Goal: Task Accomplishment & Management: Manage account settings

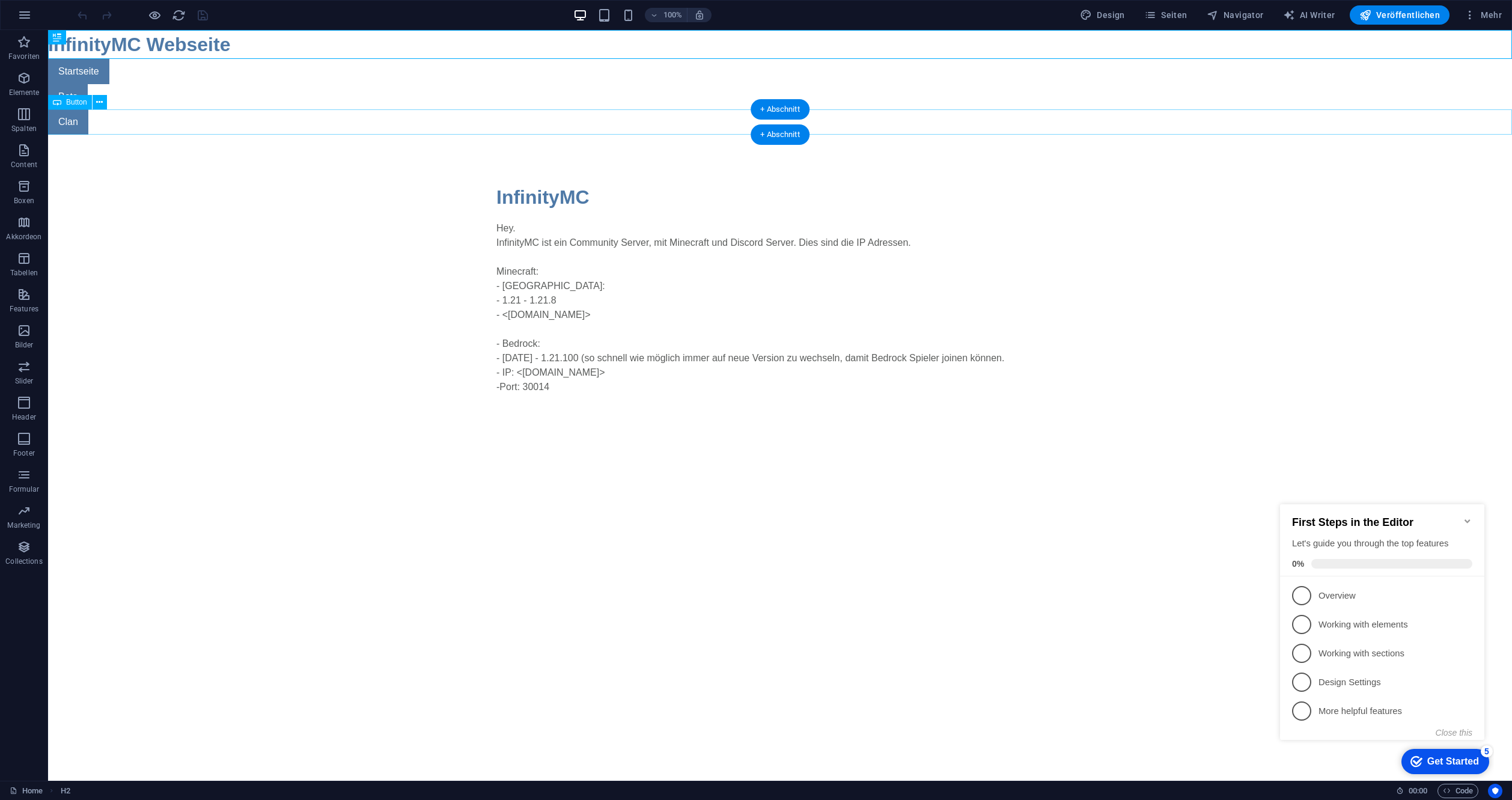
click at [61, 117] on div "Clan" at bounding box center [780, 122] width 1464 height 26
select select "2"
select select
select select "search"
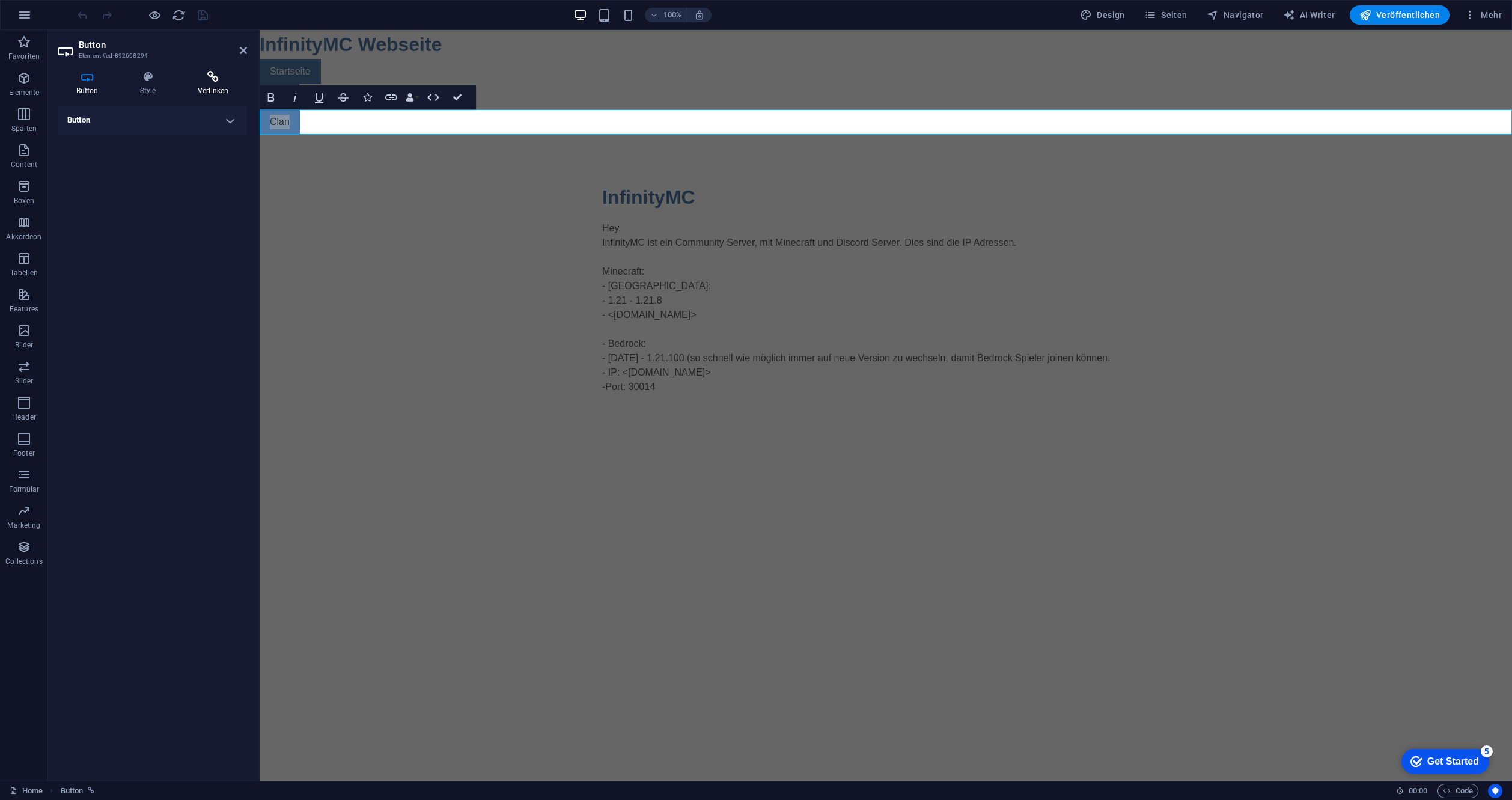
click at [213, 80] on icon at bounding box center [213, 77] width 68 height 12
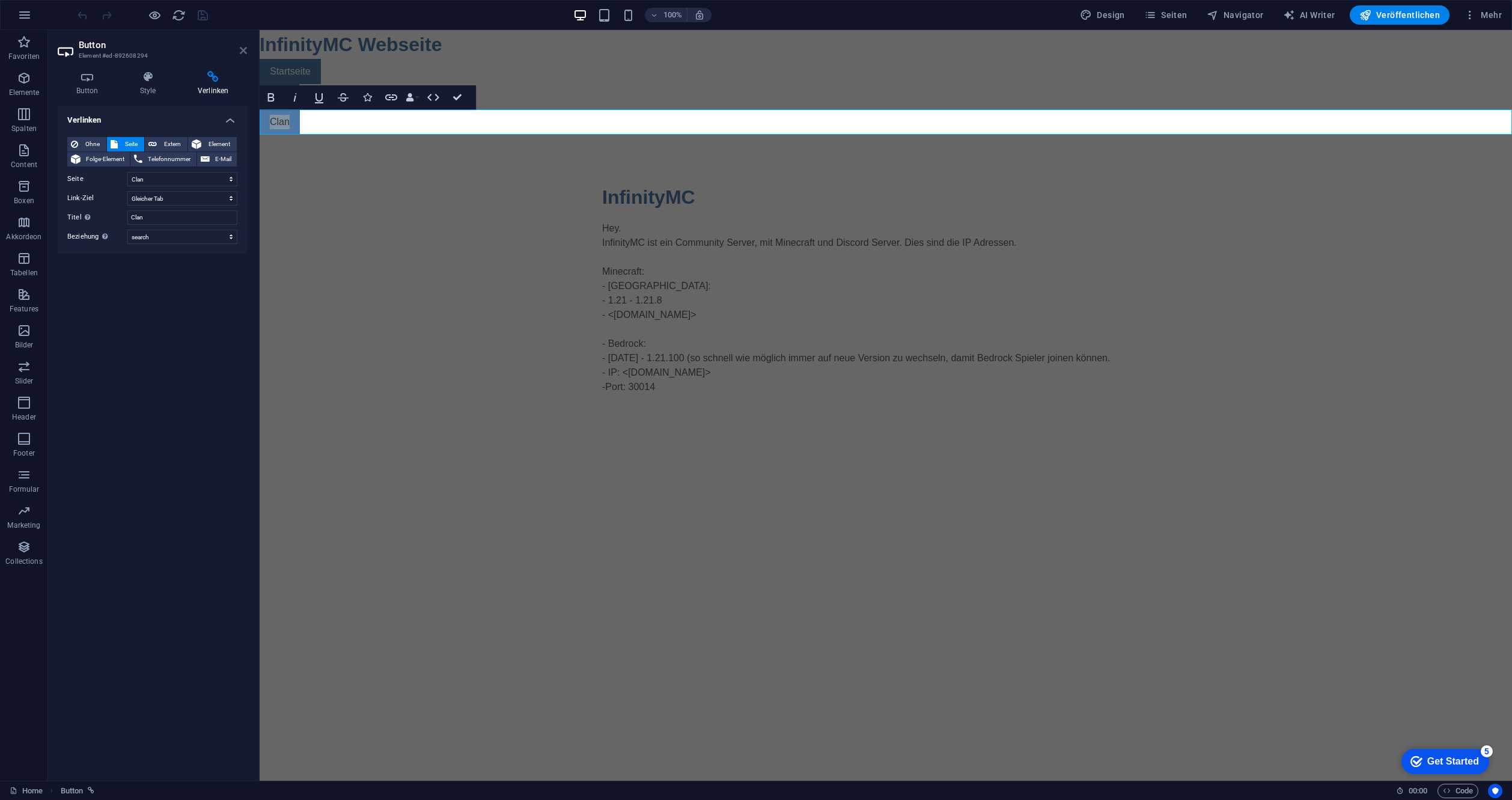
drag, startPoint x: 242, startPoint y: 49, endPoint x: 214, endPoint y: 26, distance: 36.2
click at [242, 49] on icon at bounding box center [243, 50] width 7 height 10
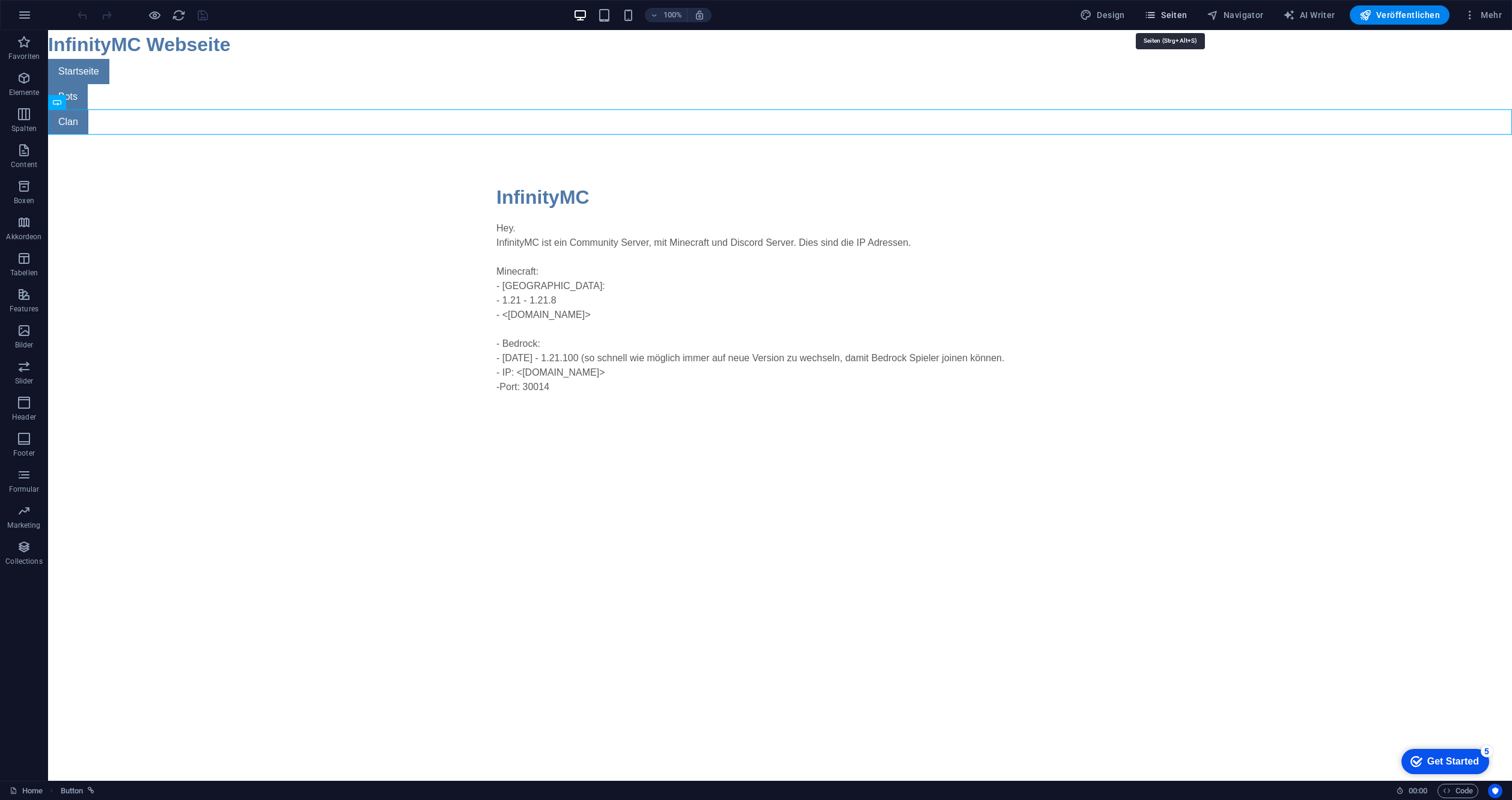
click at [1156, 17] on icon "button" at bounding box center [1150, 15] width 12 height 12
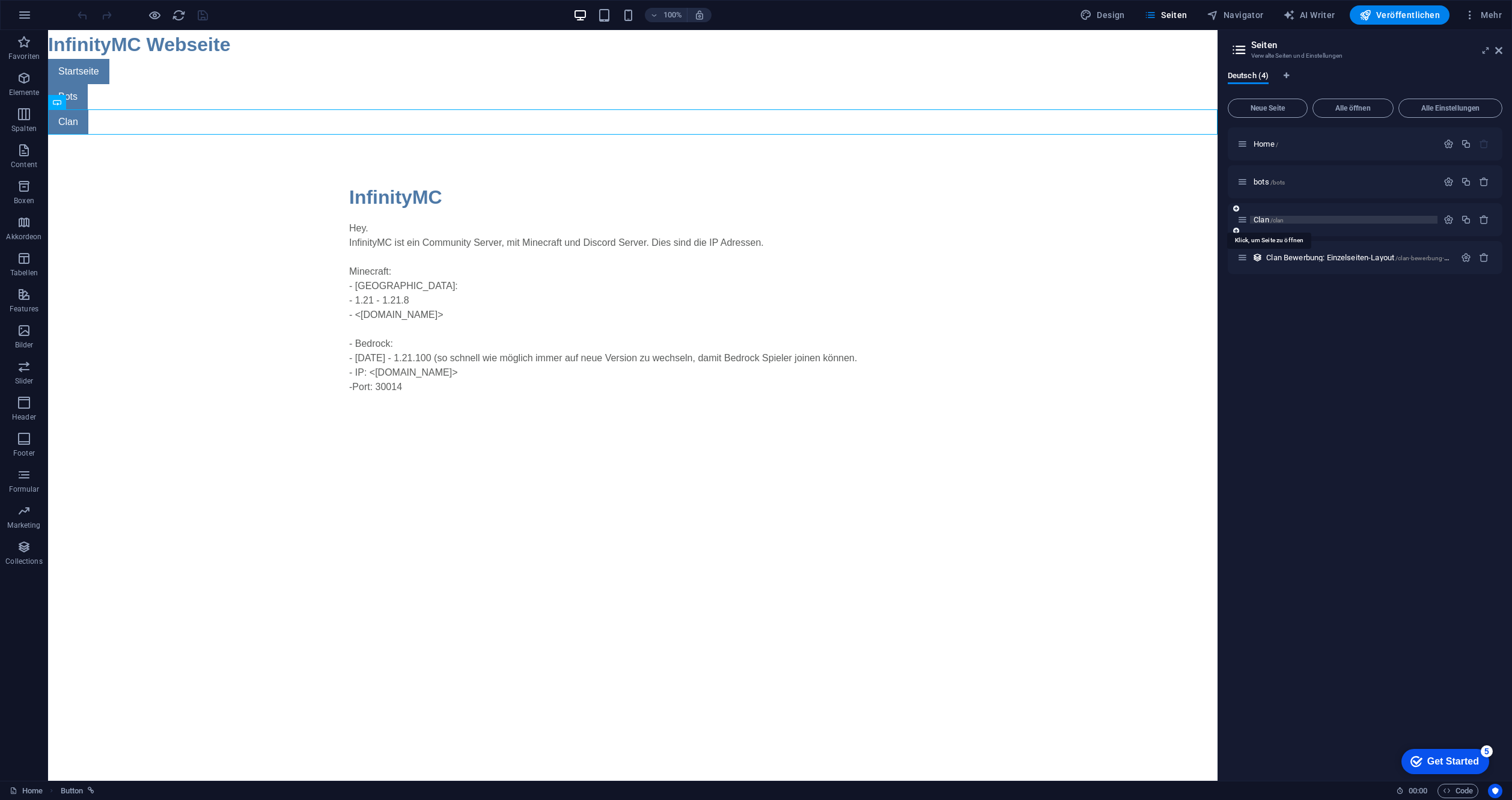
click at [1264, 222] on span "Clan /clan" at bounding box center [1269, 219] width 30 height 9
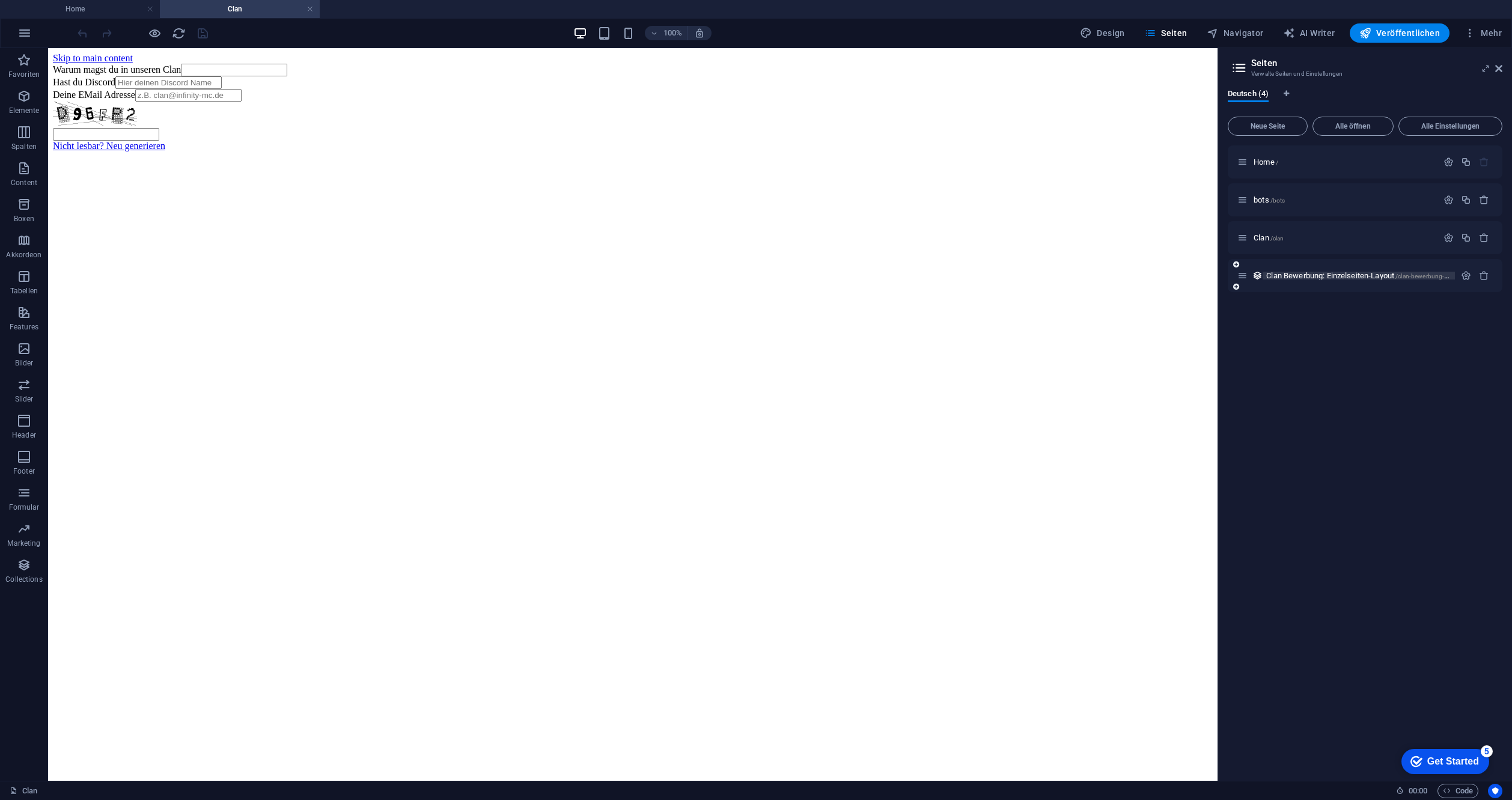
click at [1339, 276] on span "Clan Bewerbung: Einzelseiten-Layout /clan-bewerbung-eintrag" at bounding box center [1364, 275] width 197 height 9
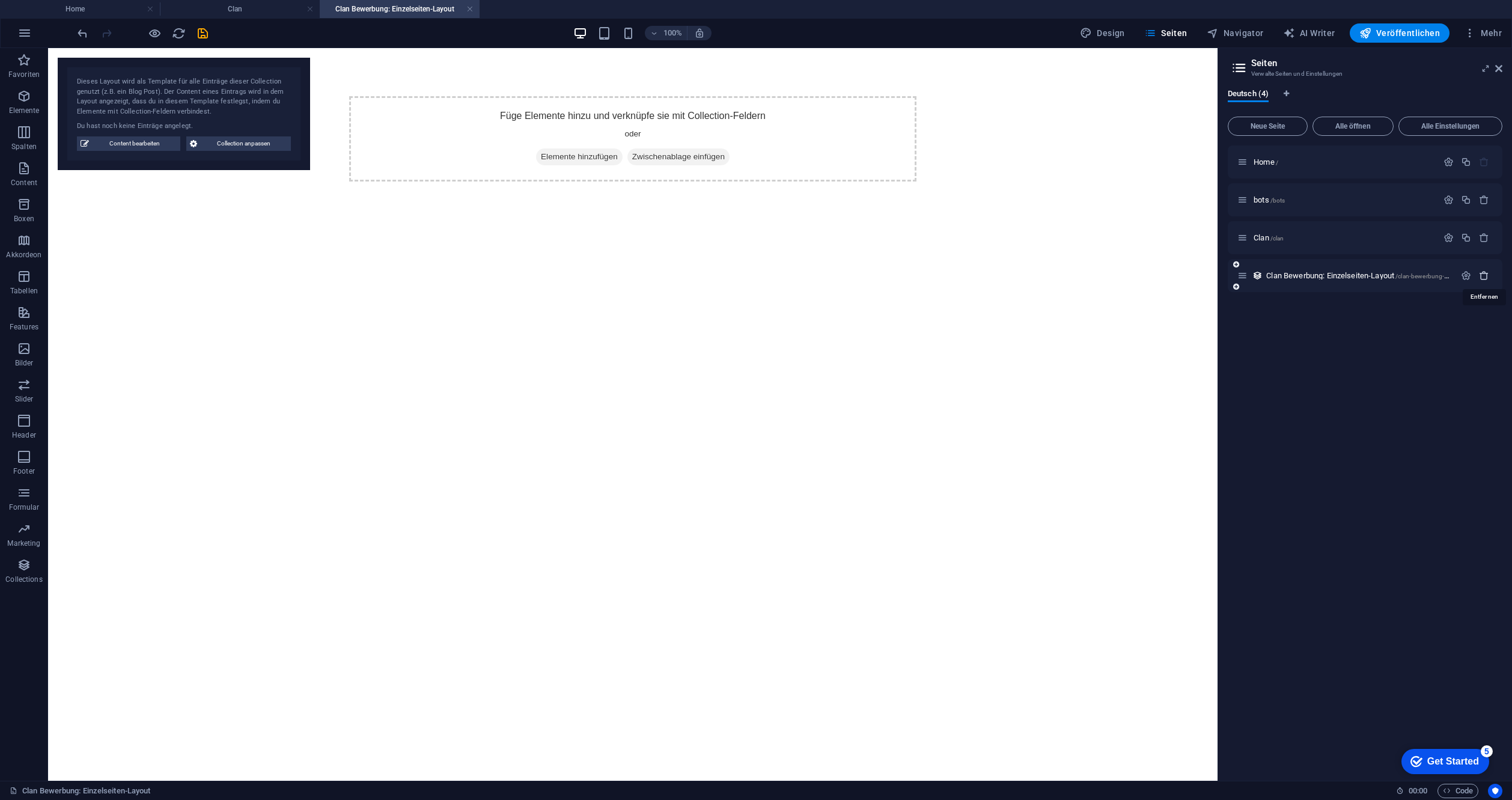
click at [1486, 271] on icon "button" at bounding box center [1484, 276] width 10 height 10
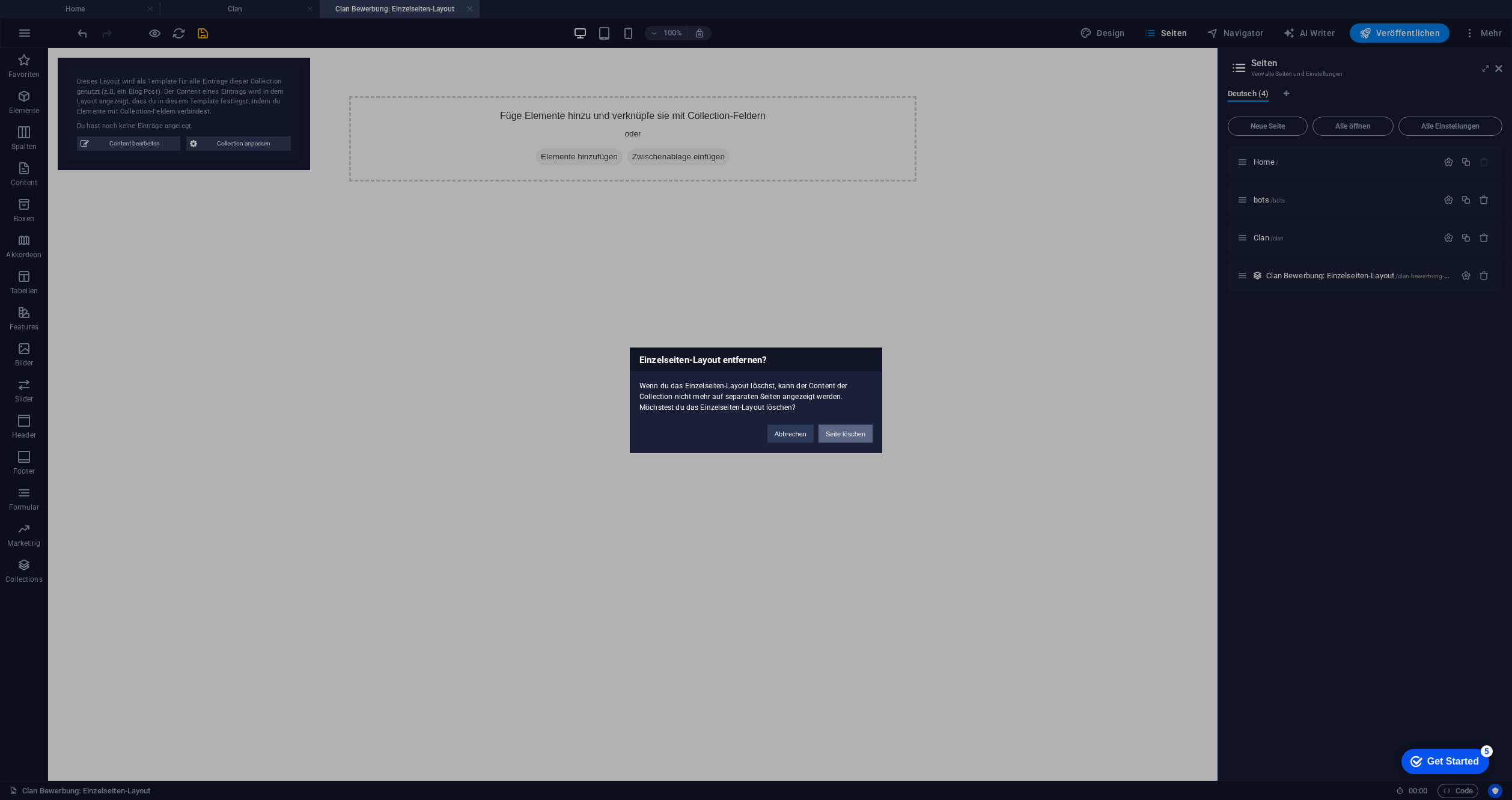
click at [847, 438] on button "Seite löschen" at bounding box center [845, 433] width 54 height 18
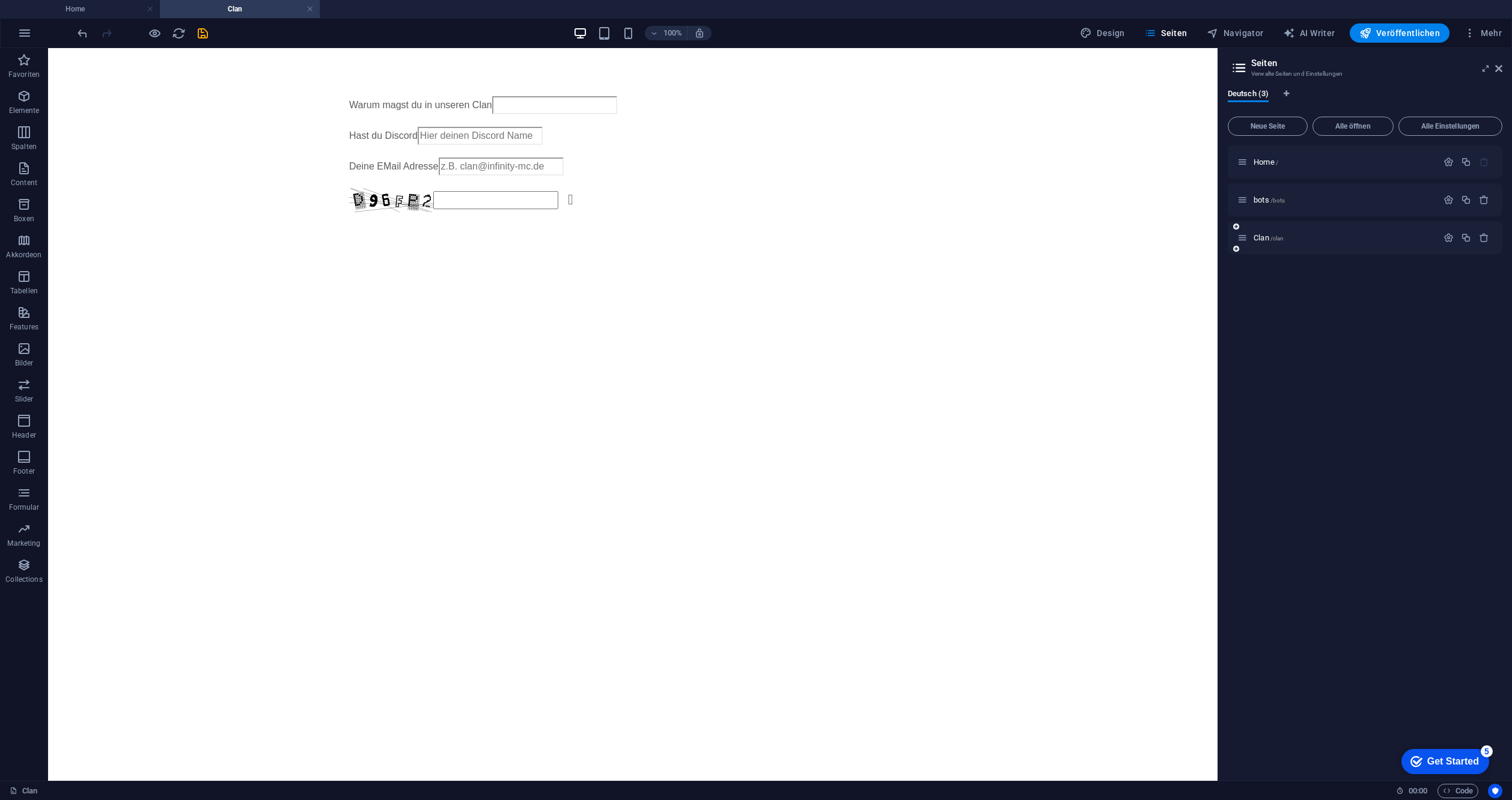
click at [1313, 232] on div "Clan /clan" at bounding box center [1337, 238] width 200 height 14
click at [26, 502] on p "Formular" at bounding box center [24, 507] width 30 height 10
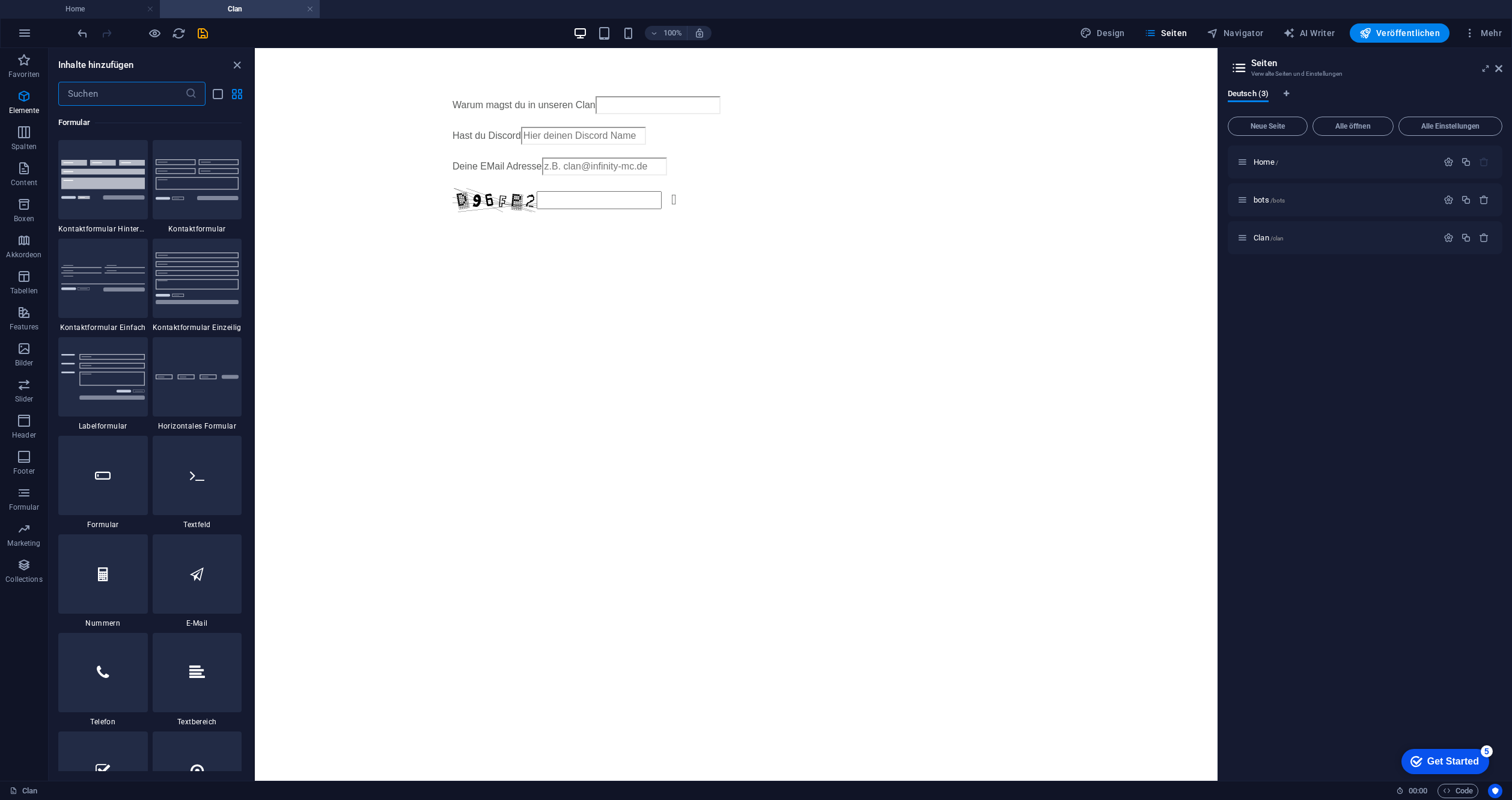
scroll to position [9197, 0]
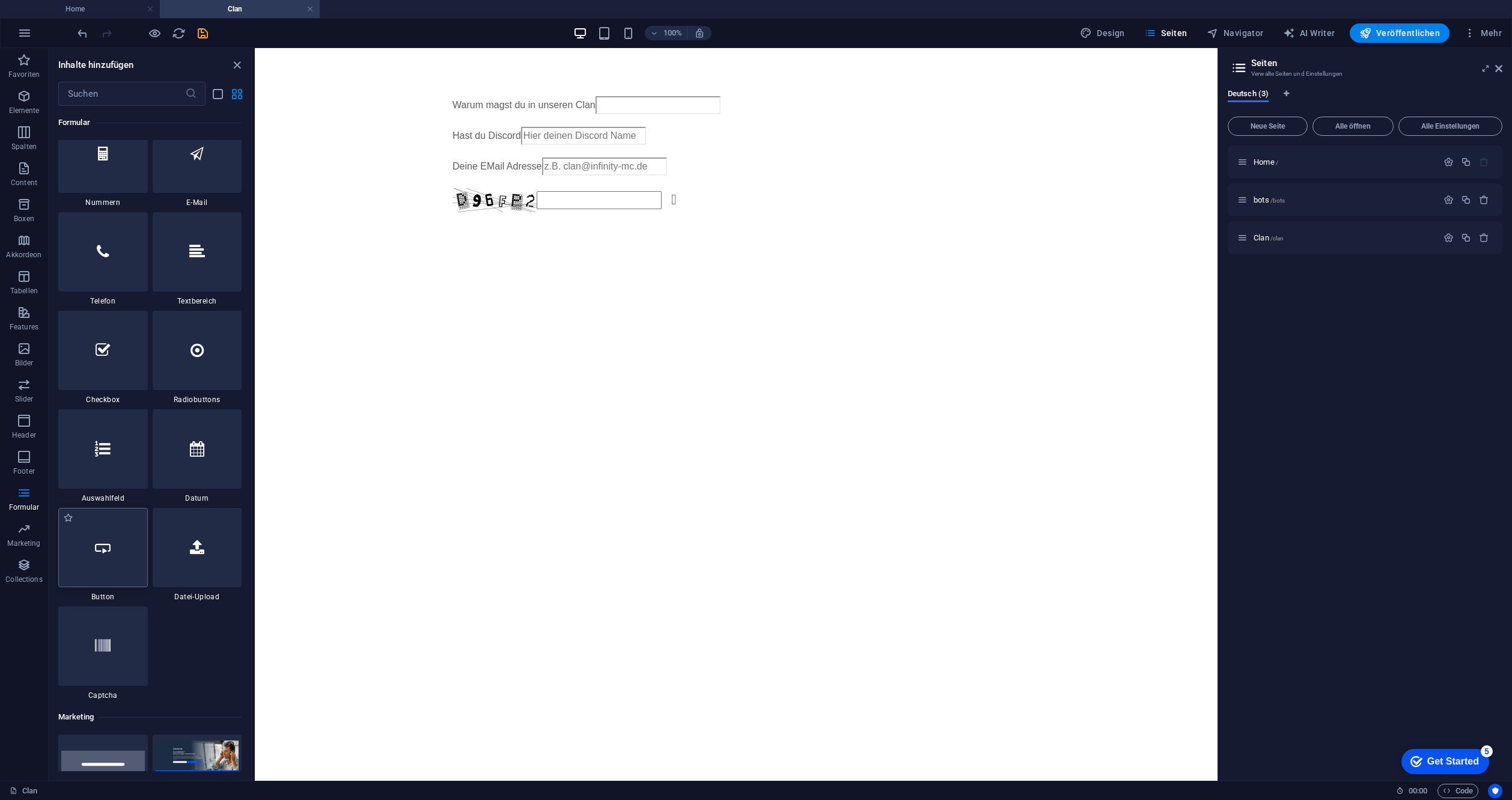
click at [103, 554] on icon at bounding box center [102, 547] width 16 height 16
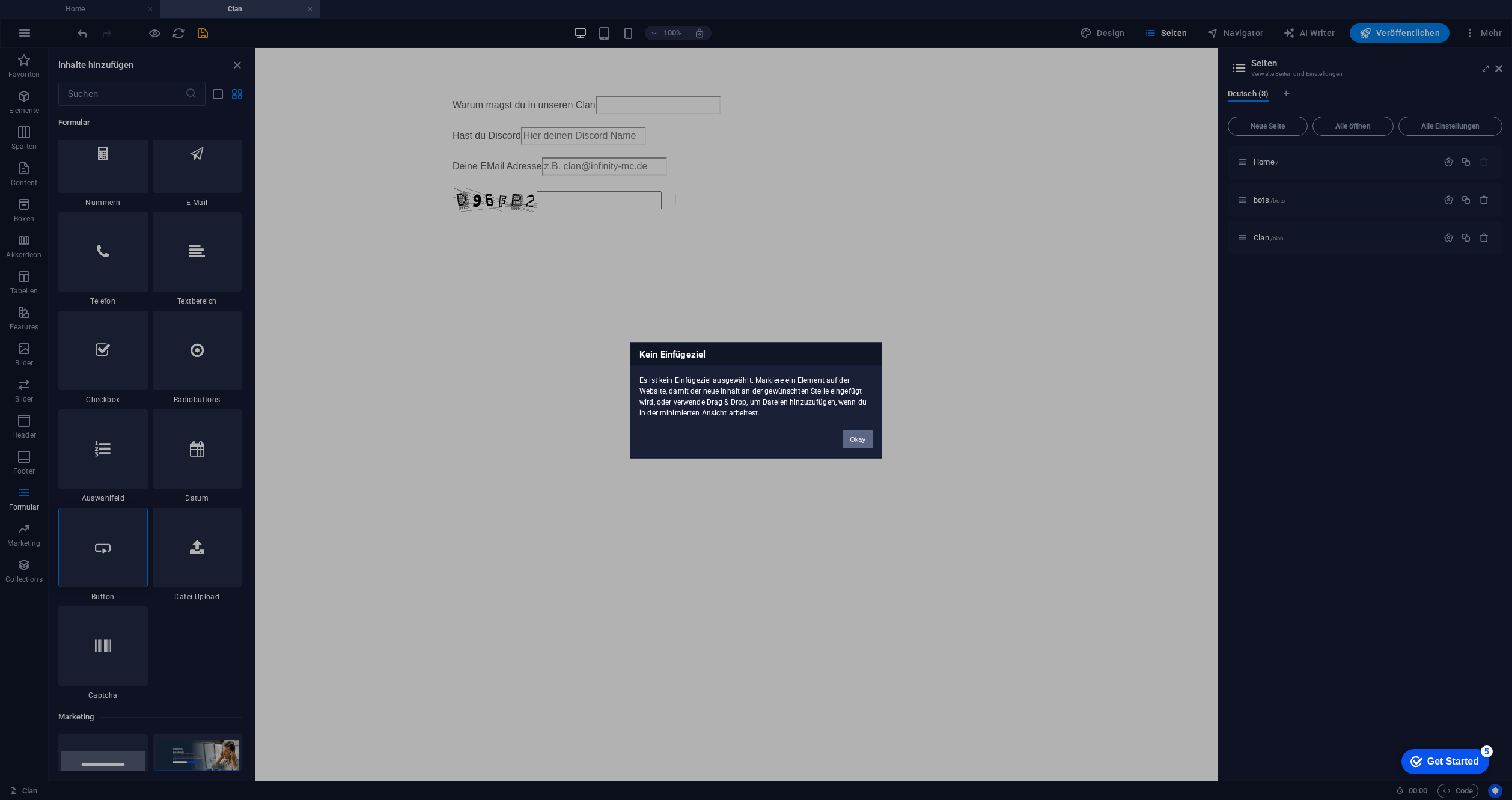
click at [860, 436] on button "Okay" at bounding box center [858, 439] width 30 height 18
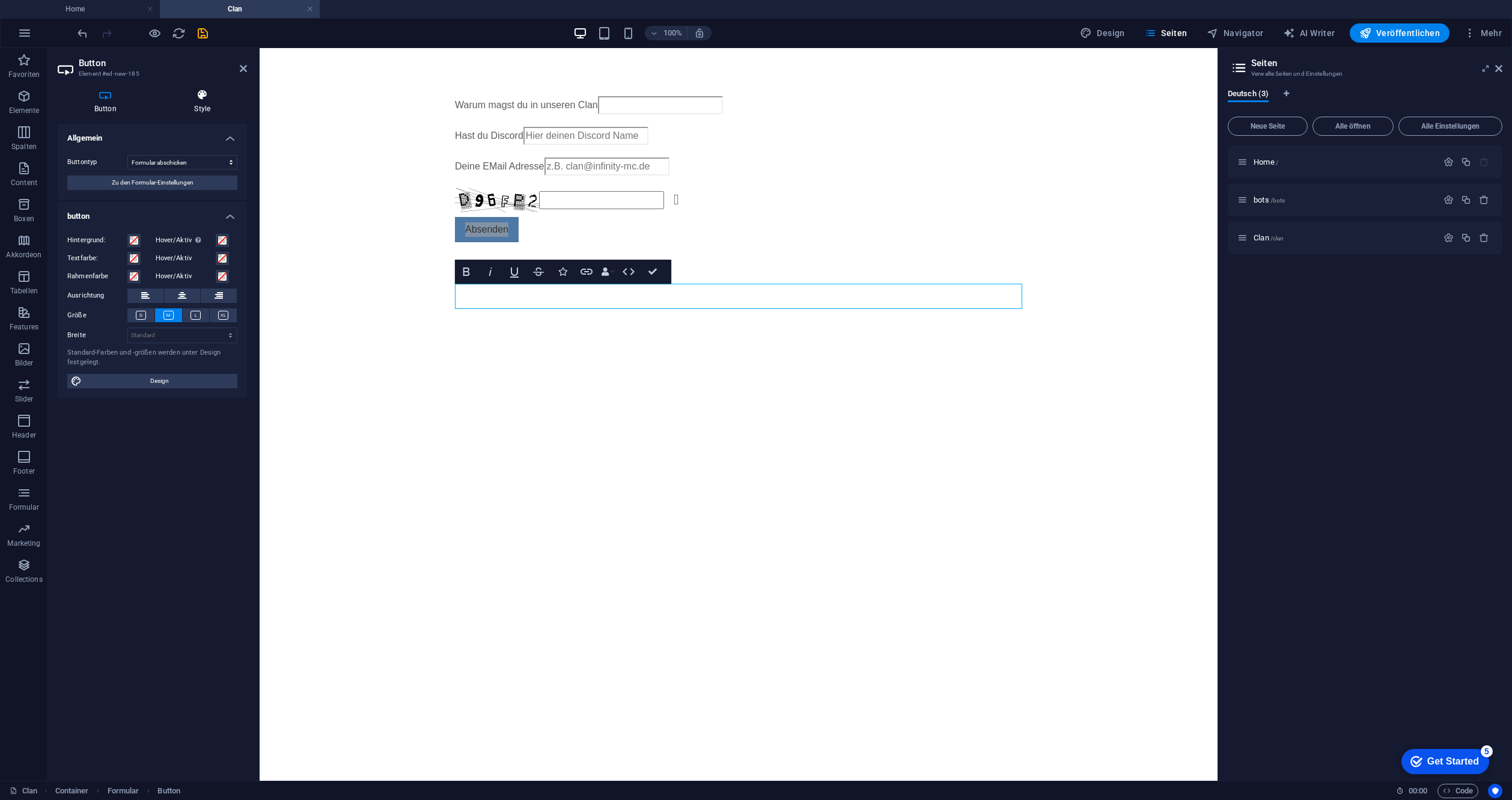
click at [193, 96] on icon at bounding box center [202, 95] width 89 height 12
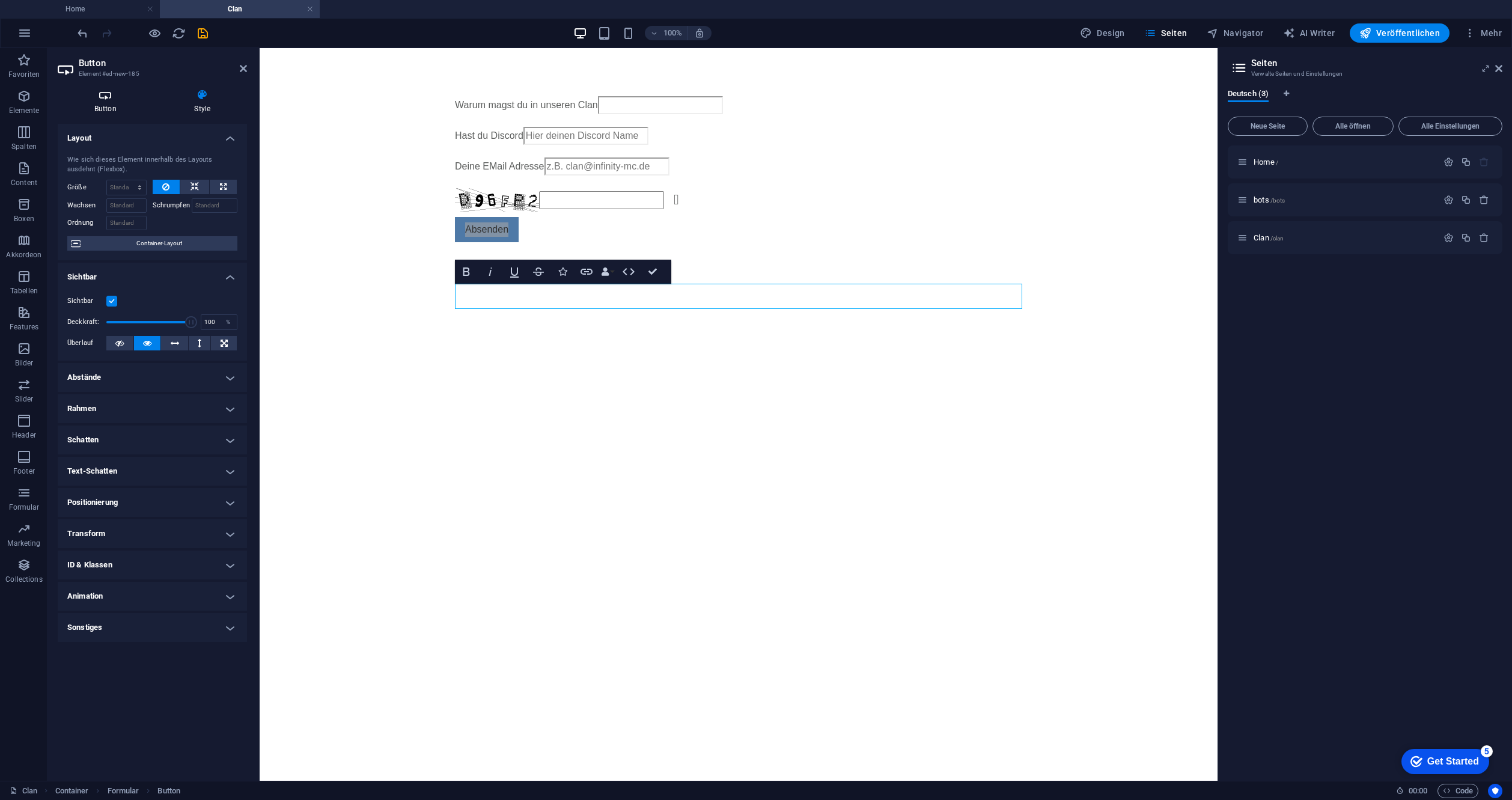
click at [117, 106] on h4 "Button" at bounding box center [108, 102] width 100 height 26
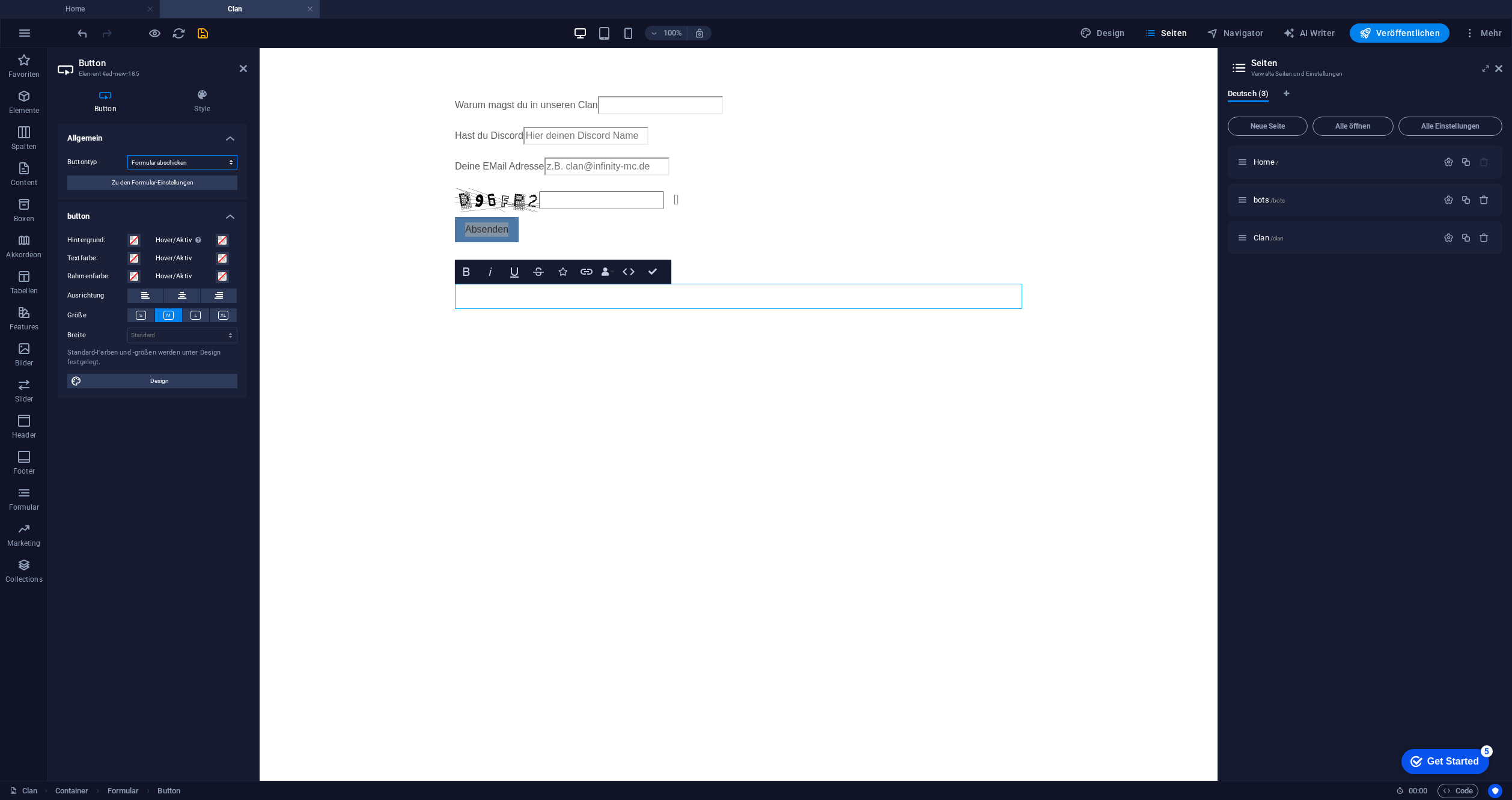
click at [195, 155] on select "Formular abschicken Formular zurücksetzen Keine Aktion" at bounding box center [182, 162] width 110 height 15
click at [190, 160] on select "Formular abschicken Formular zurücksetzen Keine Aktion" at bounding box center [182, 162] width 110 height 15
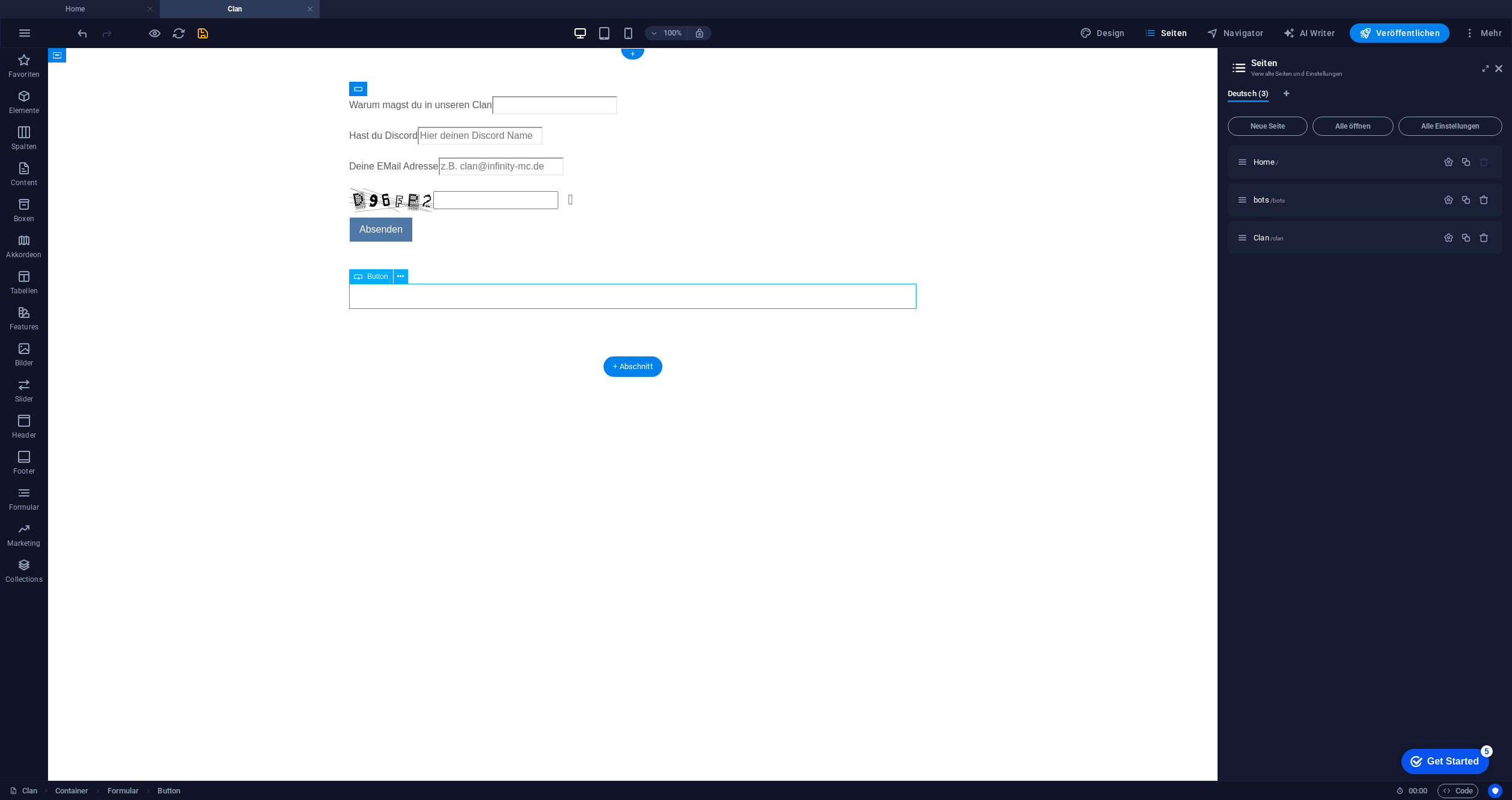
drag, startPoint x: 380, startPoint y: 292, endPoint x: 630, endPoint y: 301, distance: 250.2
click at [630, 242] on div "Absenden" at bounding box center [633, 229] width 567 height 26
click at [596, 300] on html "Skip to main content Warum magst du in unseren Clan Hast du Discord Deine EMail…" at bounding box center [633, 174] width 1169 height 252
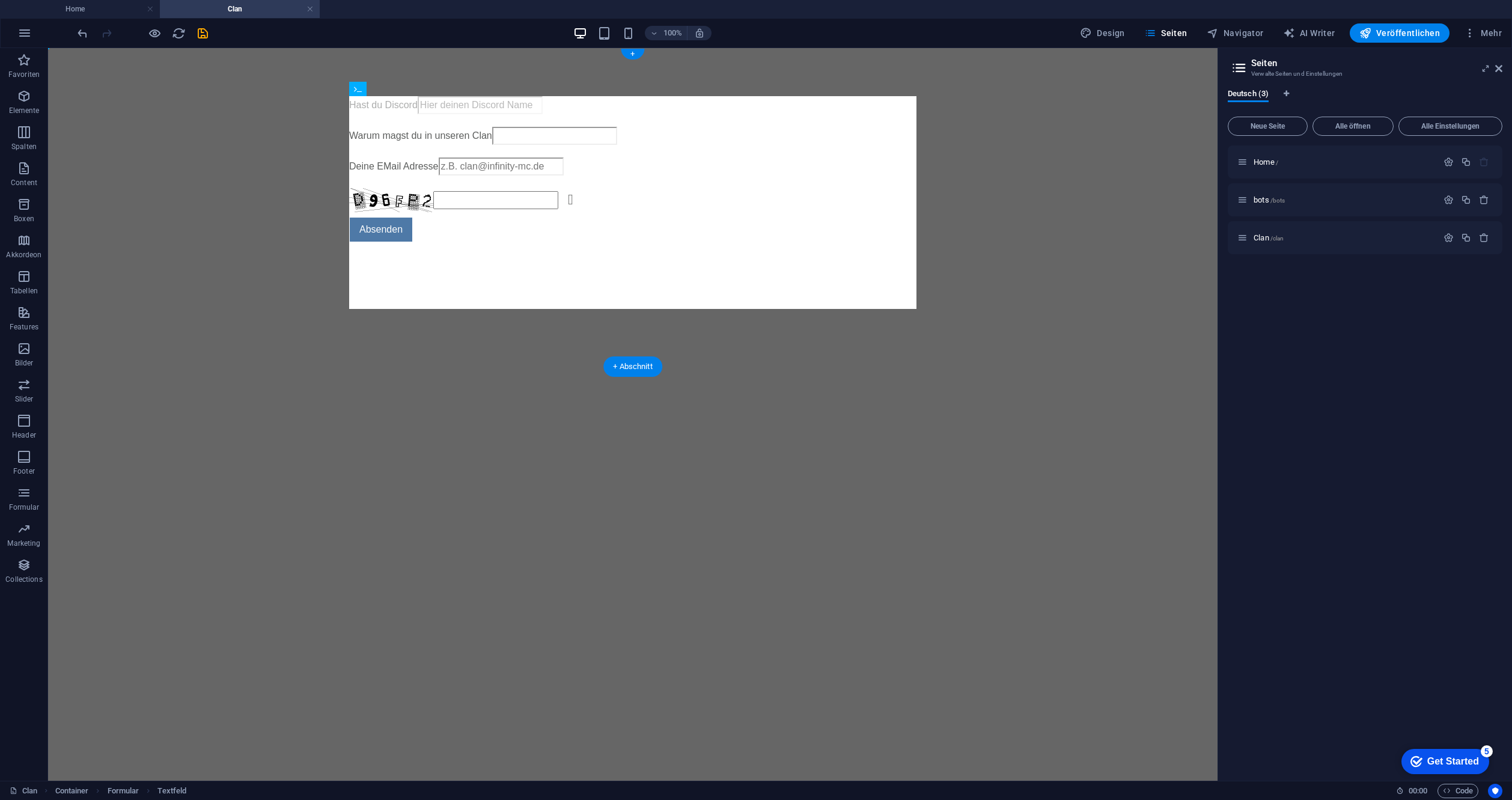
drag, startPoint x: 433, startPoint y: 169, endPoint x: 424, endPoint y: 117, distance: 52.8
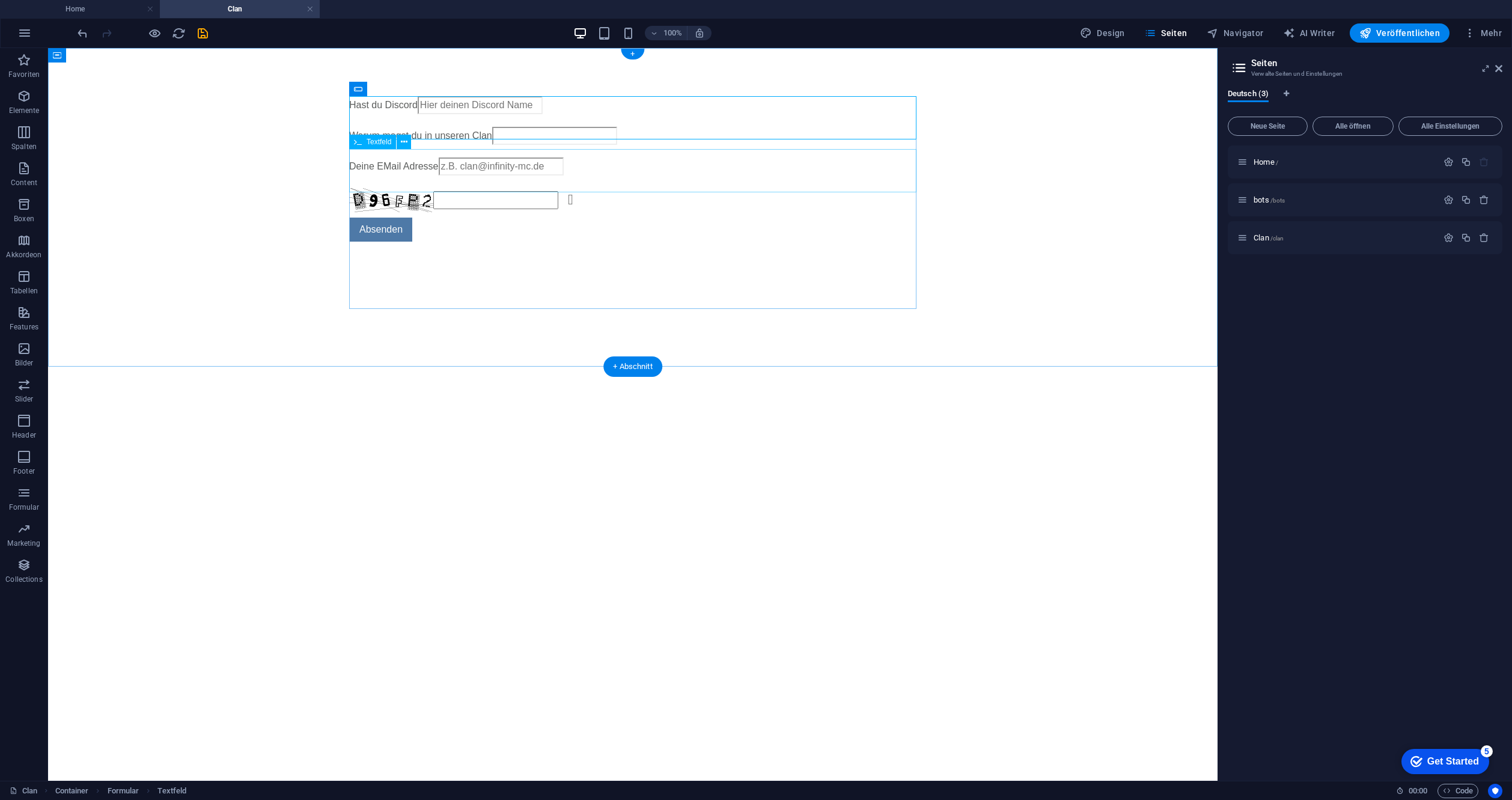
click at [417, 148] on div "Warum magst du in unseren Clan" at bounding box center [633, 137] width 567 height 21
click at [199, 30] on icon "save" at bounding box center [203, 33] width 14 height 14
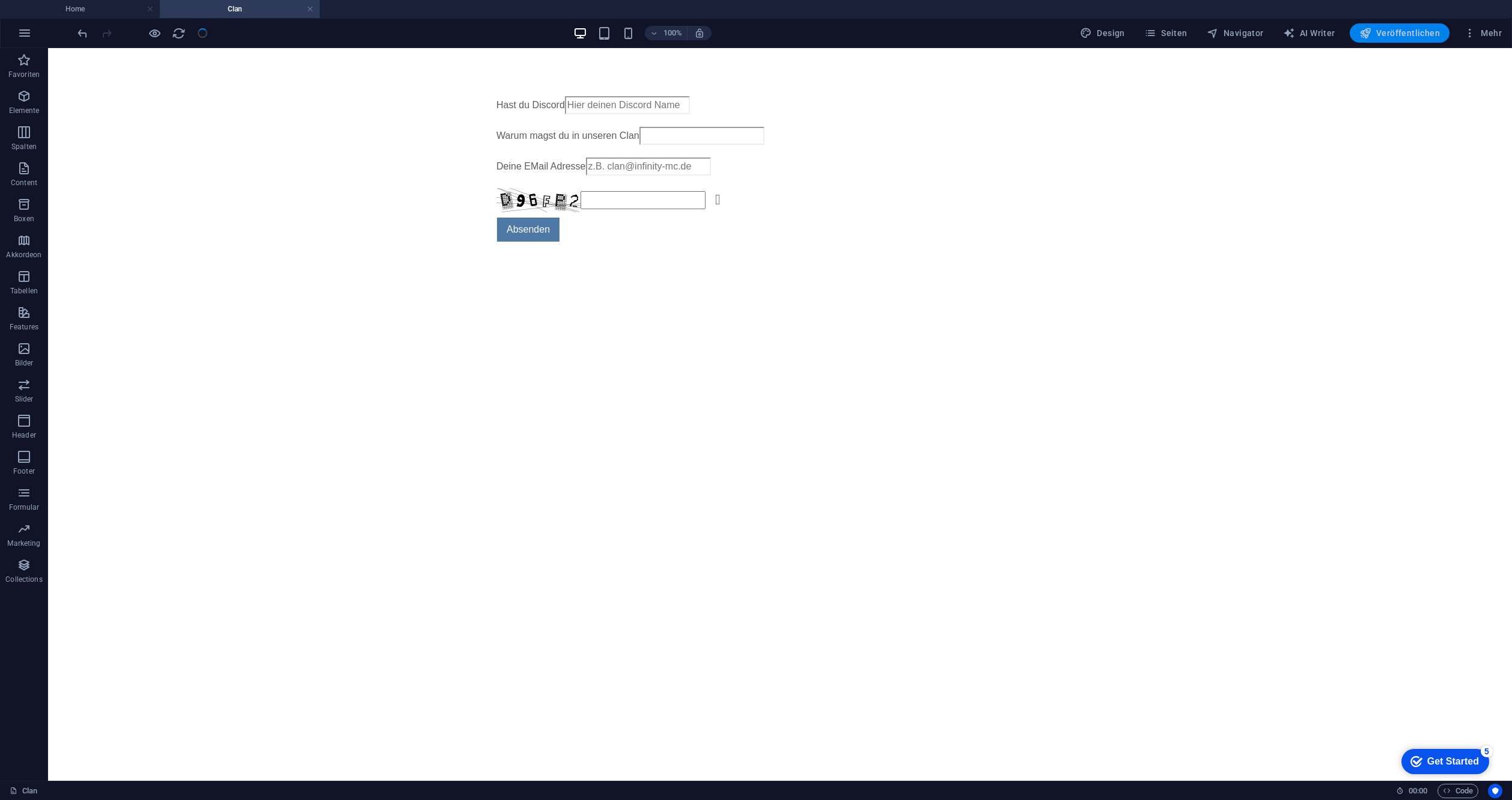
click at [1371, 28] on icon "button" at bounding box center [1365, 32] width 12 height 12
click at [1404, 32] on span "Veröffentlichen" at bounding box center [1399, 32] width 81 height 12
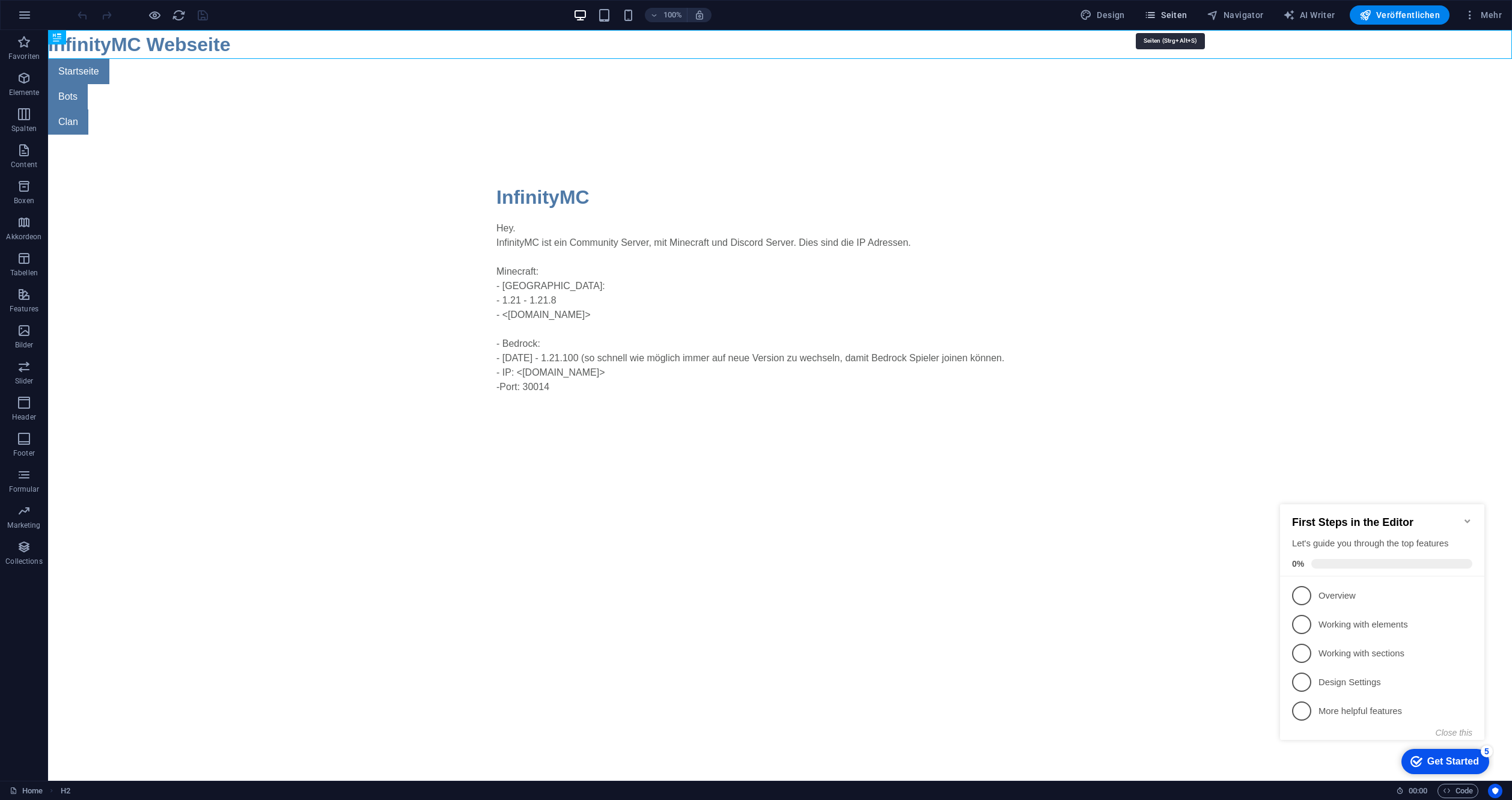
click at [1187, 16] on span "Seiten" at bounding box center [1166, 15] width 44 height 12
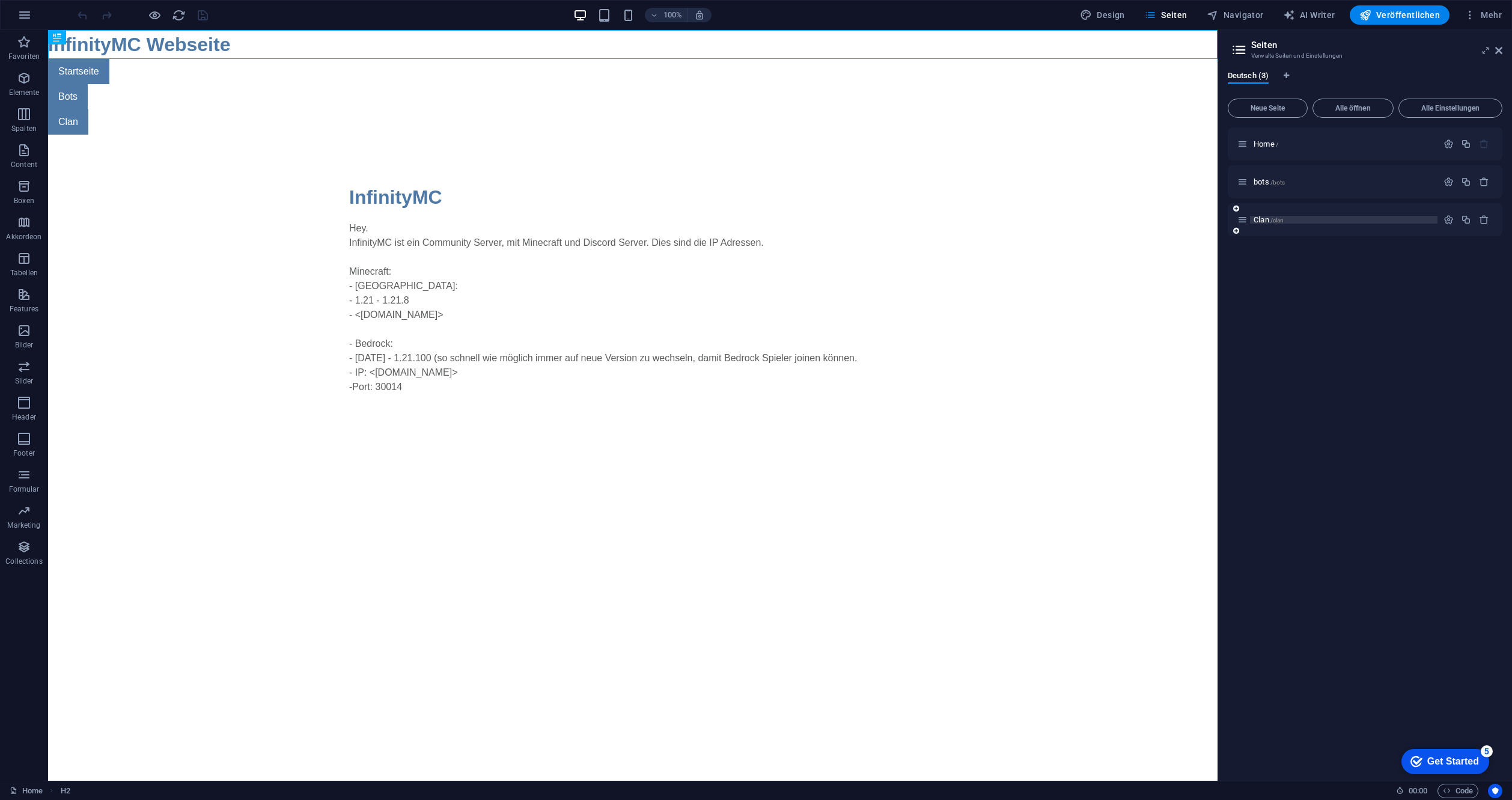
click at [1307, 220] on p "Clan /clan" at bounding box center [1343, 219] width 180 height 8
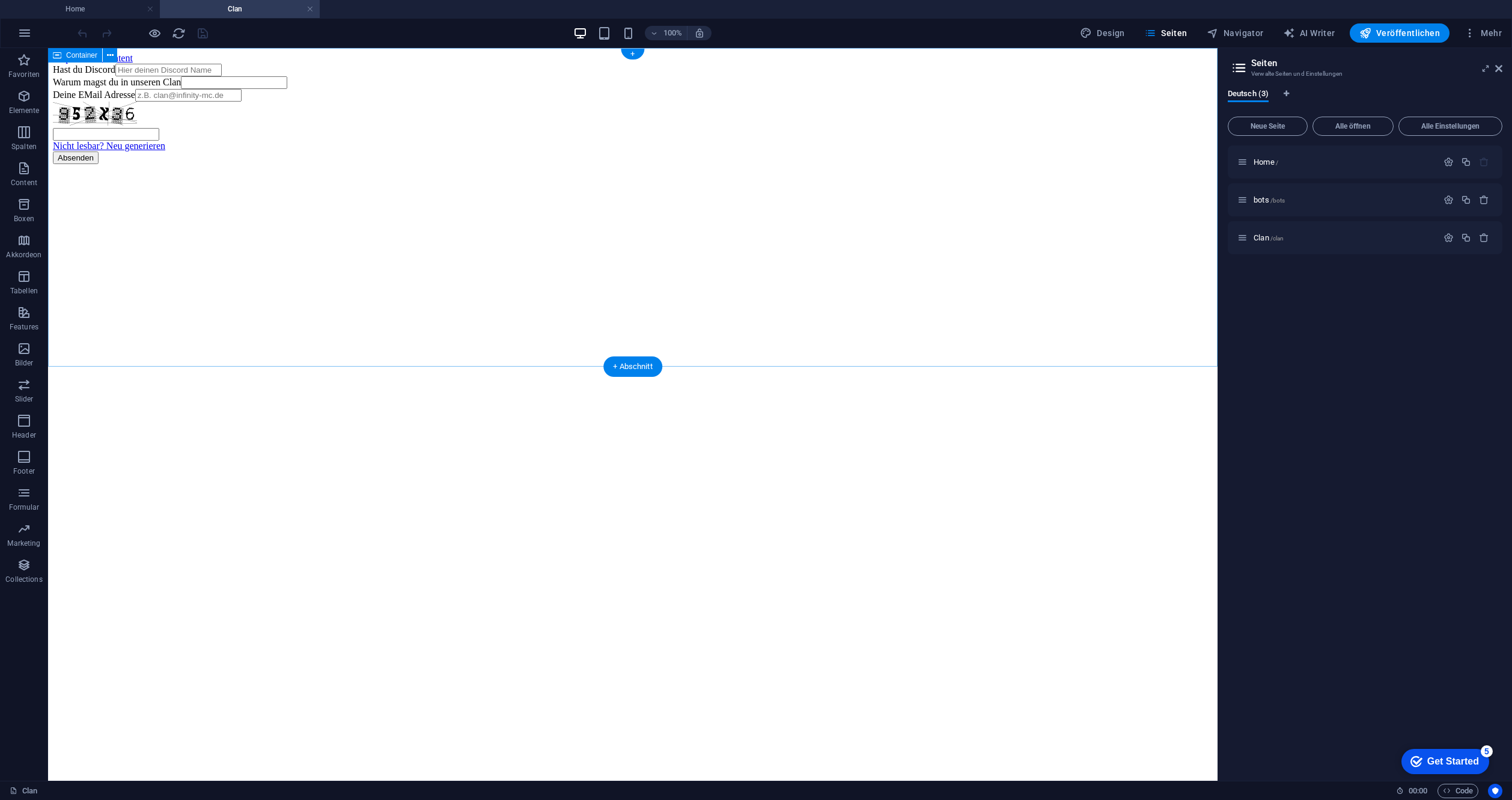
click at [951, 164] on div "Hast du Discord Warum magst du in unseren Clan Deine EMail Adresse Nicht lesbar…" at bounding box center [633, 113] width 1160 height 100
click at [28, 493] on icon "button" at bounding box center [23, 493] width 15 height 15
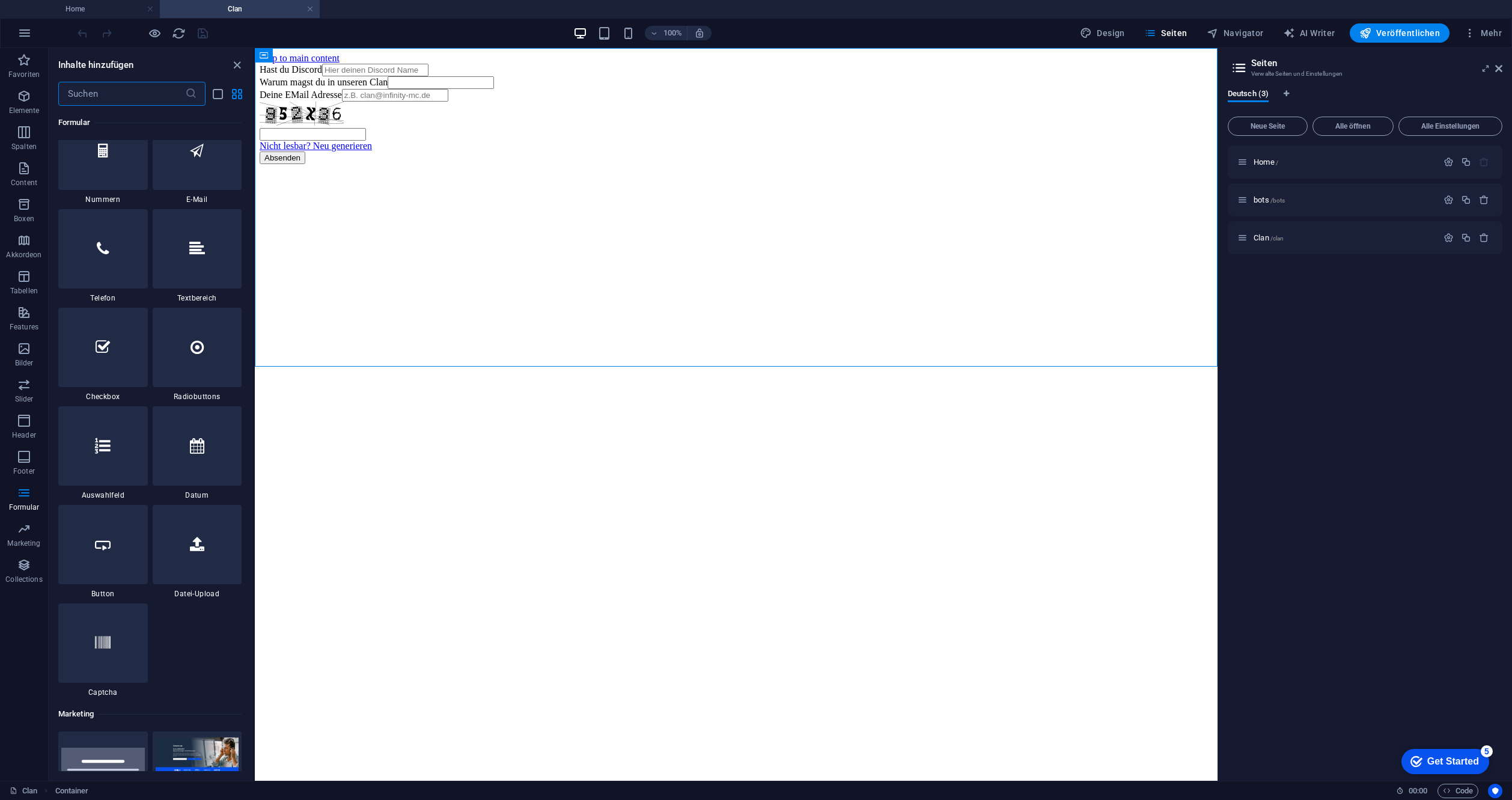
scroll to position [9257, 0]
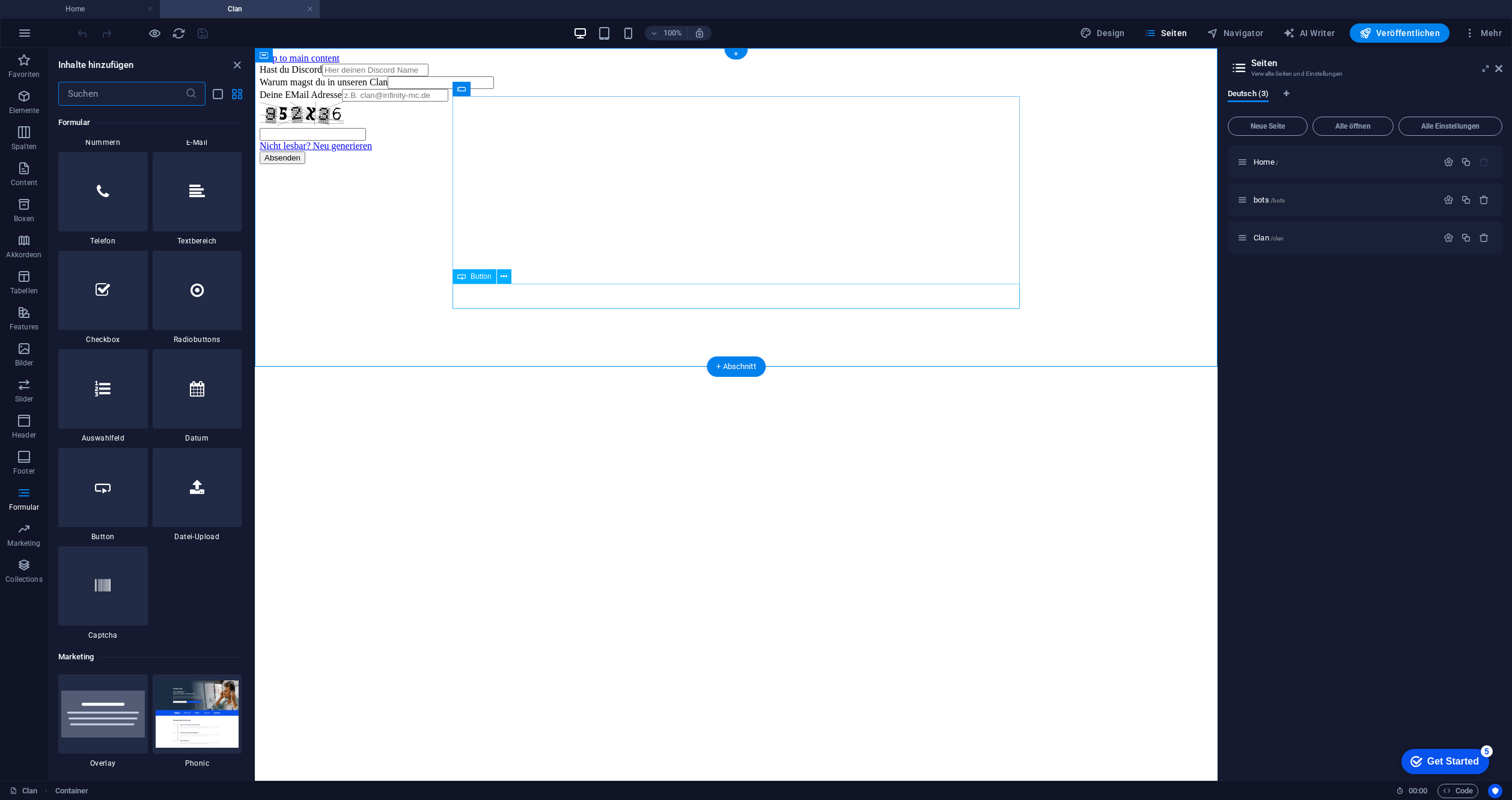
click at [480, 164] on div "Absenden" at bounding box center [736, 158] width 953 height 12
click at [504, 278] on icon at bounding box center [504, 277] width 7 height 12
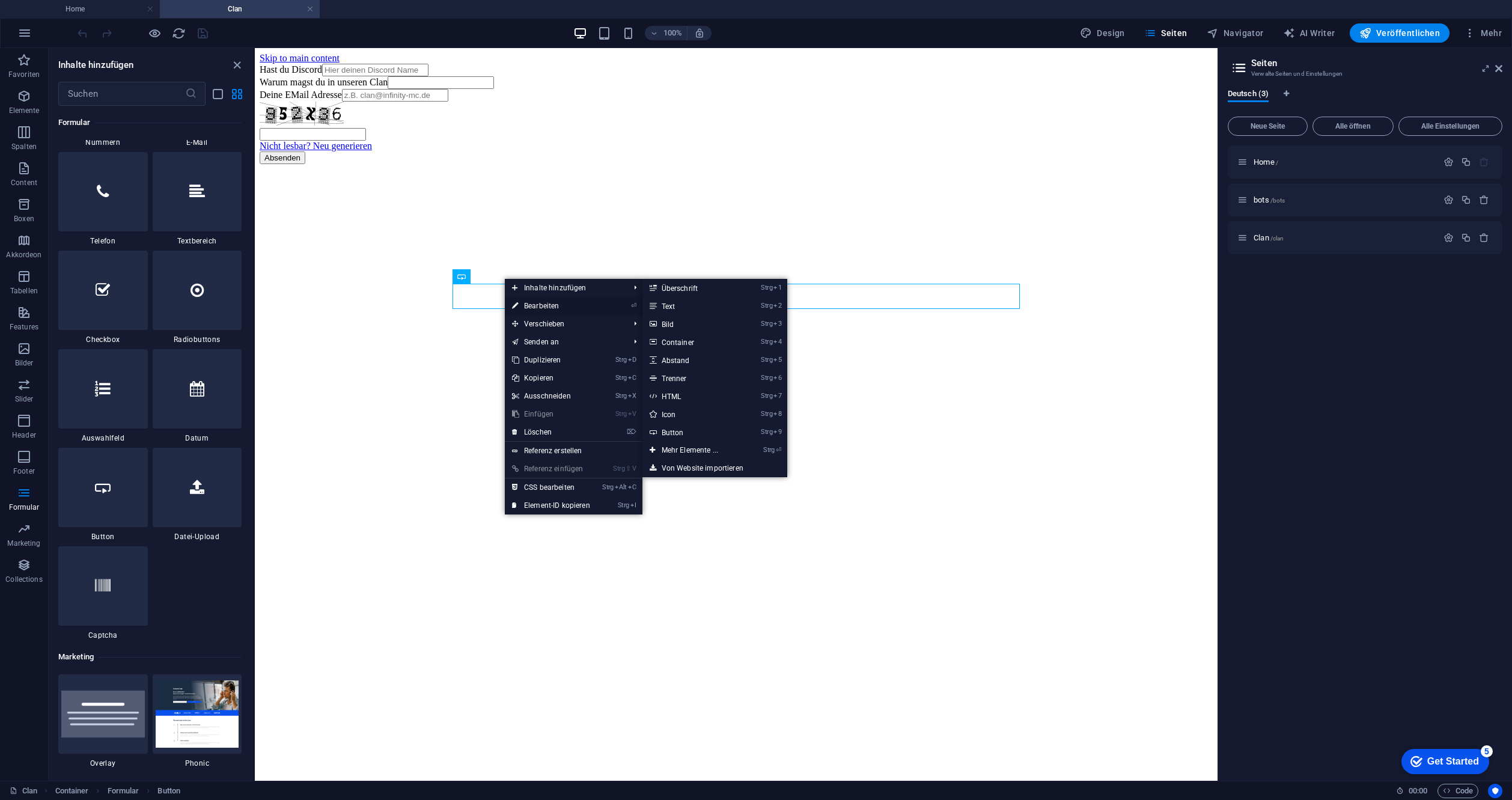
click at [555, 303] on link "⏎ Bearbeiten" at bounding box center [551, 306] width 93 height 18
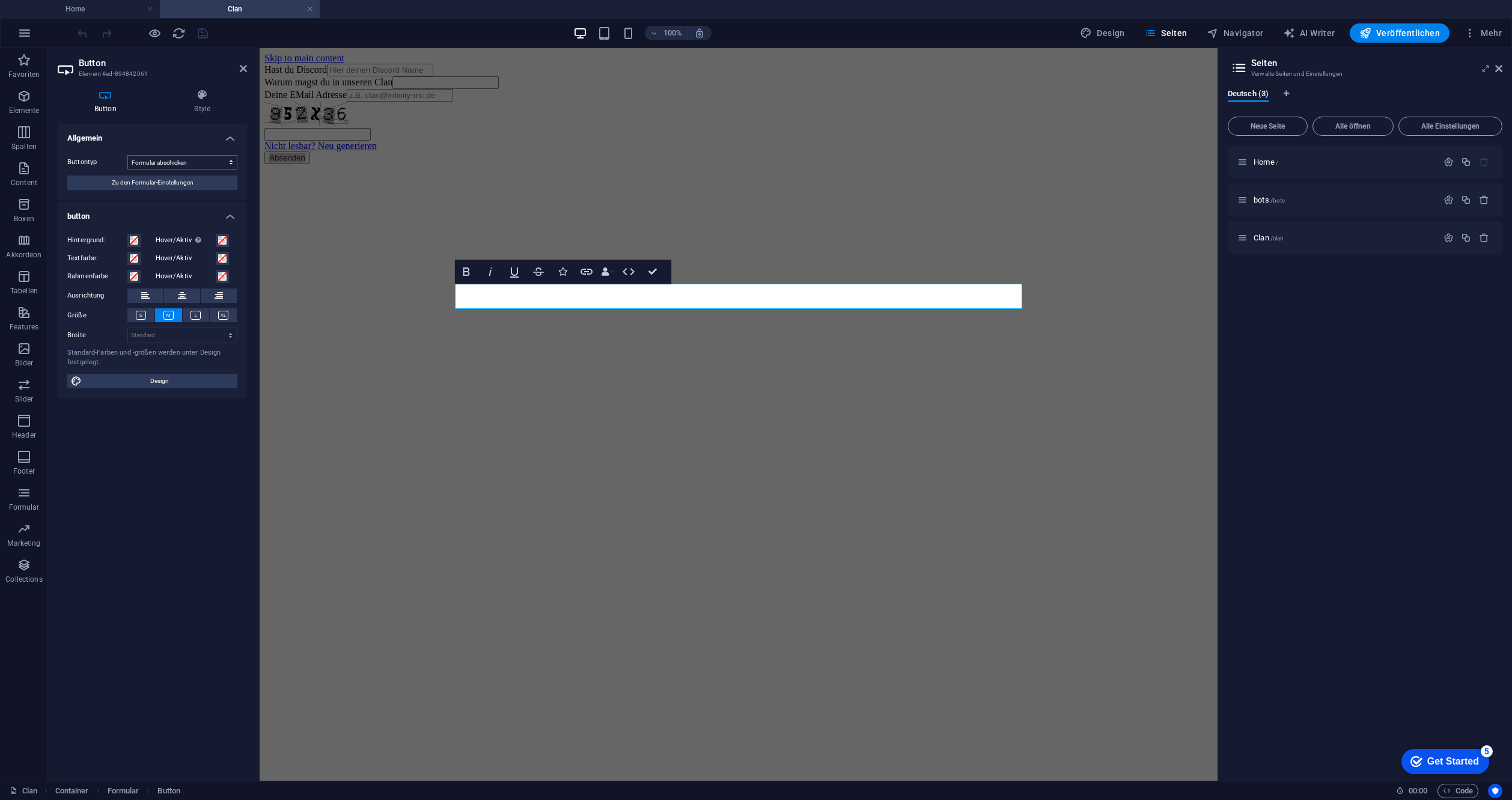
click at [204, 165] on select "Formular abschicken Formular zurücksetzen Keine Aktion" at bounding box center [182, 162] width 110 height 15
click at [90, 198] on div "Buttontyp Formular abschicken Formular zurücksetzen Keine Aktion Zu den Formula…" at bounding box center [153, 173] width 189 height 54
click at [101, 182] on button "Zu den Formular-Einstellungen" at bounding box center [152, 182] width 170 height 15
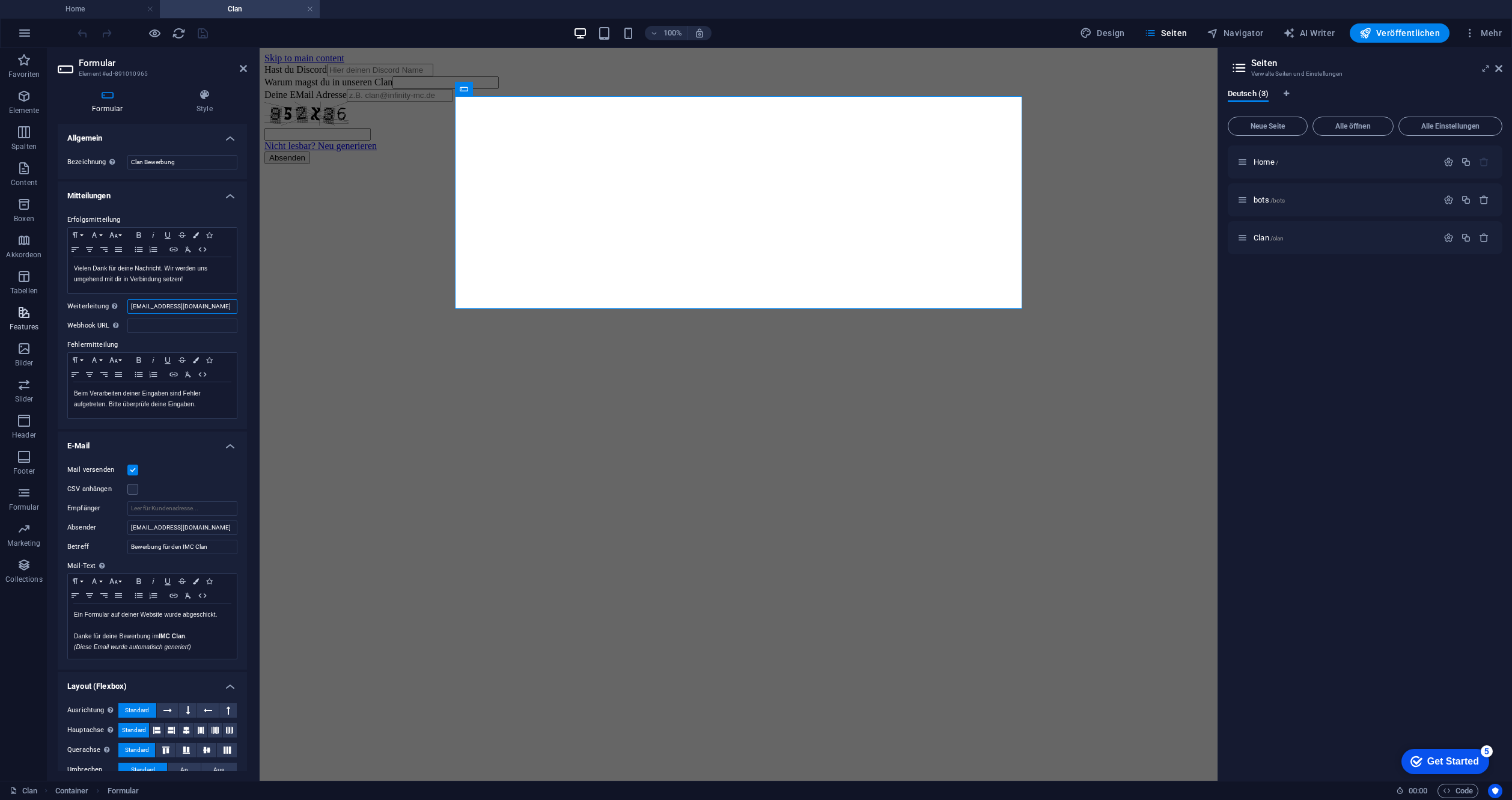
drag, startPoint x: 211, startPoint y: 313, endPoint x: 39, endPoint y: 317, distance: 172.0
click at [41, 317] on section "Favoriten Elemente Spalten Content Boxen Akkordeon Tabellen Features Bilder Sli…" at bounding box center [609, 415] width 1218 height 733
click at [141, 524] on input "[EMAIL_ADDRESS][DOMAIN_NAME]" at bounding box center [182, 527] width 110 height 15
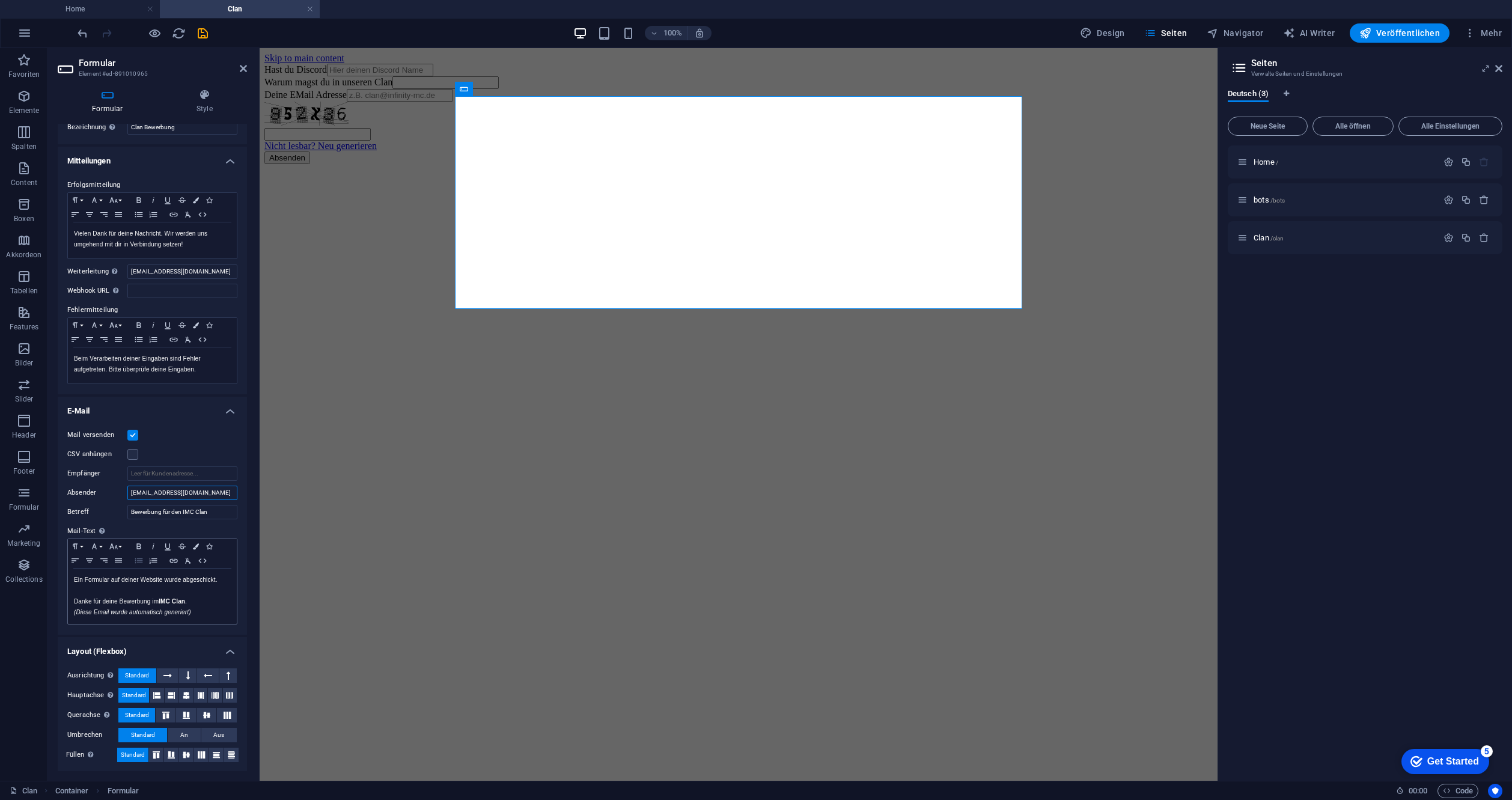
scroll to position [36, 0]
type input "[EMAIL_ADDRESS][DOMAIN_NAME]"
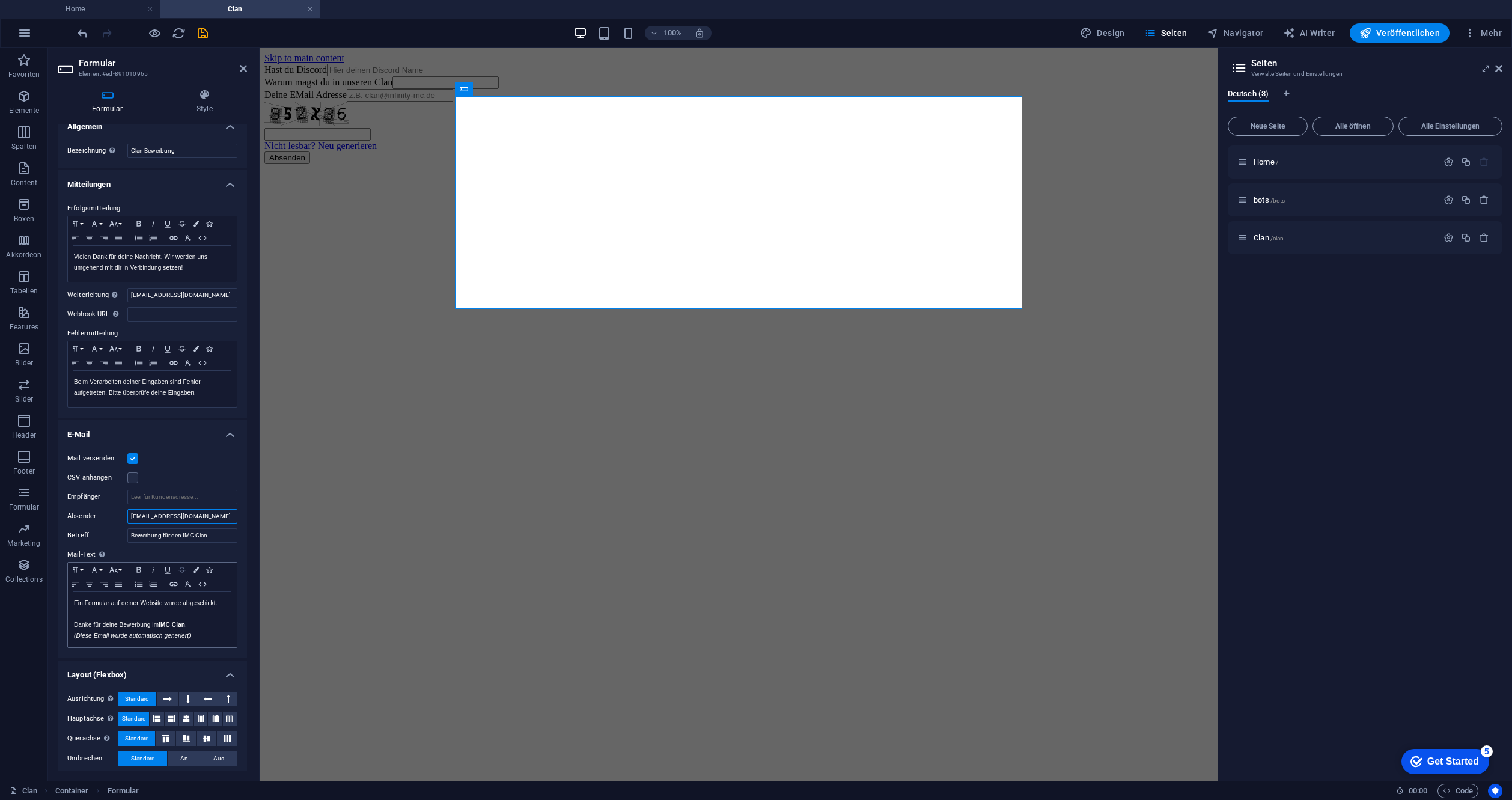
scroll to position [0, 0]
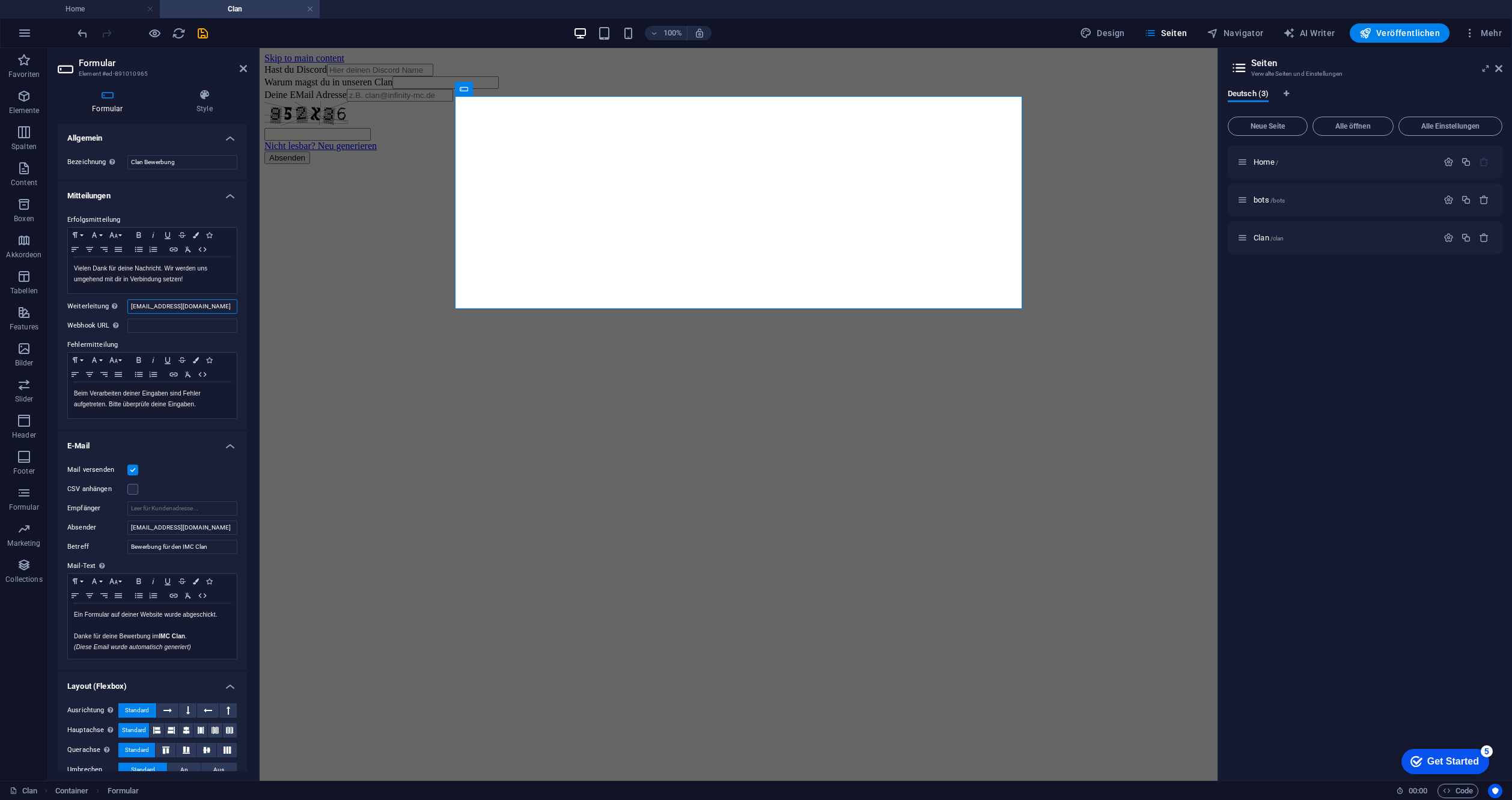
drag, startPoint x: 211, startPoint y: 307, endPoint x: 122, endPoint y: 308, distance: 89.0
click at [122, 308] on div "Weiterleitung Definiere ein Weiterleitungs-Ziel (z.B. eine Success Page) bei er…" at bounding box center [152, 306] width 170 height 15
type input "[EMAIL_ADDRESS][DOMAIN_NAME]"
click at [160, 341] on label "Fehlermitteilung" at bounding box center [152, 345] width 170 height 15
click at [240, 68] on icon at bounding box center [243, 68] width 7 height 10
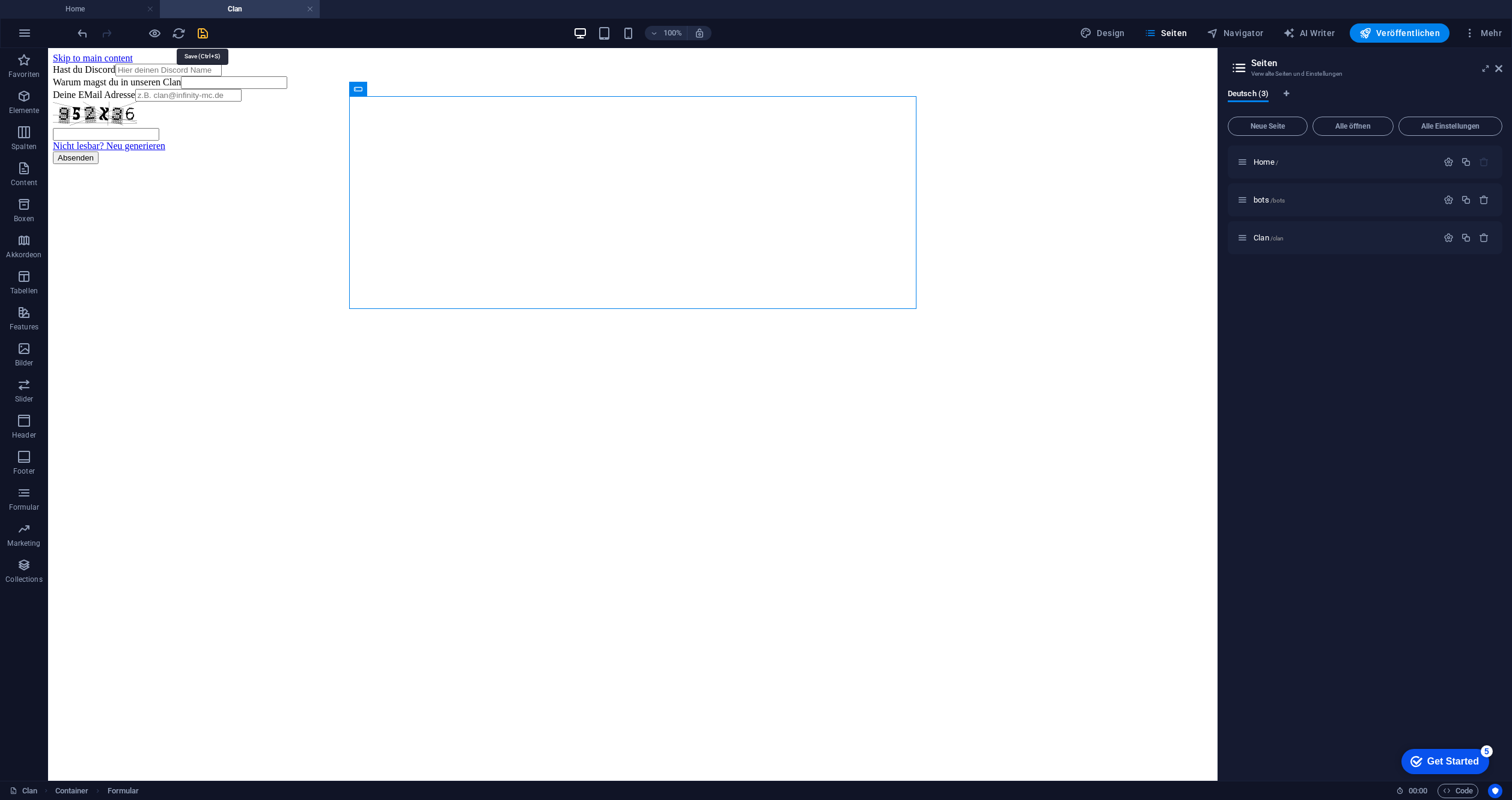
click at [198, 39] on icon "save" at bounding box center [203, 33] width 14 height 14
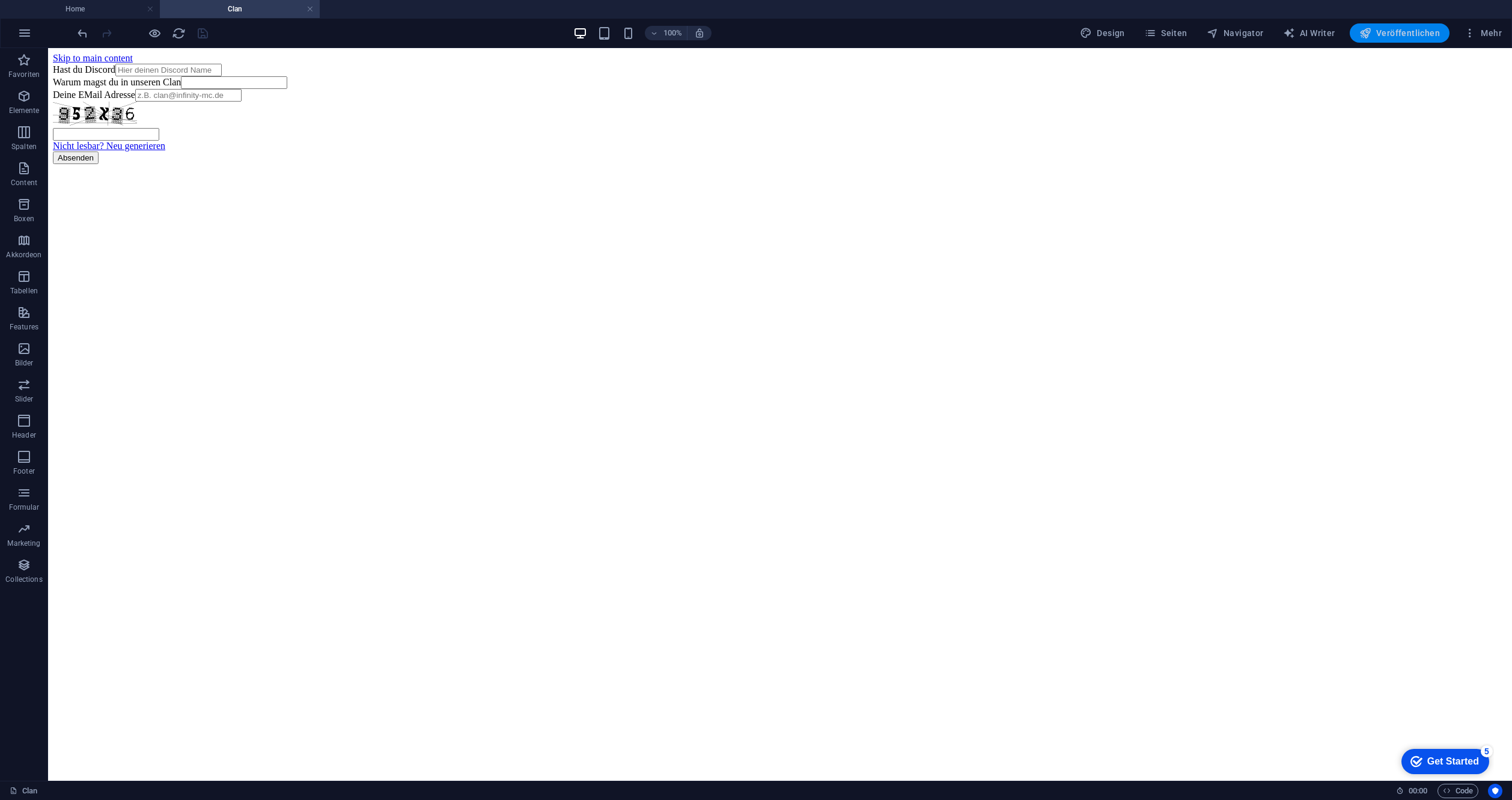
click at [1407, 30] on span "Veröffentlichen" at bounding box center [1399, 32] width 81 height 12
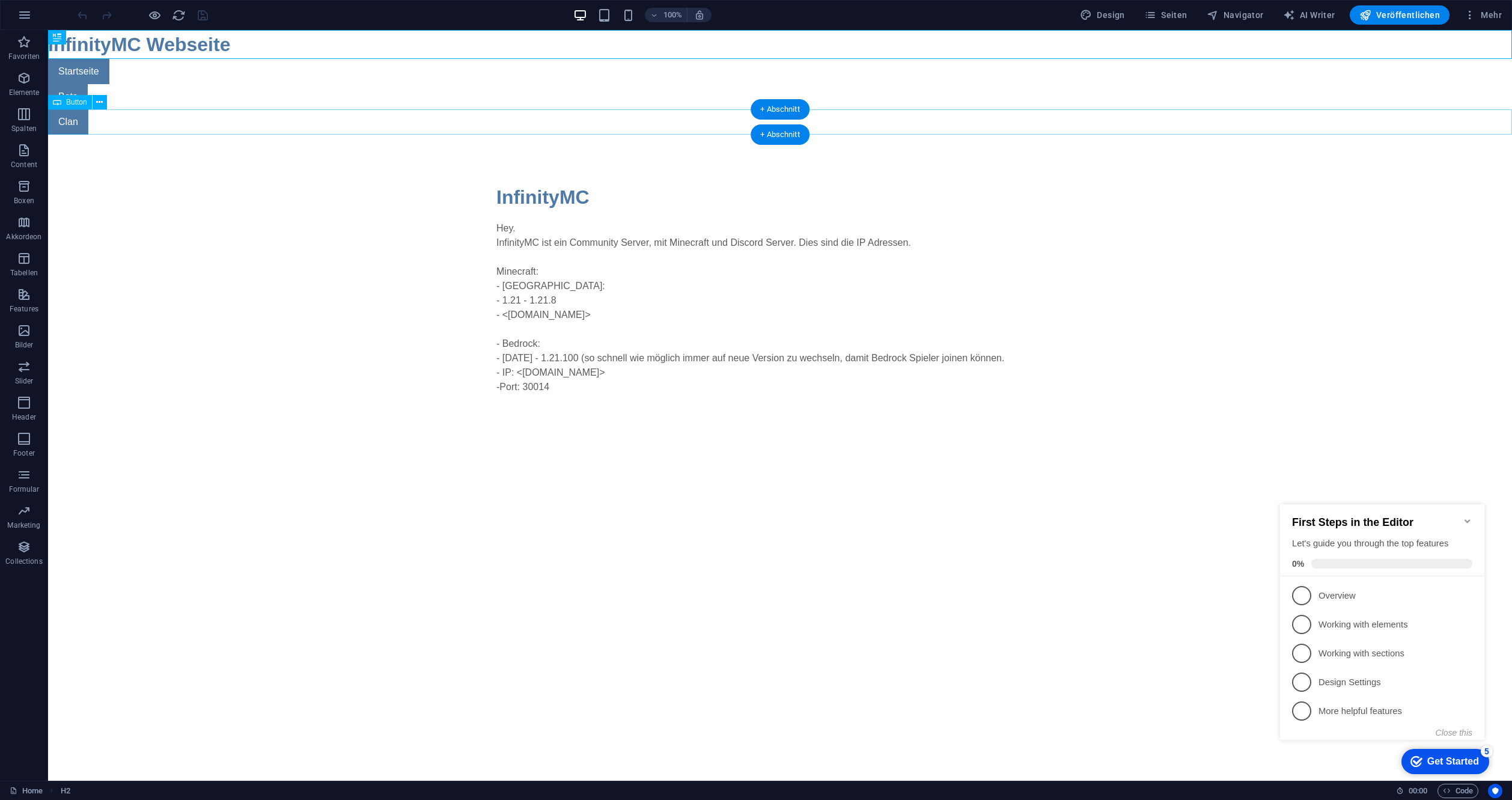
click at [68, 123] on div "Clan" at bounding box center [780, 122] width 1464 height 26
click at [102, 99] on icon at bounding box center [99, 102] width 7 height 12
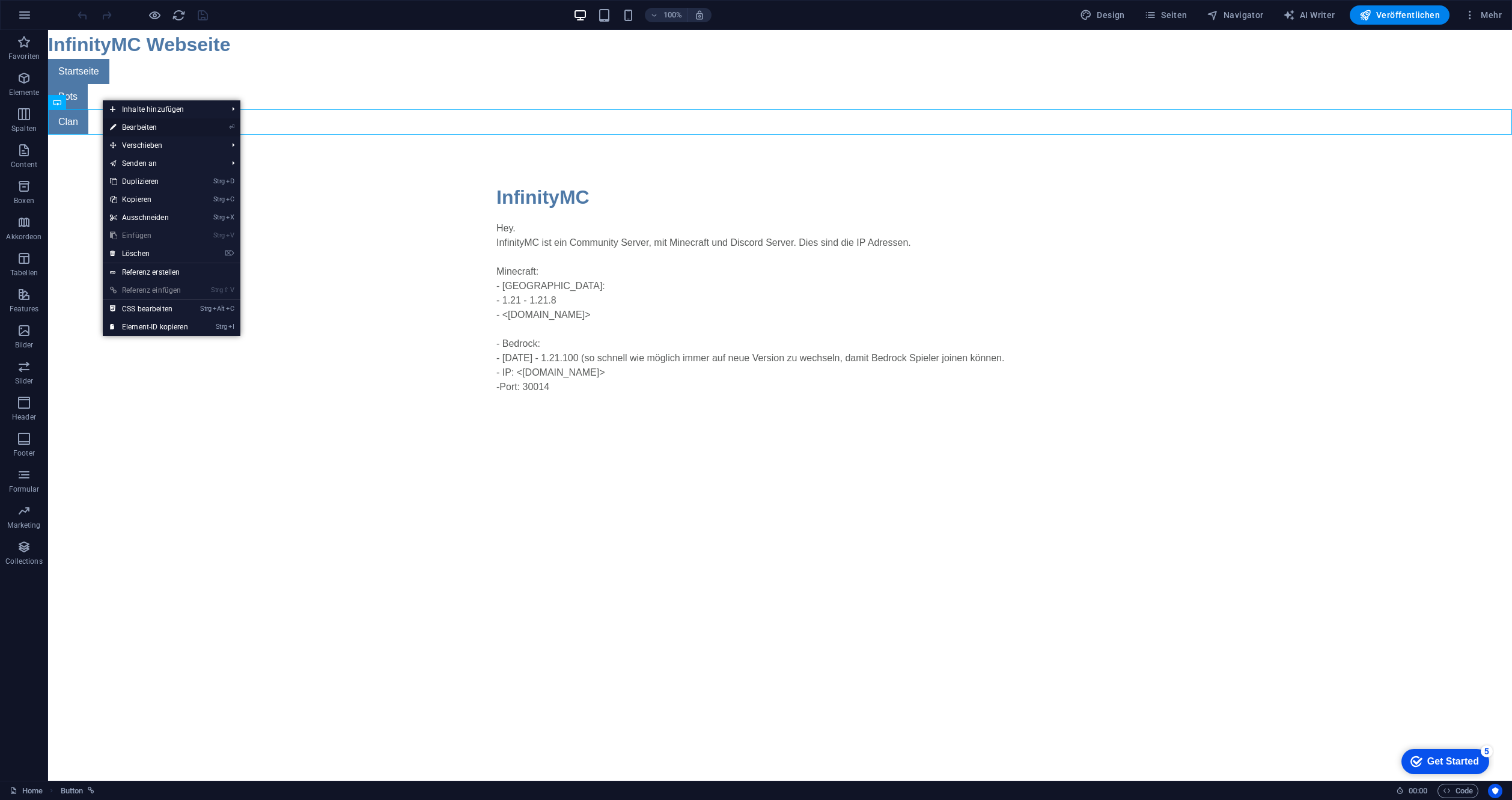
click at [132, 127] on link "⏎ Bearbeiten" at bounding box center [149, 127] width 93 height 18
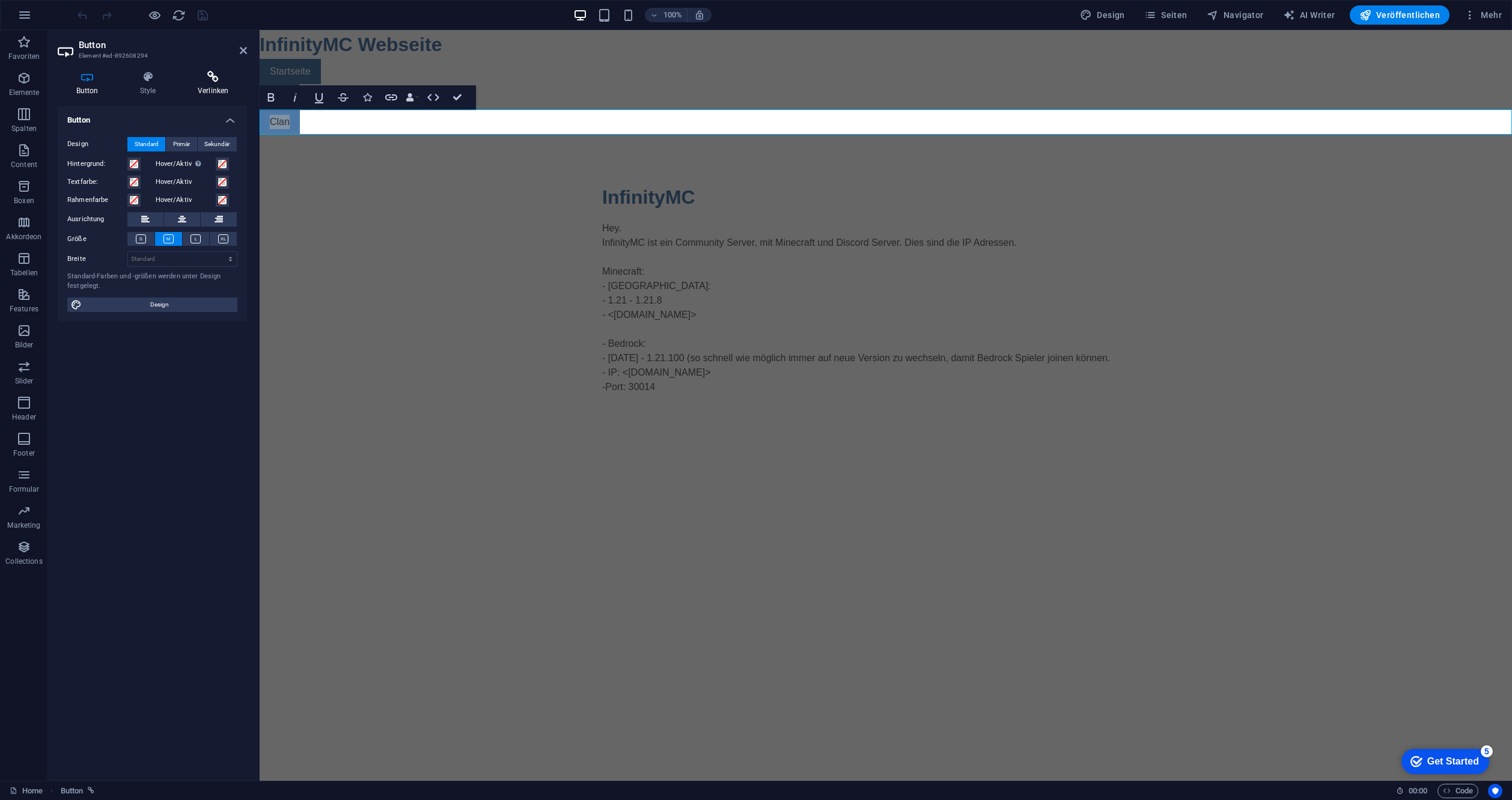
click at [209, 89] on h4 "Verlinken" at bounding box center [213, 84] width 68 height 26
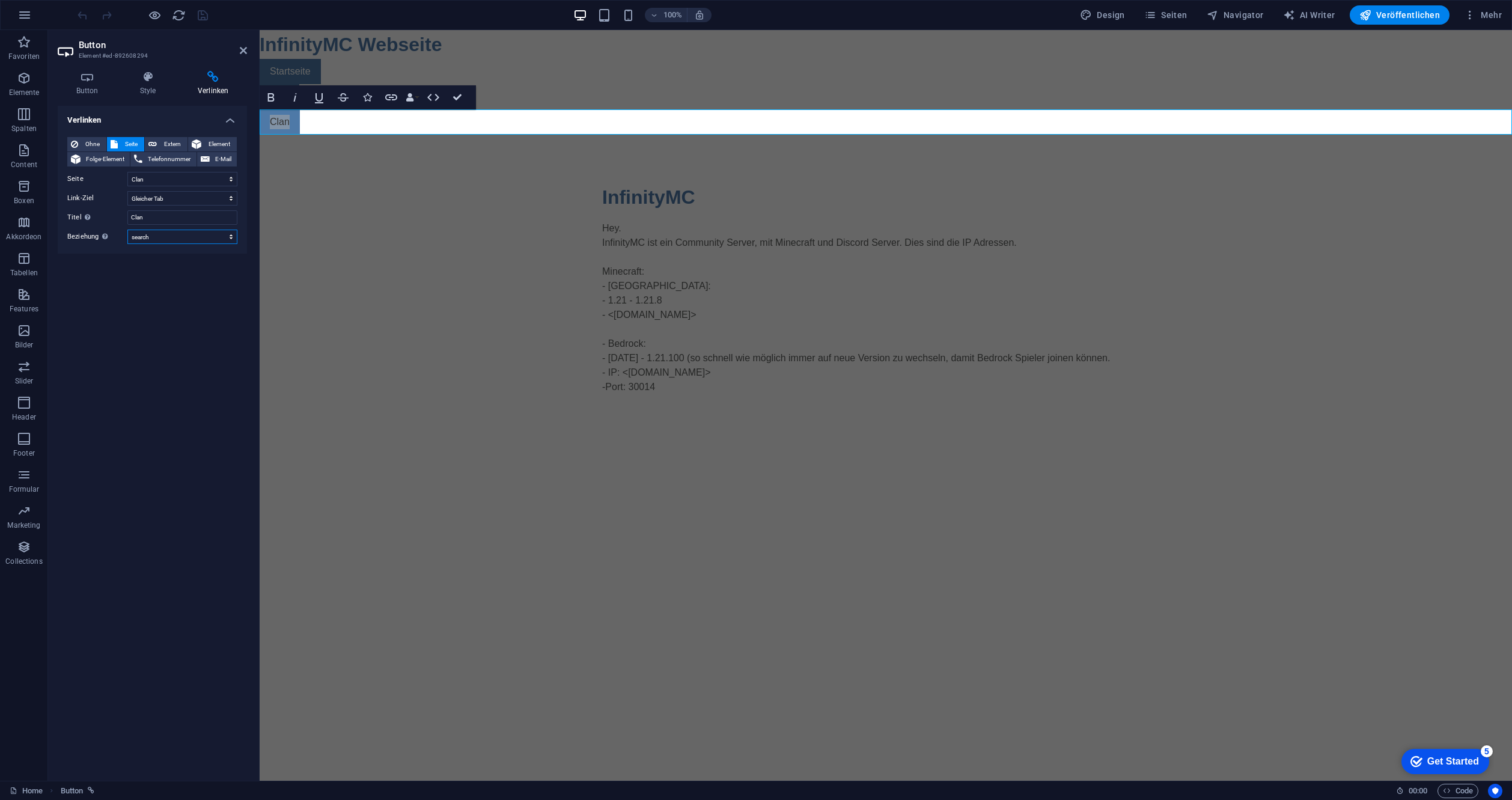
click at [184, 243] on select "alternate author bookmark external help license next nofollow noreferrer noopen…" at bounding box center [182, 236] width 110 height 15
select select
click at [127, 229] on select "alternate author bookmark external help license next nofollow noreferrer noopen…" at bounding box center [182, 236] width 110 height 15
click at [184, 268] on div "Verlinken Ohne Seite Extern Element Folge-Element Telefonnummer E-Mail Seite Ho…" at bounding box center [153, 438] width 189 height 665
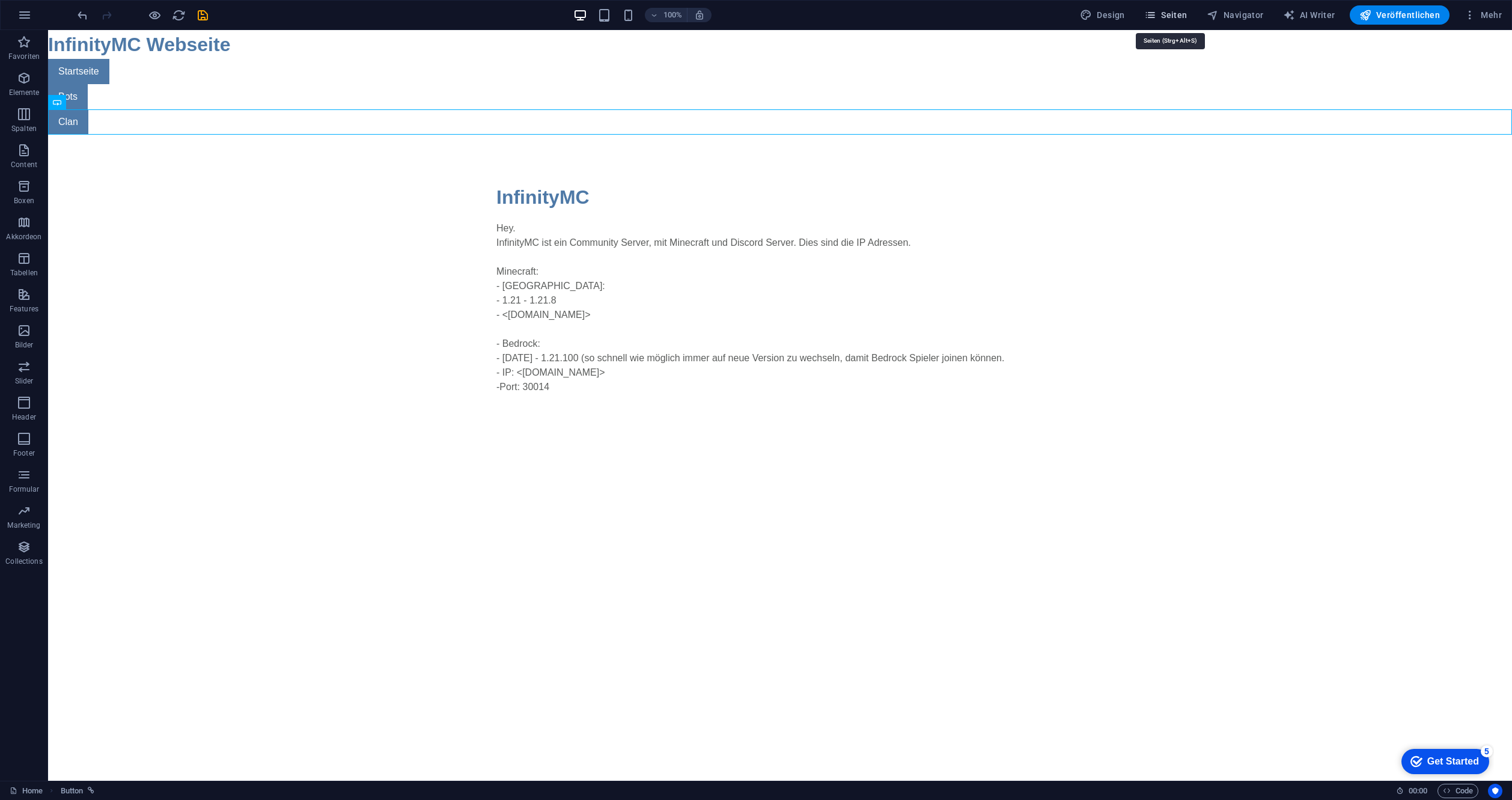
click at [1163, 13] on span "Seiten" at bounding box center [1166, 15] width 44 height 12
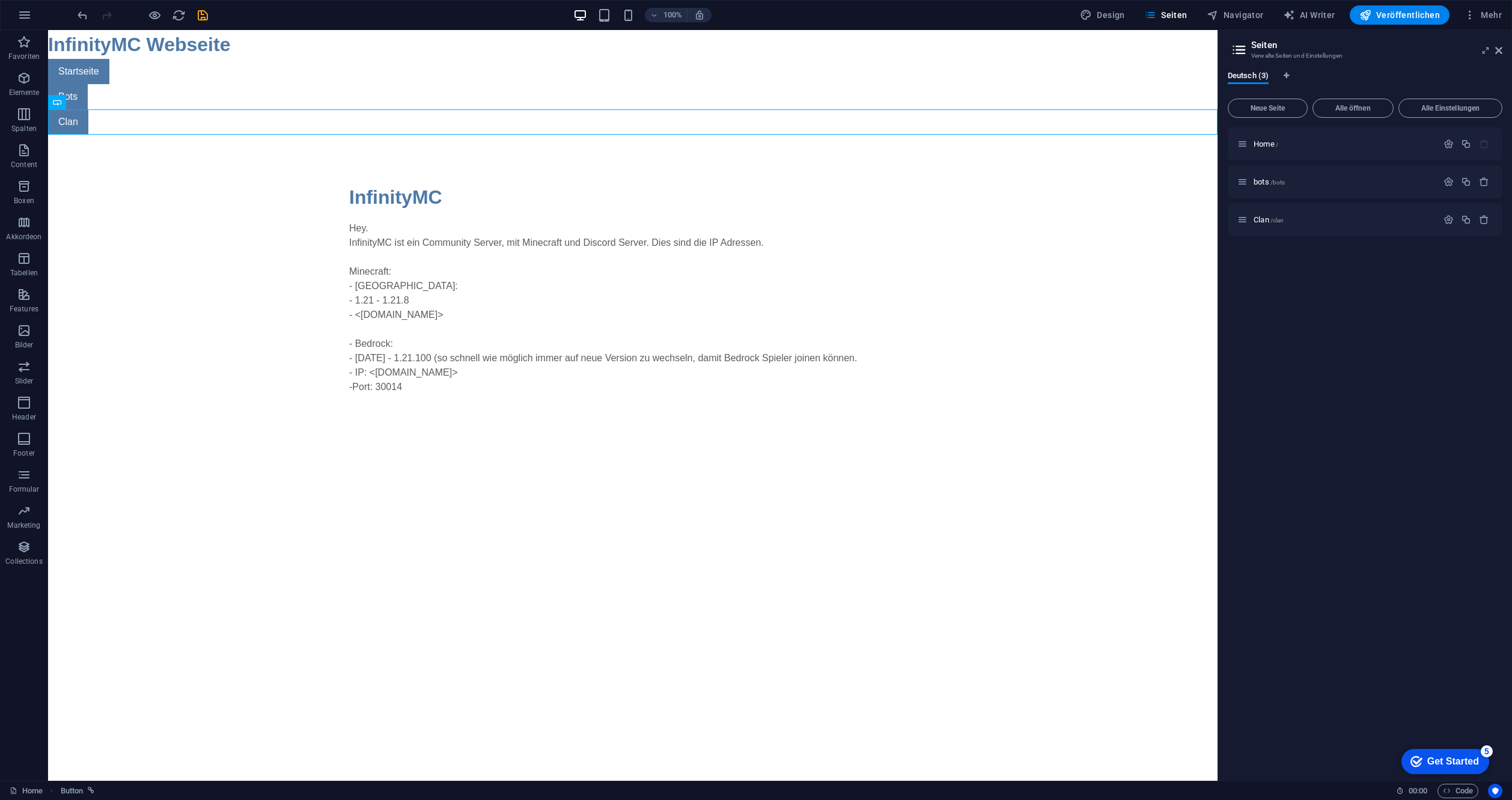
click at [1315, 236] on div "Home / bots /bots Clan /clan" at bounding box center [1366, 449] width 275 height 644
click at [1321, 227] on div "Clan /clan" at bounding box center [1366, 220] width 275 height 33
click at [1321, 217] on p "Clan /clan" at bounding box center [1343, 219] width 180 height 8
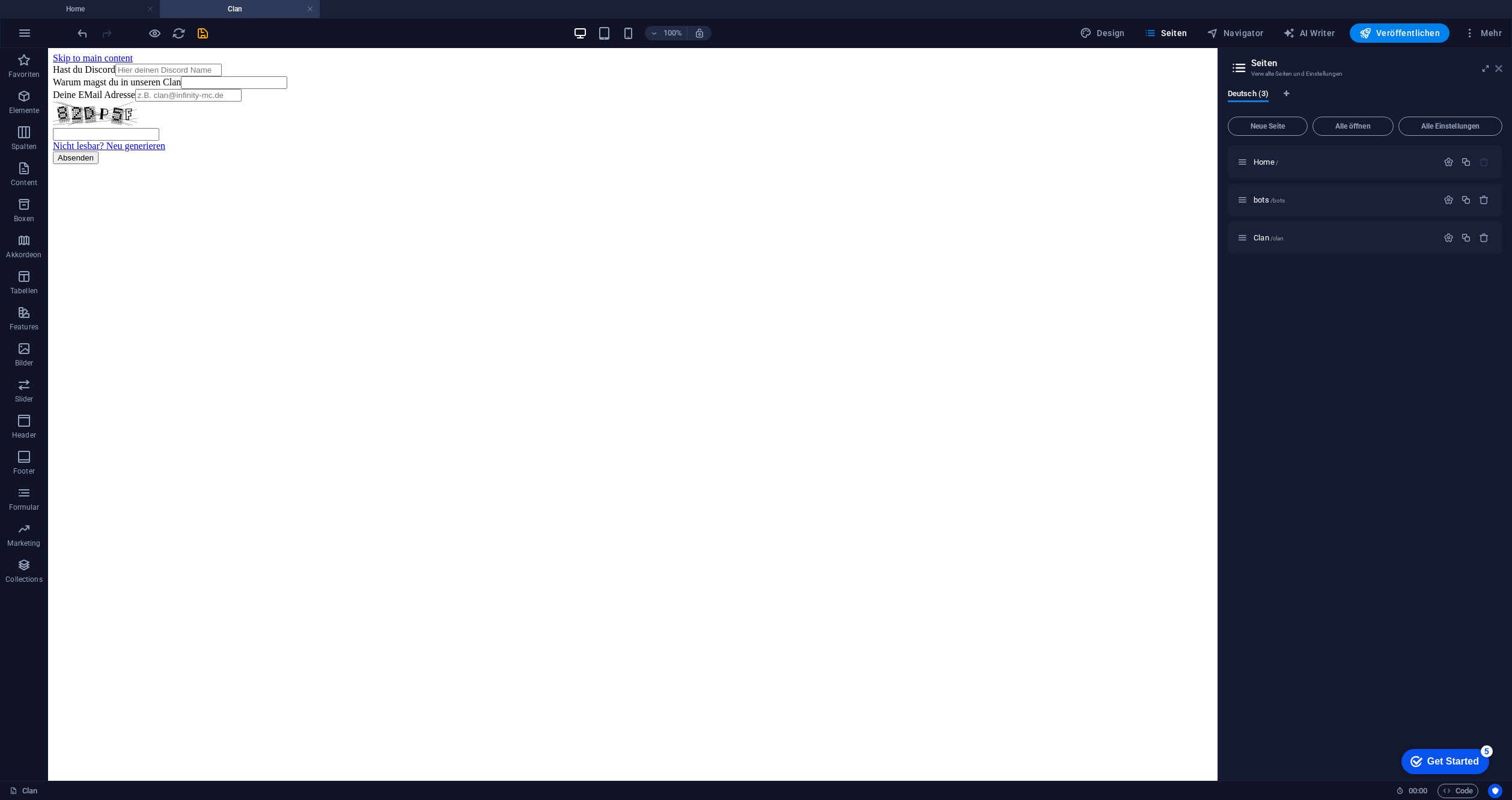
click at [1502, 70] on icon at bounding box center [1499, 68] width 7 height 10
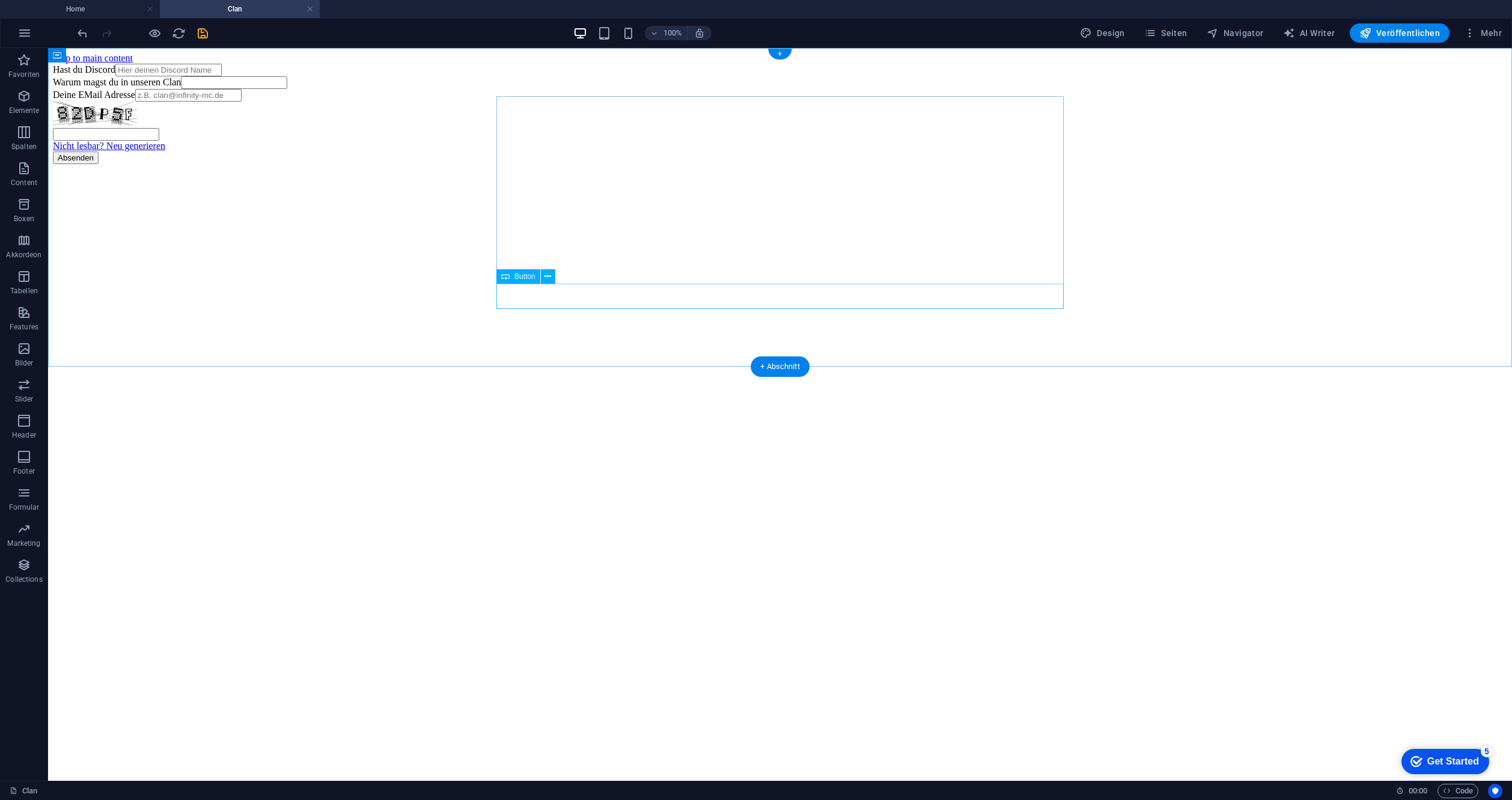
click at [533, 164] on div "Absenden" at bounding box center [781, 158] width 1455 height 12
click at [525, 164] on div "Absenden" at bounding box center [781, 158] width 1455 height 12
click at [552, 276] on button at bounding box center [548, 276] width 15 height 15
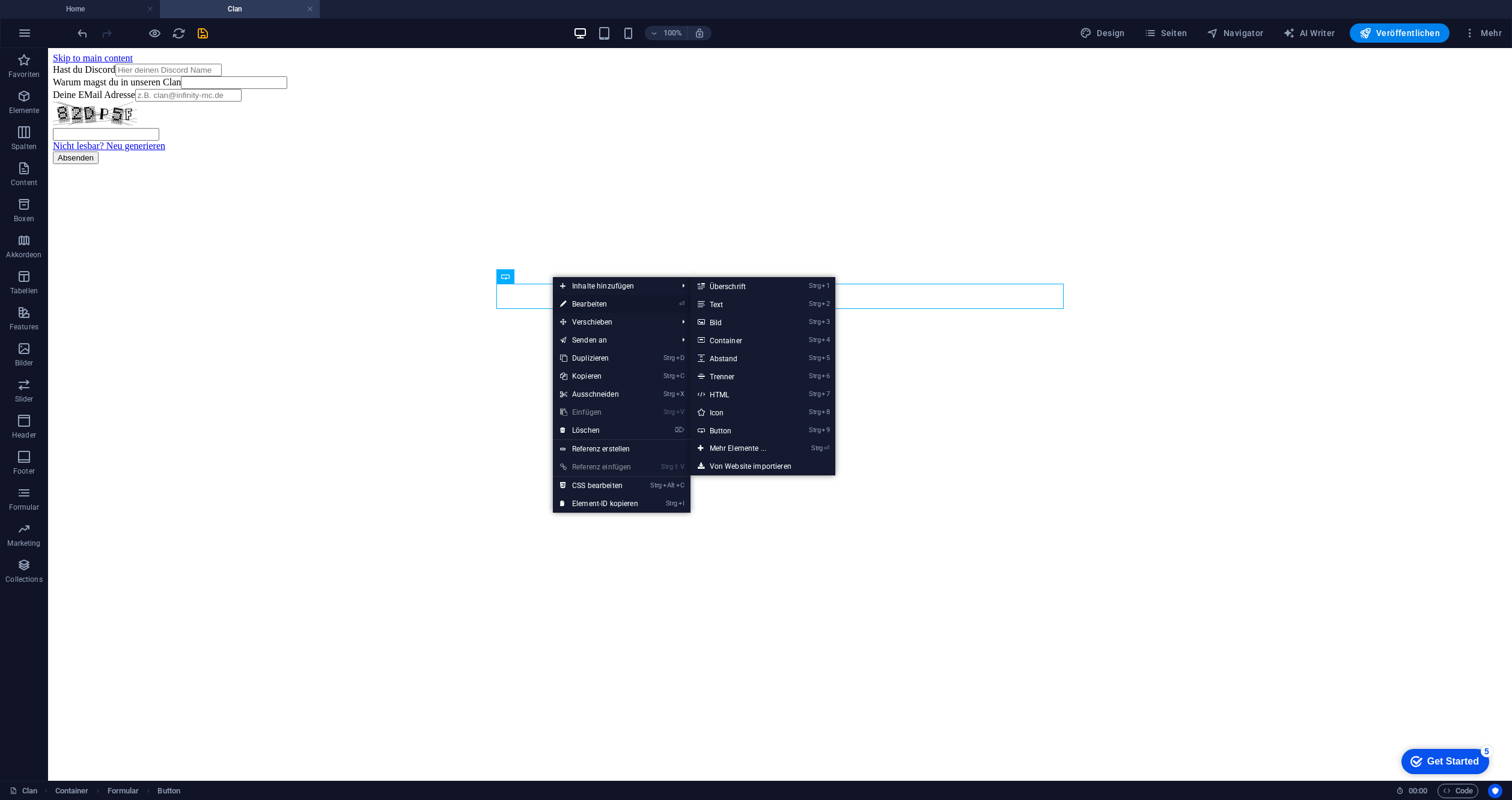
drag, startPoint x: 583, startPoint y: 303, endPoint x: 323, endPoint y: 256, distance: 264.2
click at [583, 303] on link "⏎ Bearbeiten" at bounding box center [599, 304] width 93 height 18
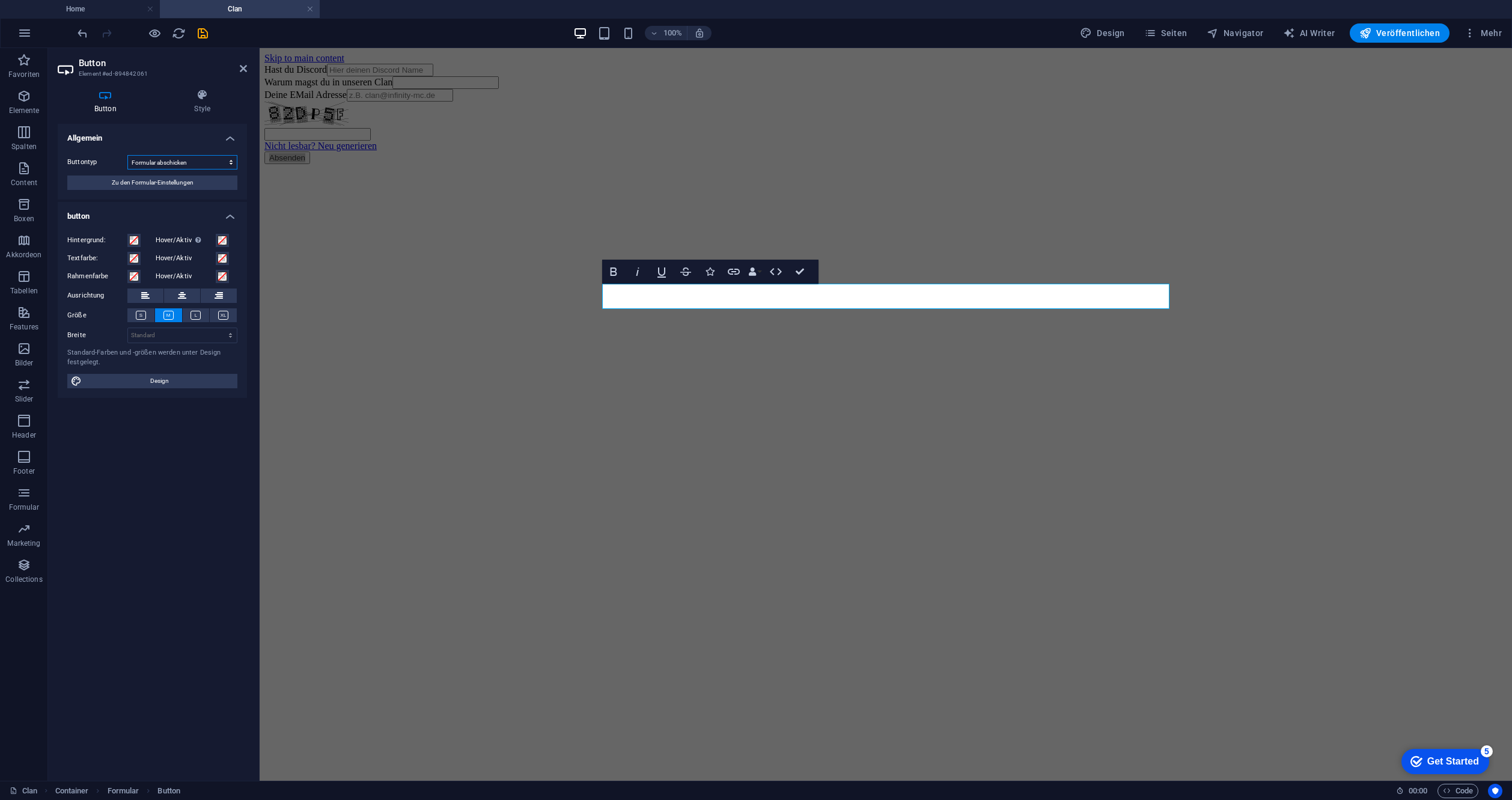
click at [192, 162] on select "Formular abschicken Formular zurücksetzen Keine Aktion" at bounding box center [182, 162] width 110 height 15
drag, startPoint x: 175, startPoint y: 159, endPoint x: 164, endPoint y: 160, distance: 11.0
click at [175, 159] on select "Formular abschicken Formular zurücksetzen Keine Aktion" at bounding box center [182, 162] width 110 height 15
click at [137, 181] on span "Zu den Formular-Einstellungen" at bounding box center [153, 182] width 82 height 15
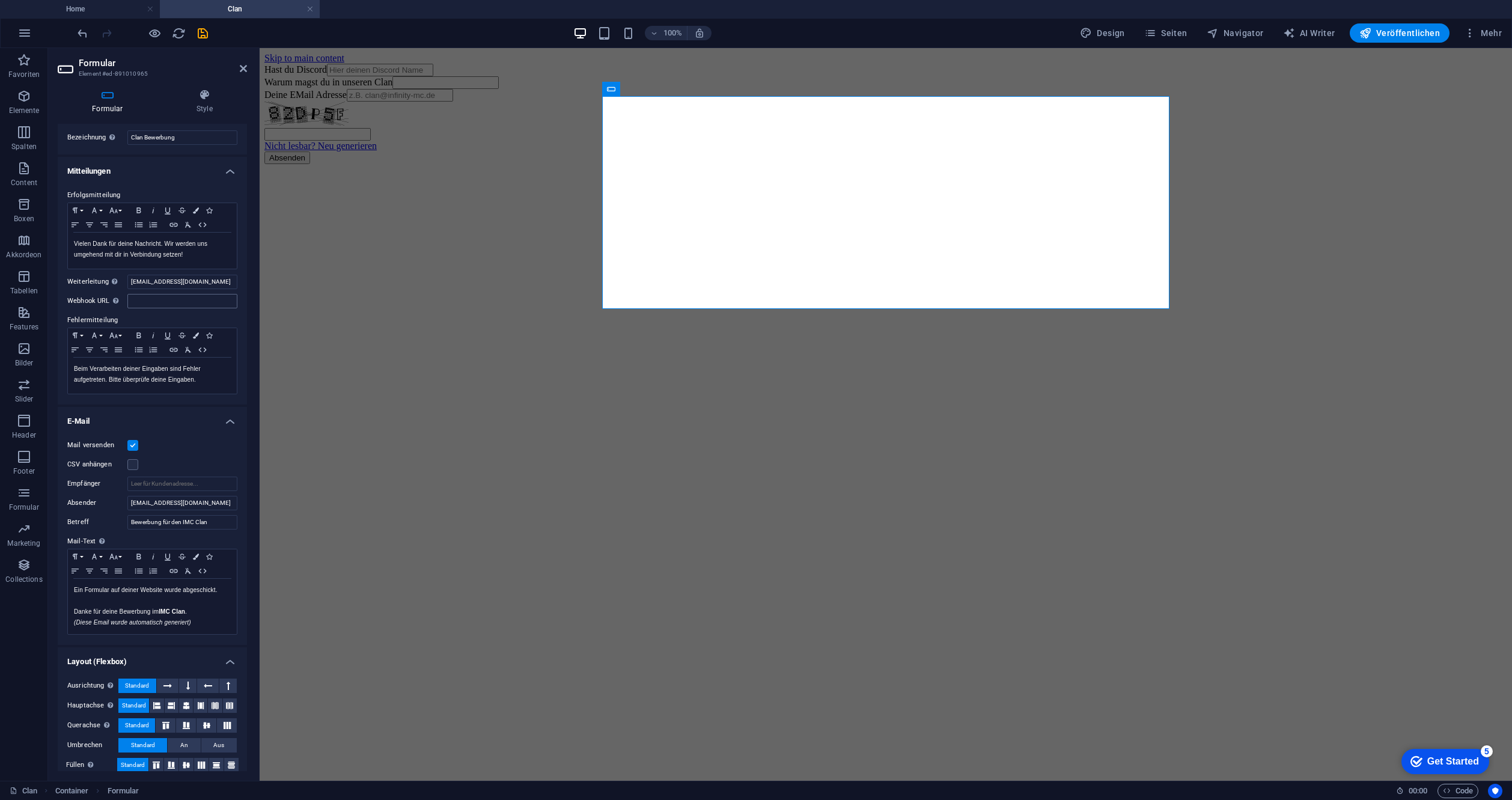
scroll to position [36, 0]
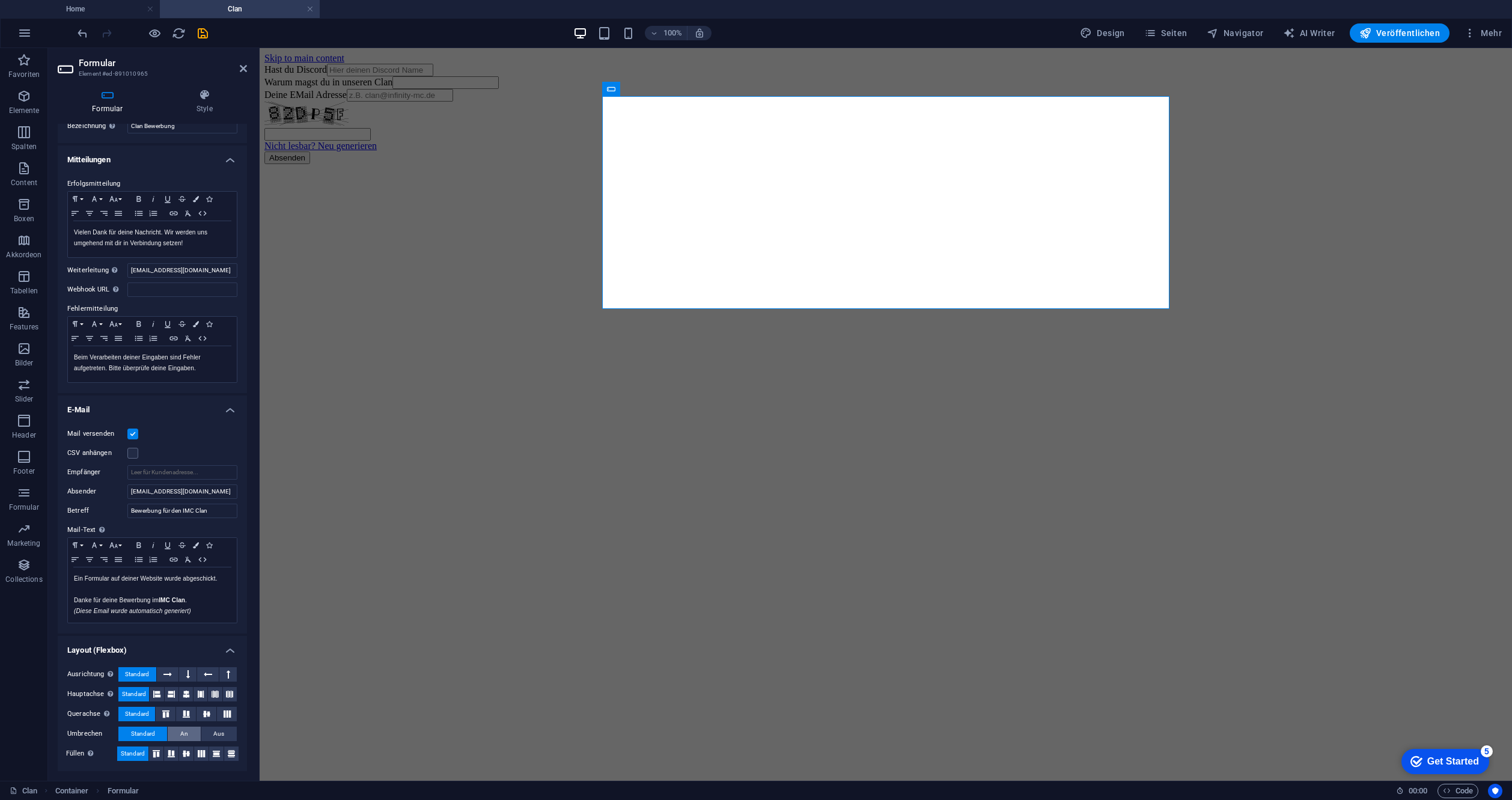
click at [184, 729] on span "An" at bounding box center [184, 734] width 8 height 15
click at [216, 734] on span "Aus" at bounding box center [219, 734] width 11 height 15
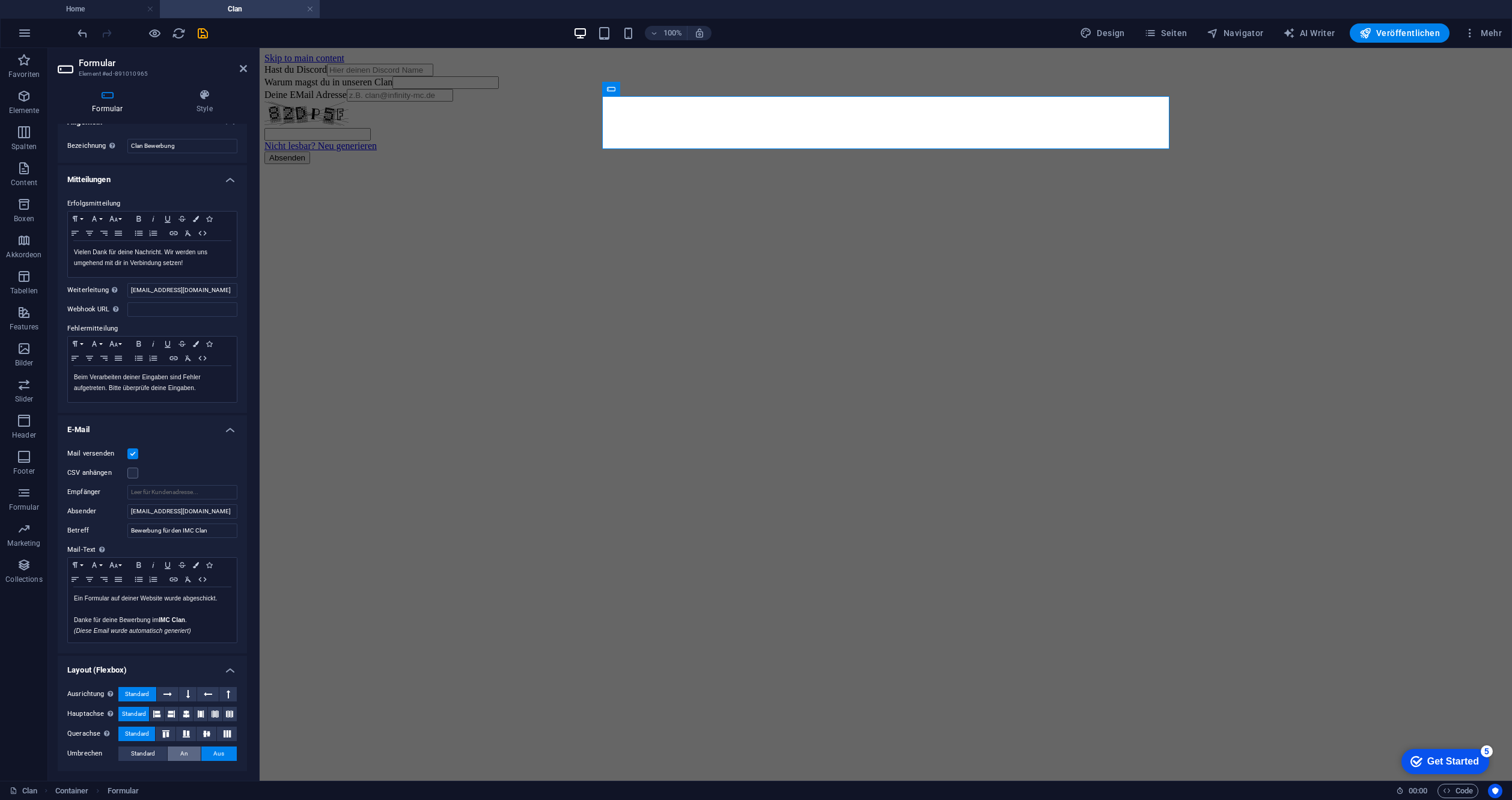
click at [184, 747] on span "An" at bounding box center [184, 754] width 8 height 15
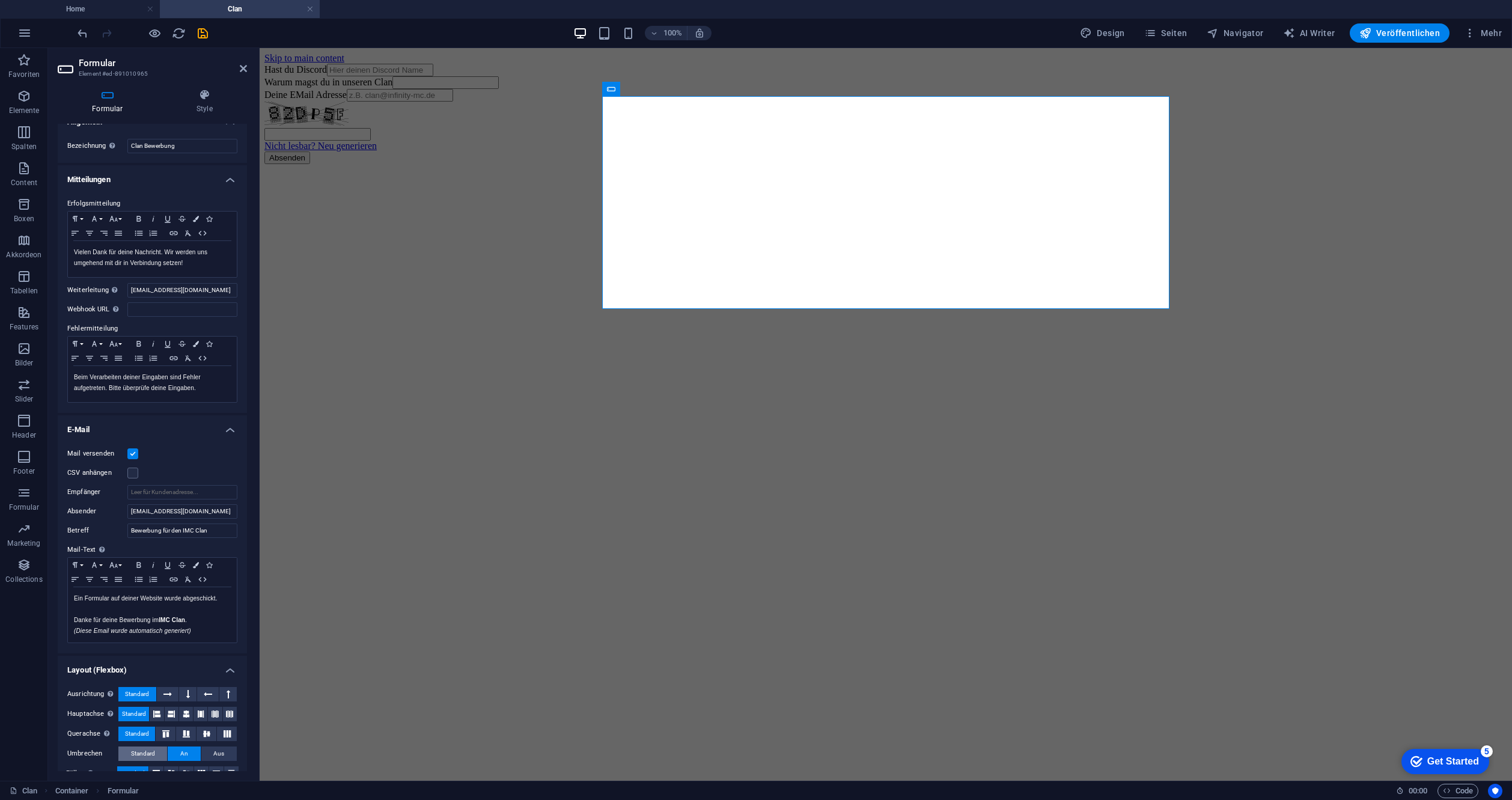
click at [159, 753] on button "Standard" at bounding box center [142, 754] width 48 height 15
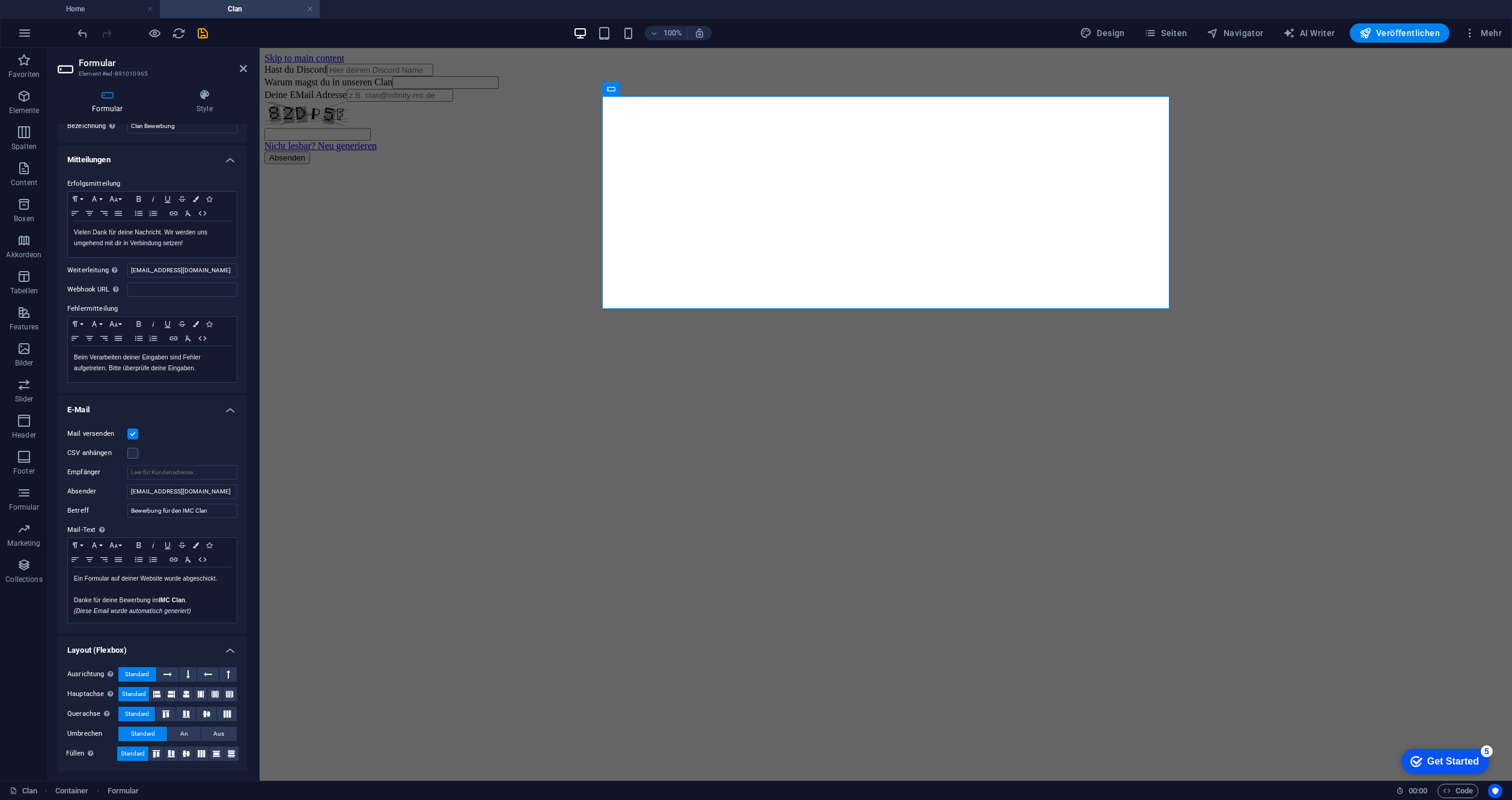
scroll to position [0, 0]
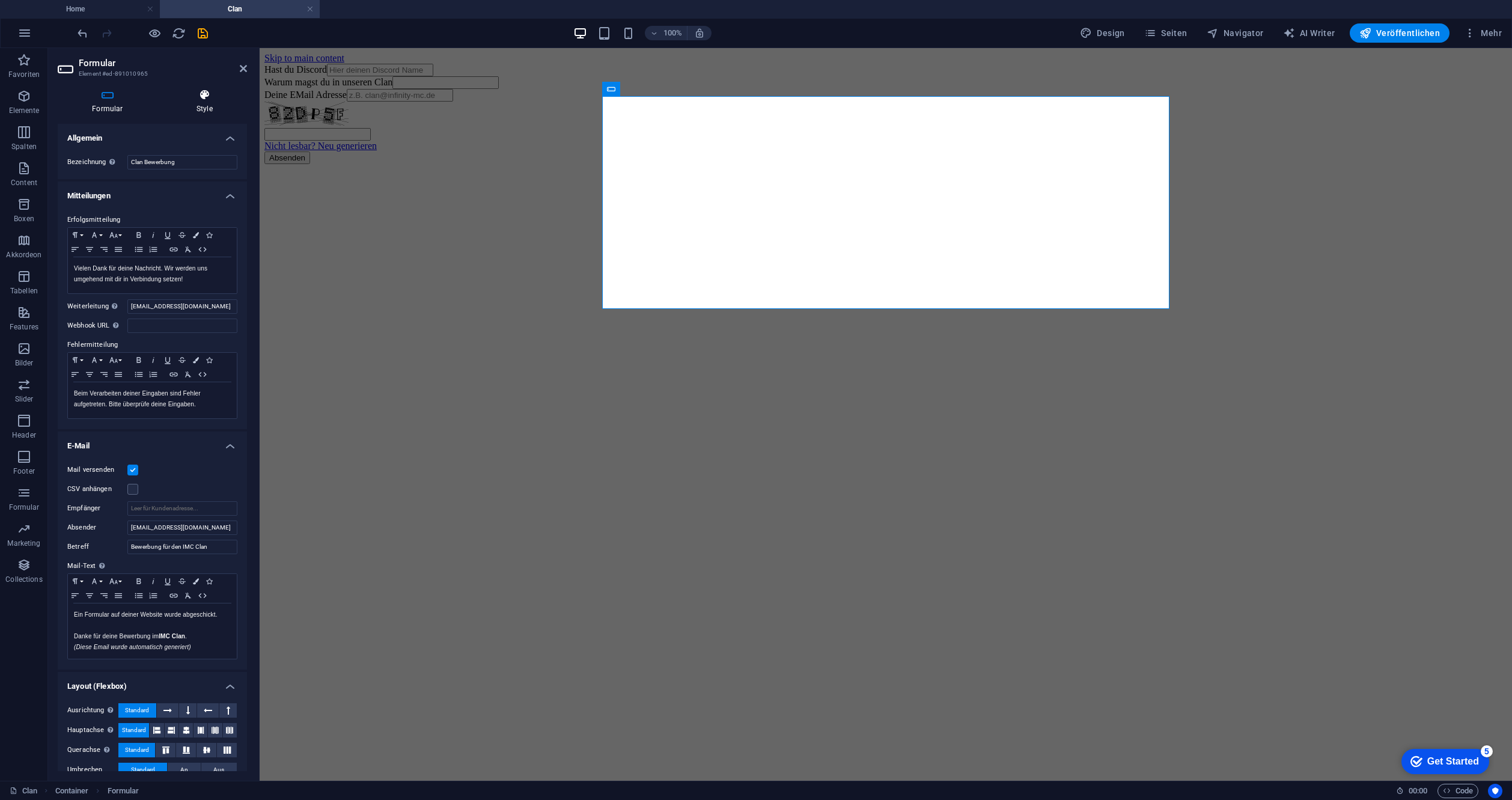
click at [216, 101] on h4 "Style" at bounding box center [204, 102] width 85 height 26
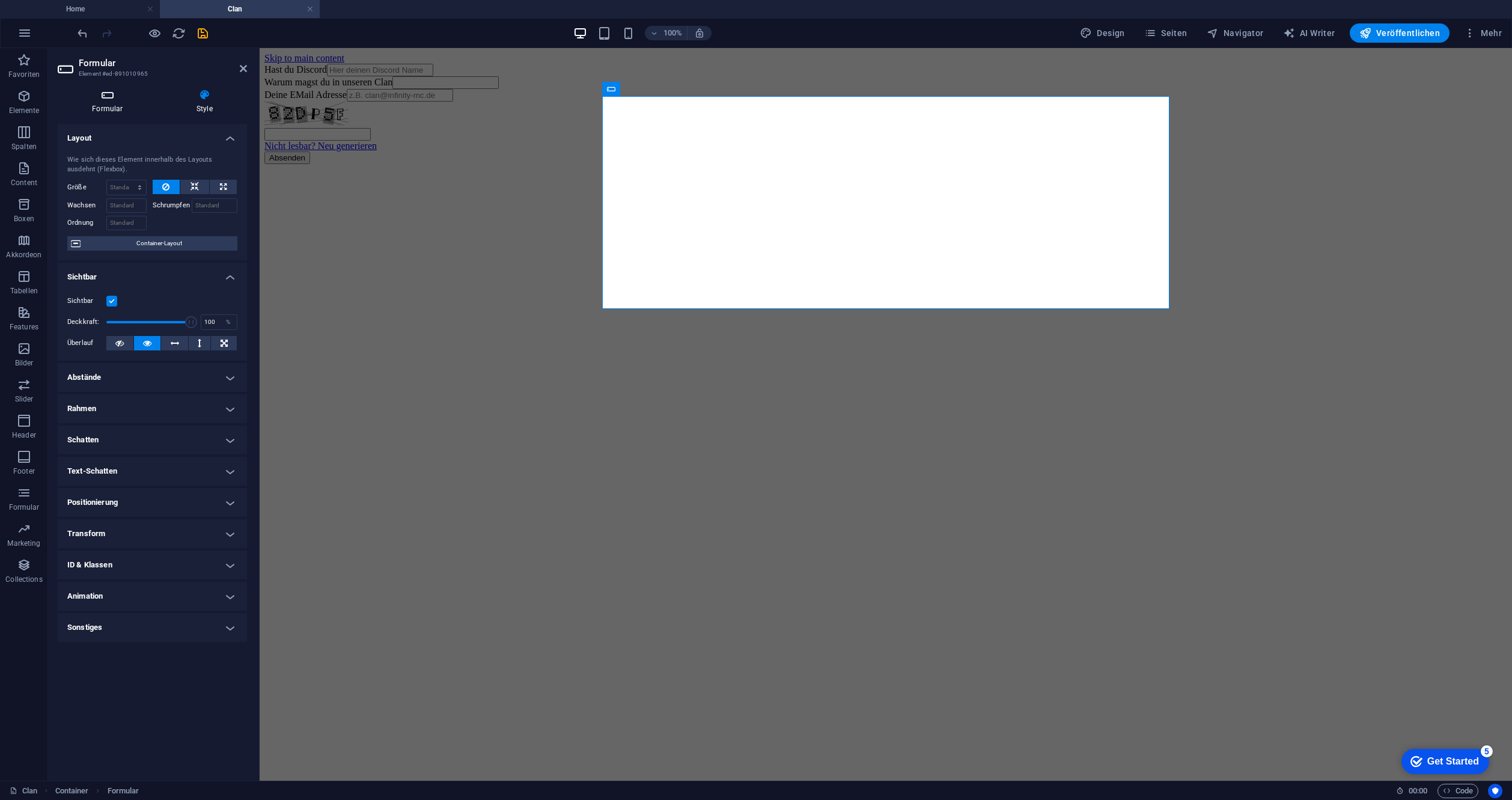
click at [108, 93] on icon at bounding box center [108, 95] width 99 height 12
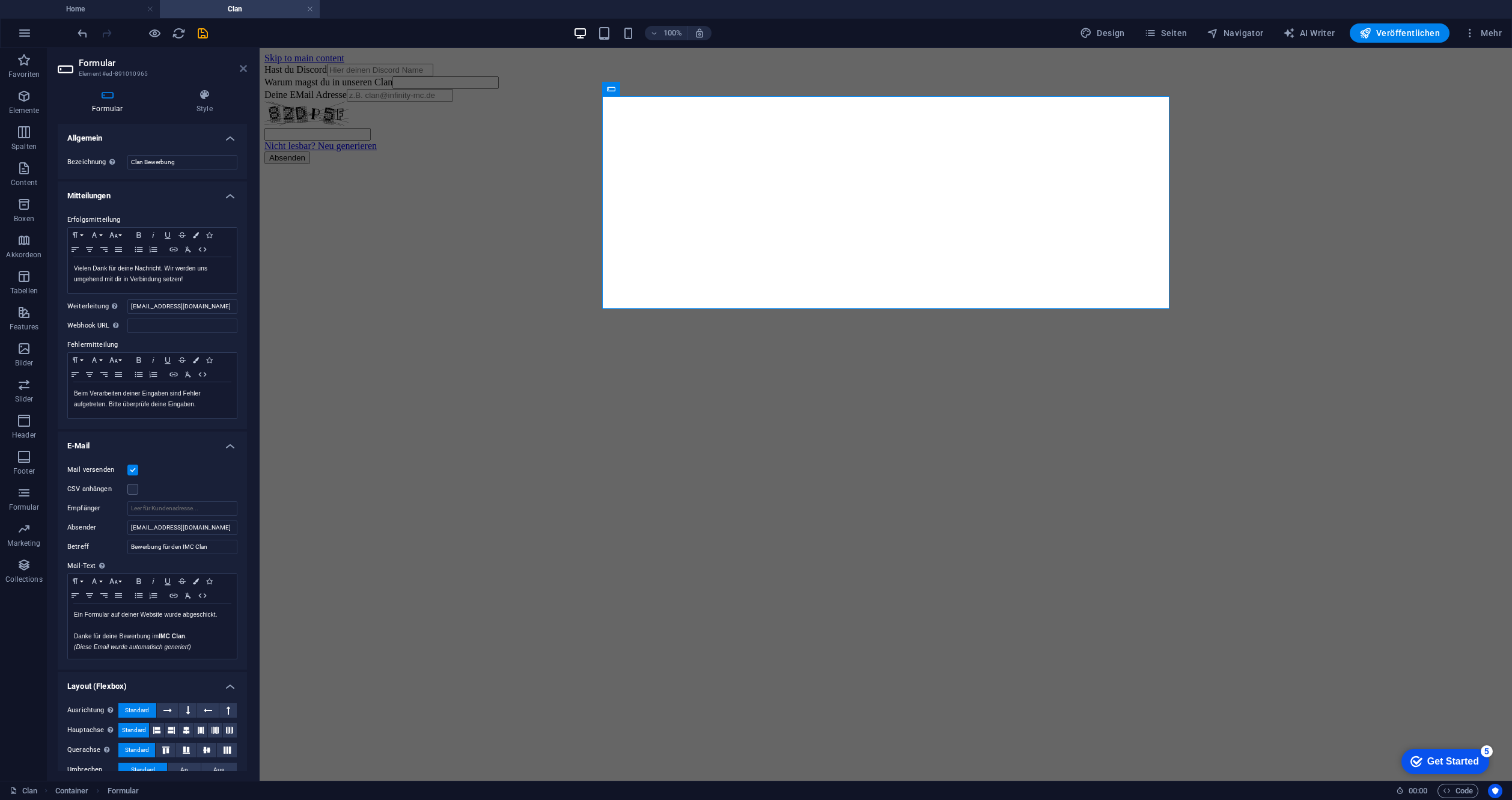
click at [240, 64] on icon at bounding box center [243, 68] width 7 height 10
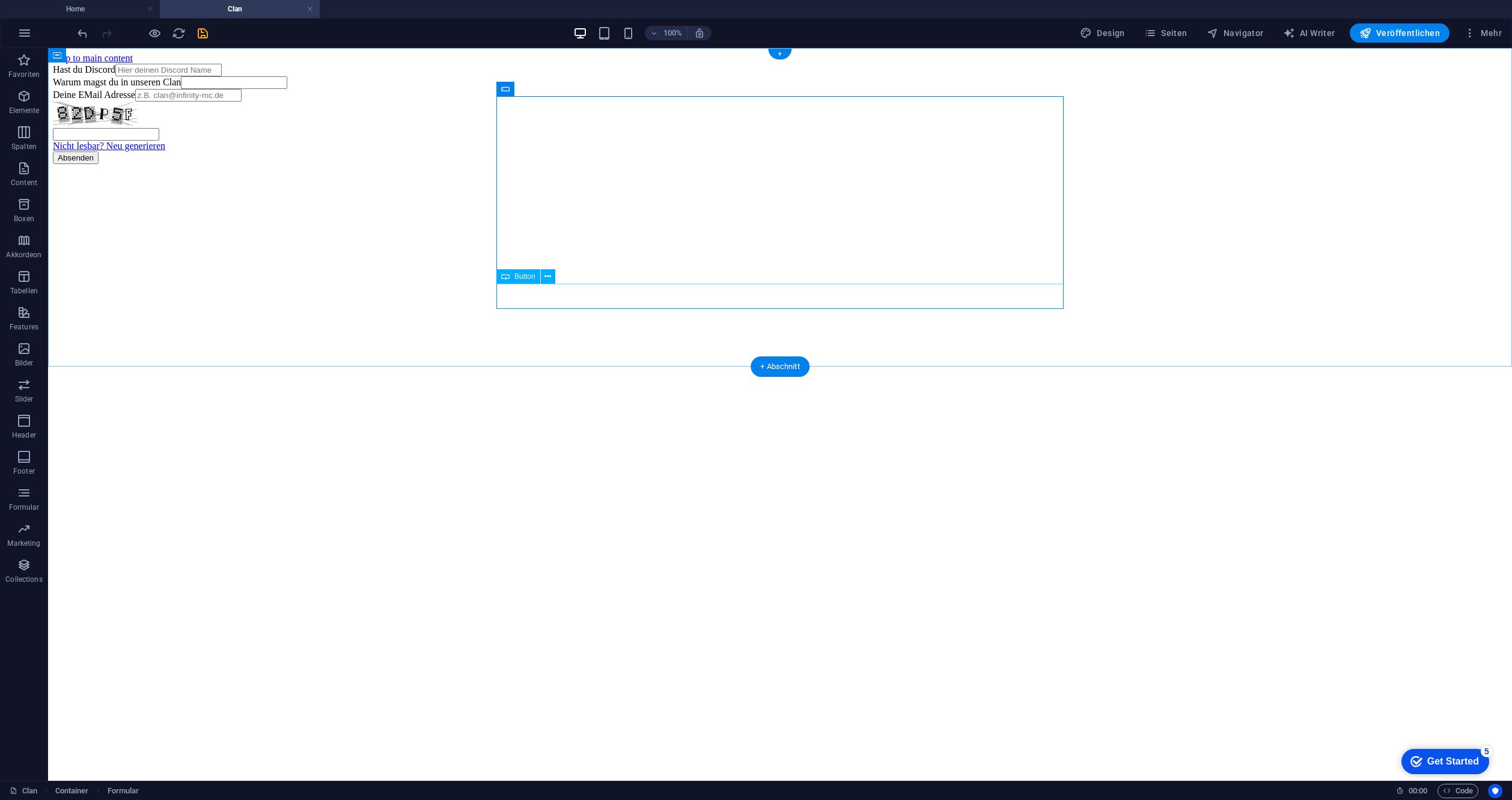
click at [510, 164] on div "Absenden" at bounding box center [781, 158] width 1455 height 12
click at [544, 276] on button at bounding box center [548, 276] width 15 height 15
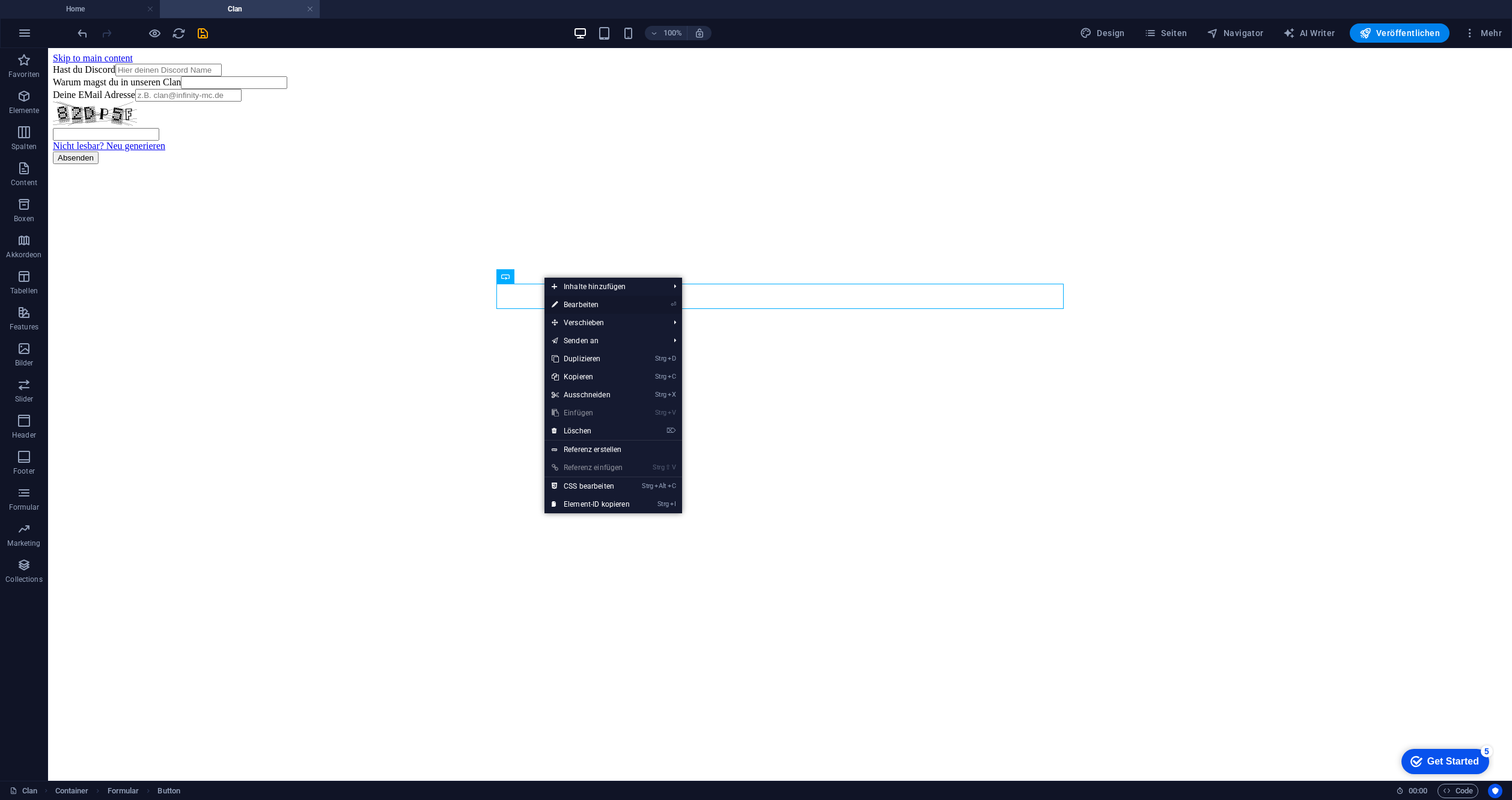
click at [599, 304] on link "⏎ Bearbeiten" at bounding box center [591, 305] width 93 height 18
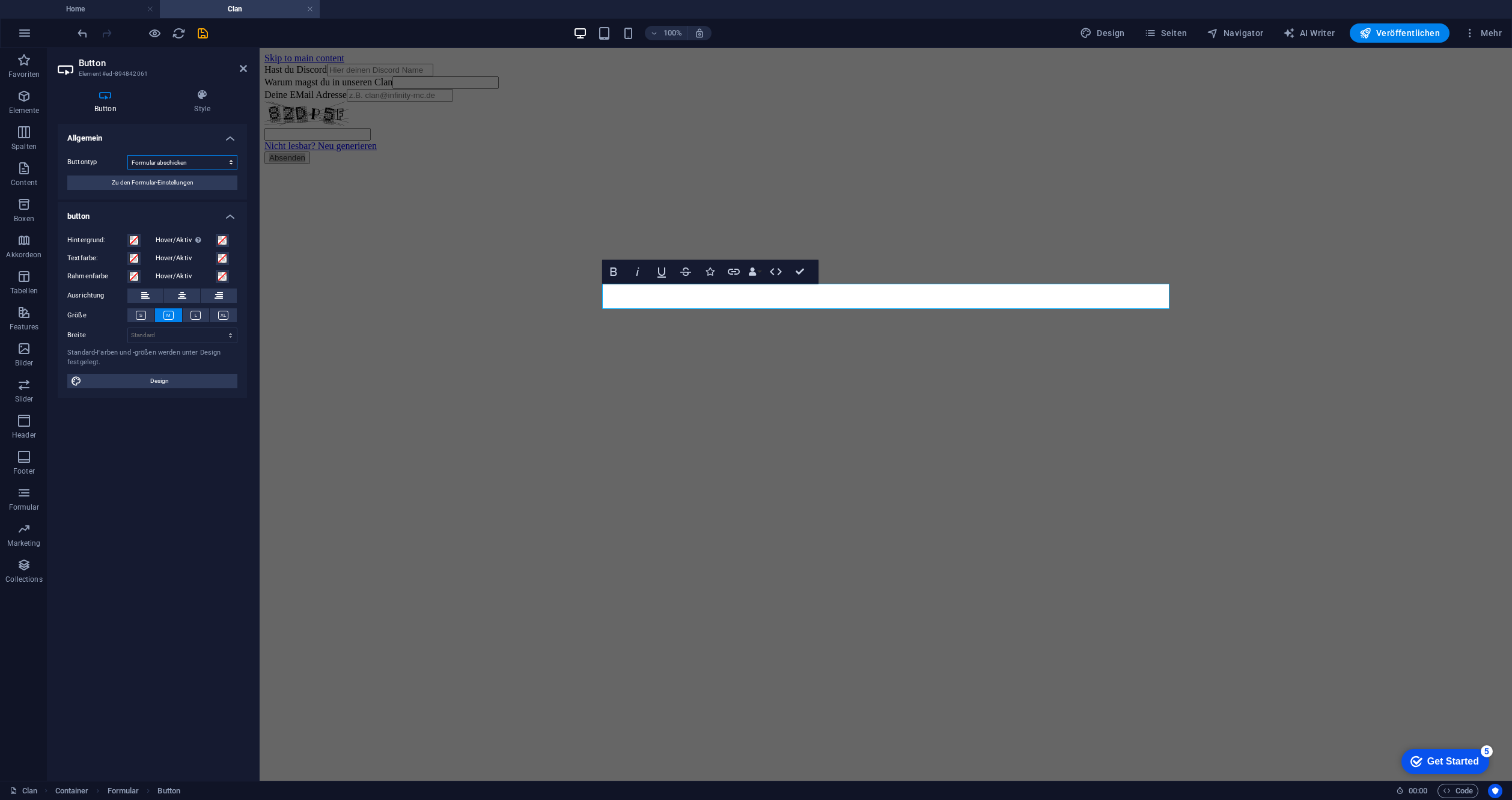
click at [196, 169] on select "Formular abschicken Formular zurücksetzen Keine Aktion" at bounding box center [182, 162] width 110 height 15
select select "button"
click at [127, 155] on select "Formular abschicken Formular zurücksetzen Keine Aktion" at bounding box center [182, 162] width 110 height 15
click at [175, 166] on select "Formular abschicken Formular zurücksetzen Keine Aktion" at bounding box center [182, 162] width 110 height 15
click at [127, 155] on select "Formular abschicken Formular zurücksetzen Keine Aktion" at bounding box center [182, 162] width 110 height 15
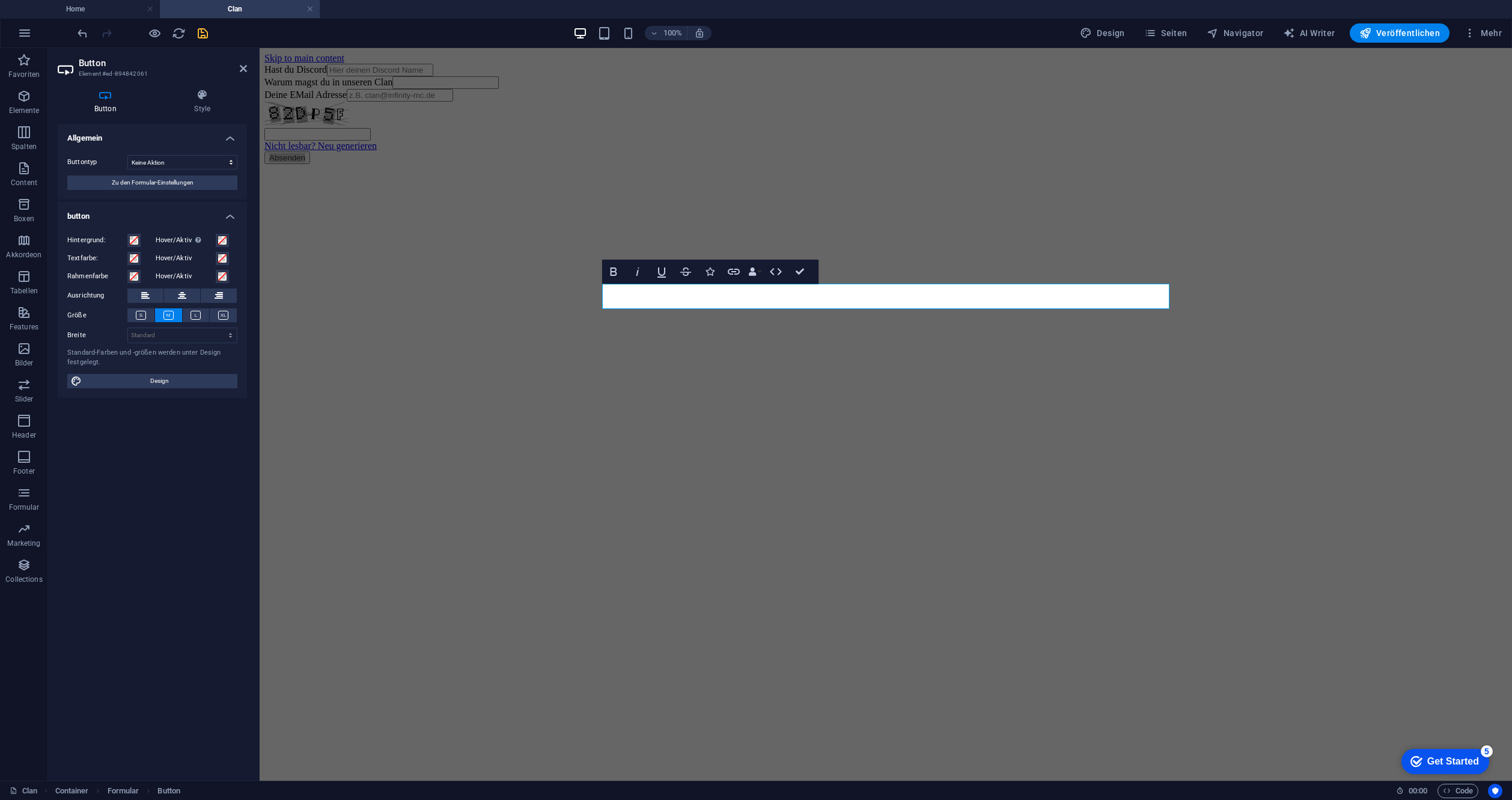
click at [202, 36] on icon "save" at bounding box center [203, 33] width 14 height 14
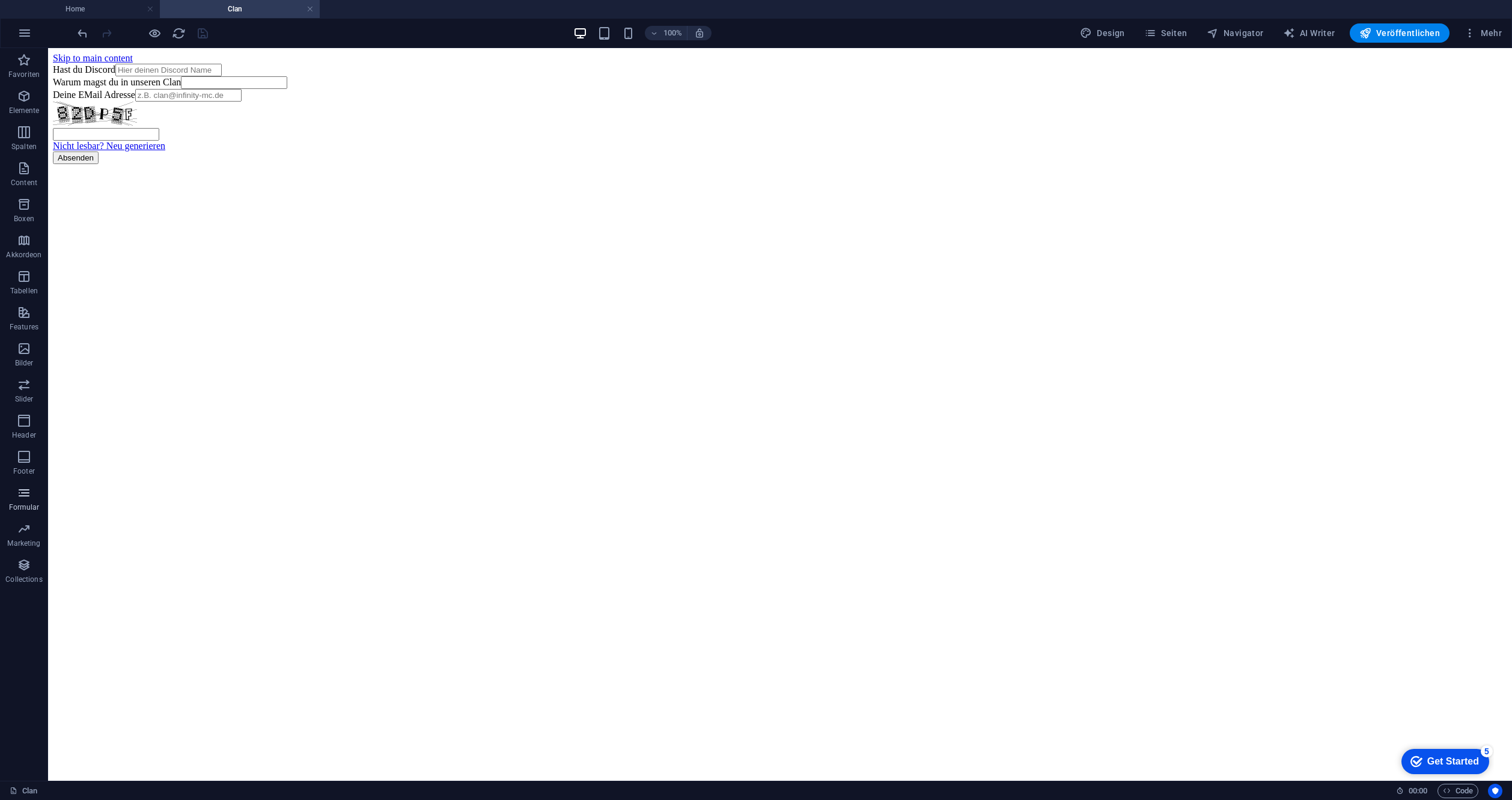
click at [25, 497] on icon "button" at bounding box center [23, 493] width 15 height 15
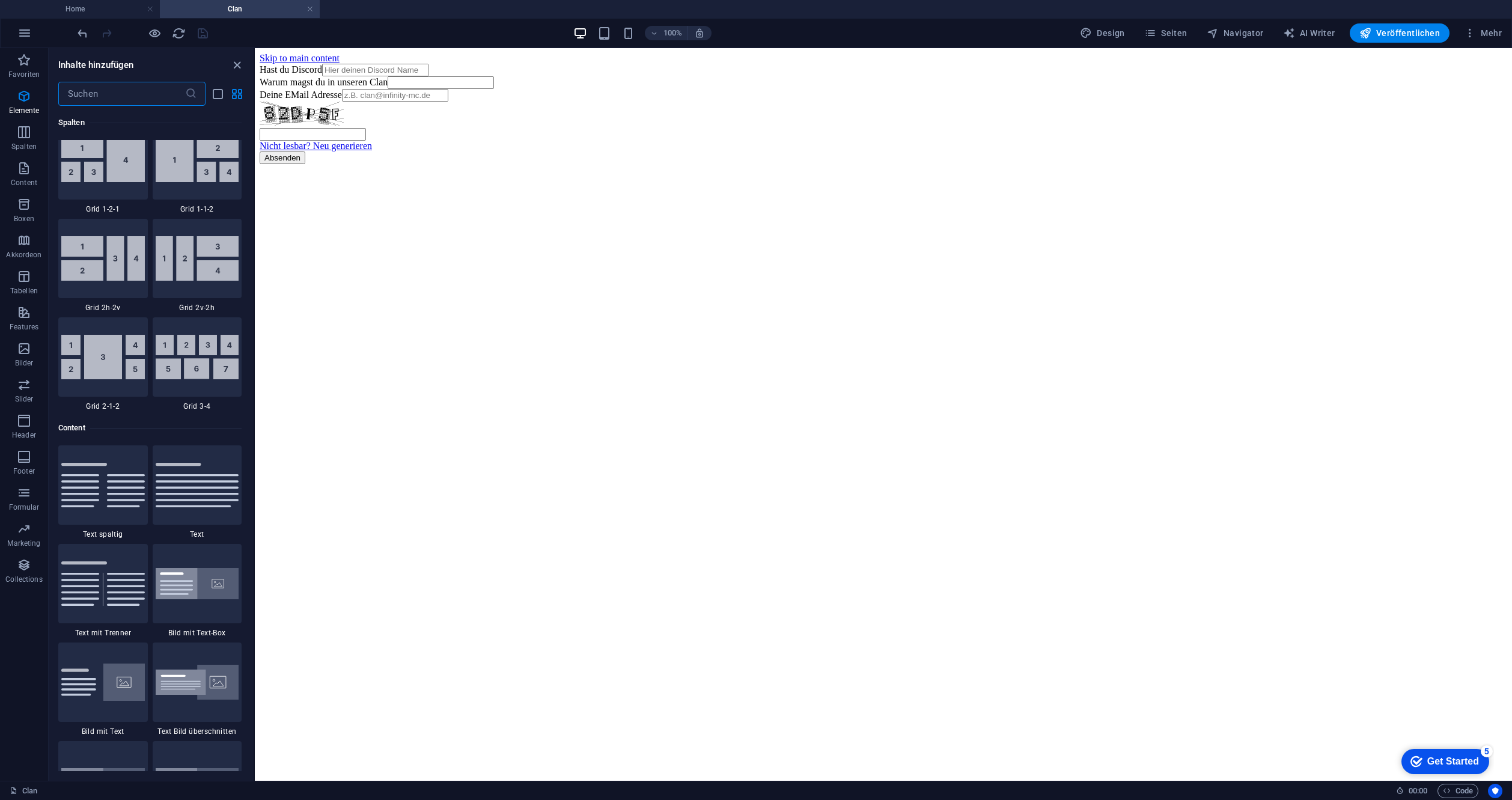
scroll to position [8776, 0]
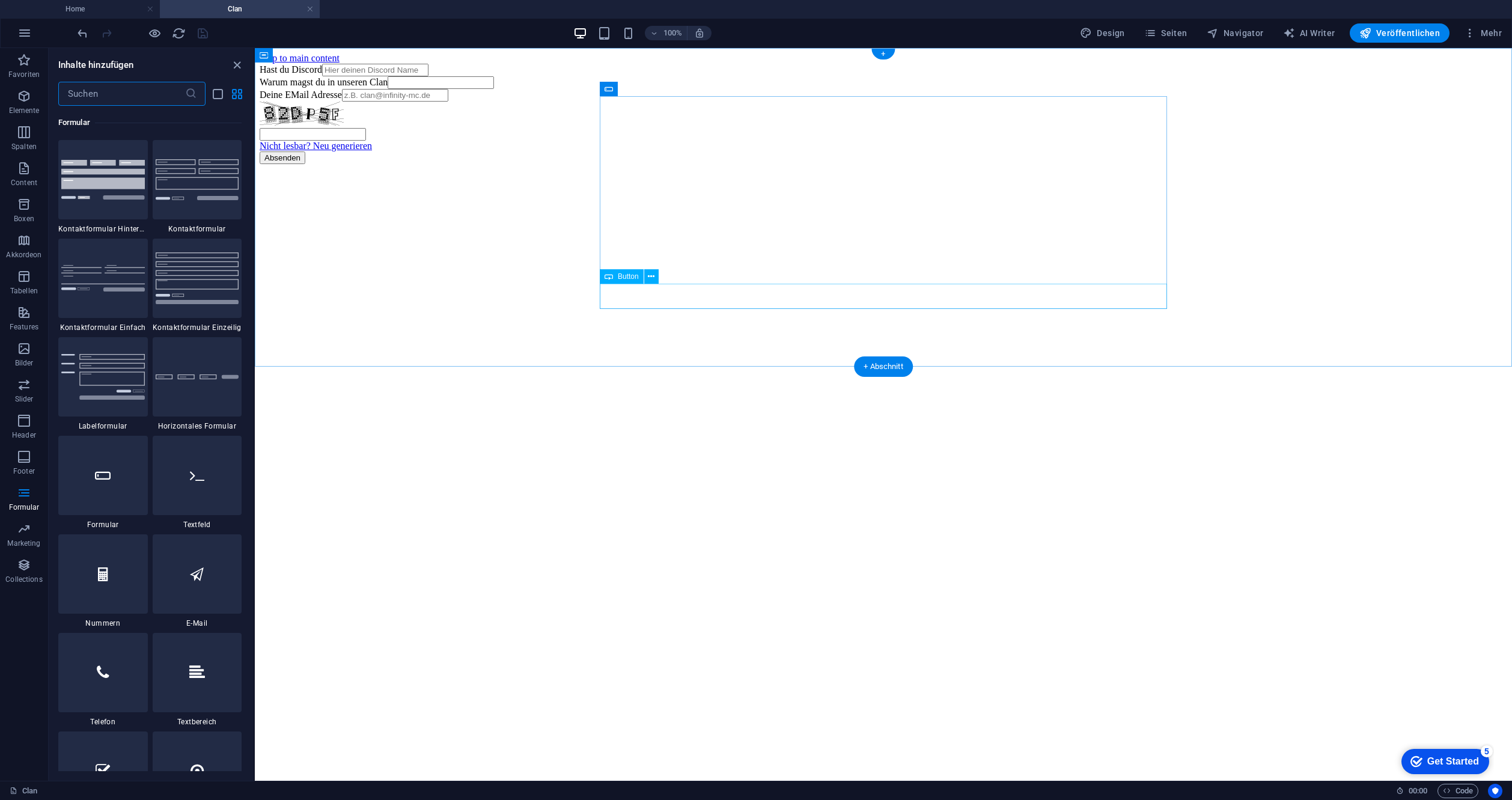
click at [629, 164] on div "Absenden" at bounding box center [883, 158] width 1247 height 12
click at [654, 274] on icon at bounding box center [651, 277] width 7 height 12
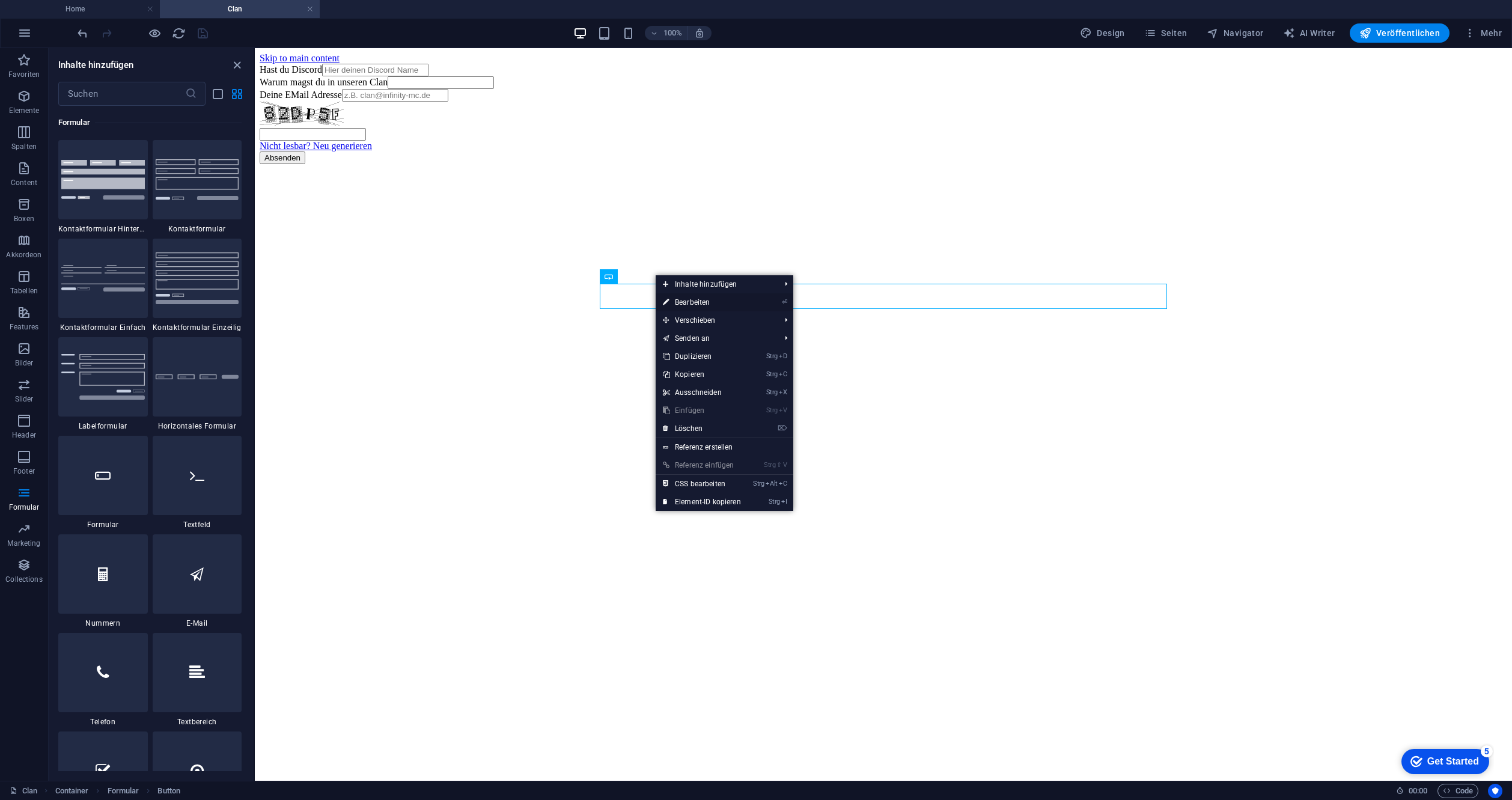
click at [700, 302] on link "⏎ Bearbeiten" at bounding box center [702, 303] width 93 height 18
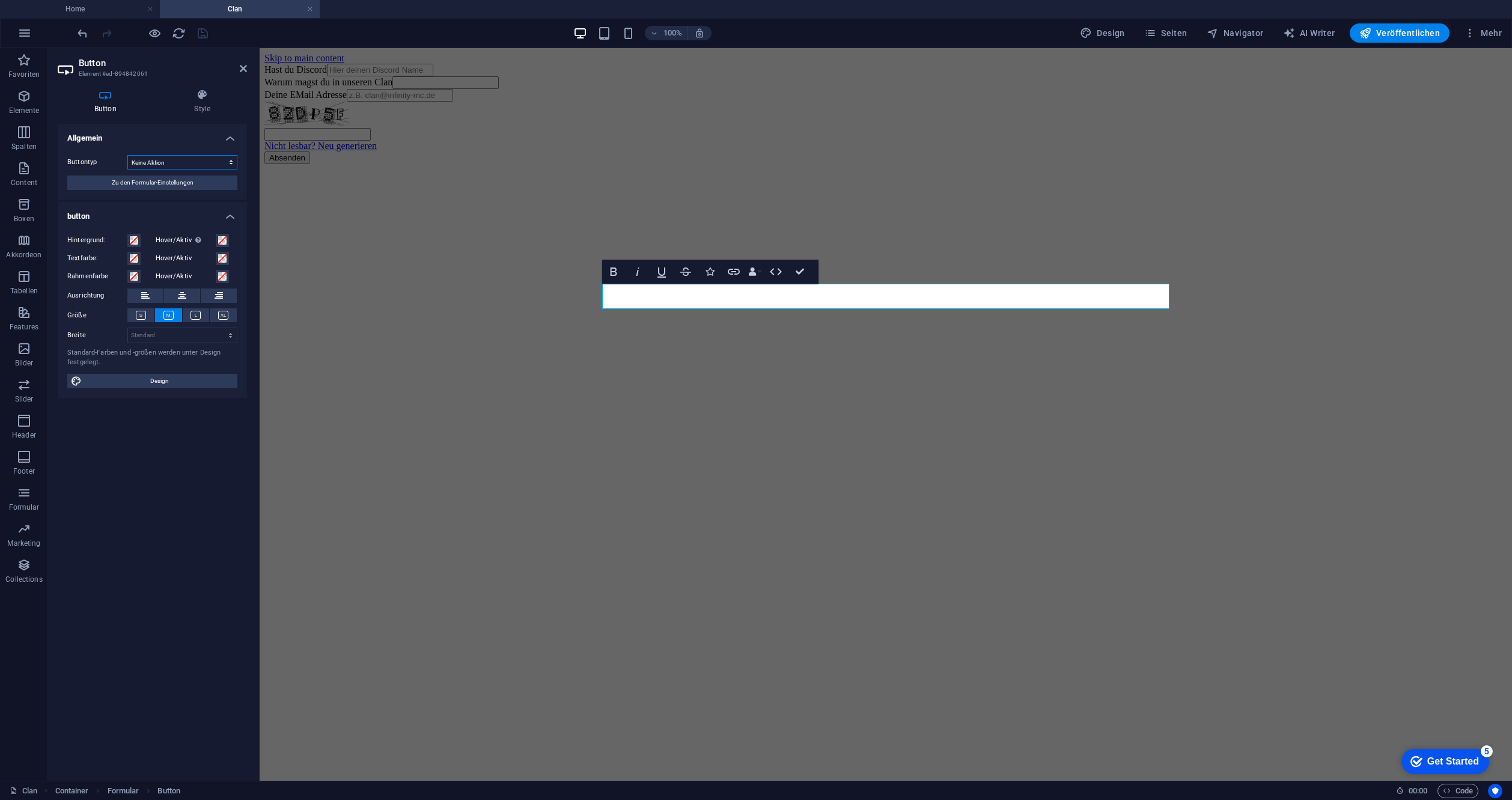
click at [178, 160] on select "Formular abschicken Formular zurücksetzen Keine Aktion" at bounding box center [182, 162] width 110 height 15
select select "submit"
click at [127, 155] on select "Formular abschicken Formular zurücksetzen Keine Aktion" at bounding box center [182, 162] width 110 height 15
click at [247, 68] on aside "Button Element #ed-894842061 Button Style Allgemein Buttontyp Formular abschick…" at bounding box center [154, 415] width 211 height 733
click at [252, 72] on aside "Button Element #ed-894842061 Button Style Allgemein Buttontyp Formular abschick…" at bounding box center [154, 415] width 211 height 733
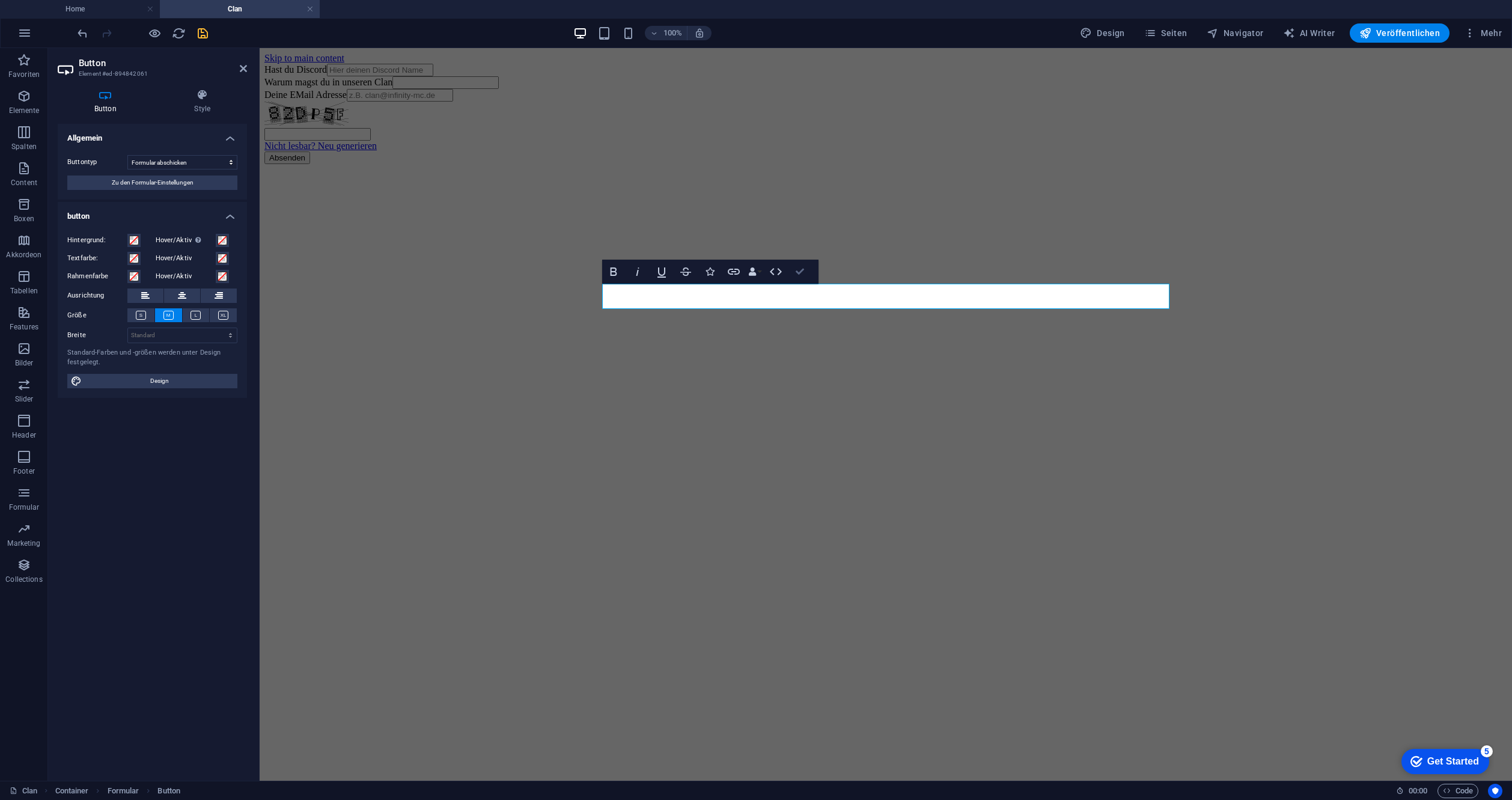
drag, startPoint x: 798, startPoint y: 272, endPoint x: 747, endPoint y: 220, distance: 72.8
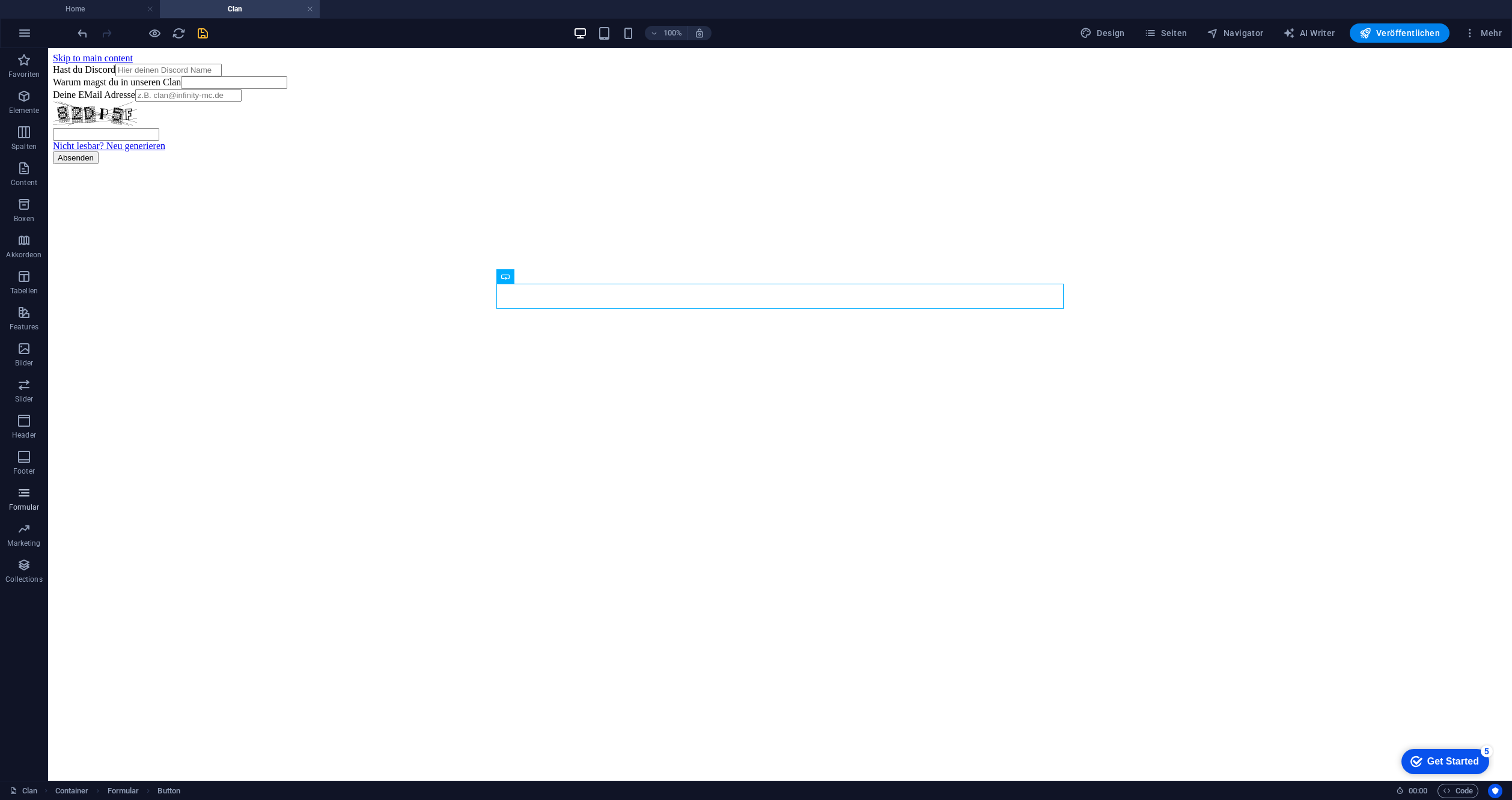
click at [35, 506] on p "Formular" at bounding box center [24, 507] width 30 height 10
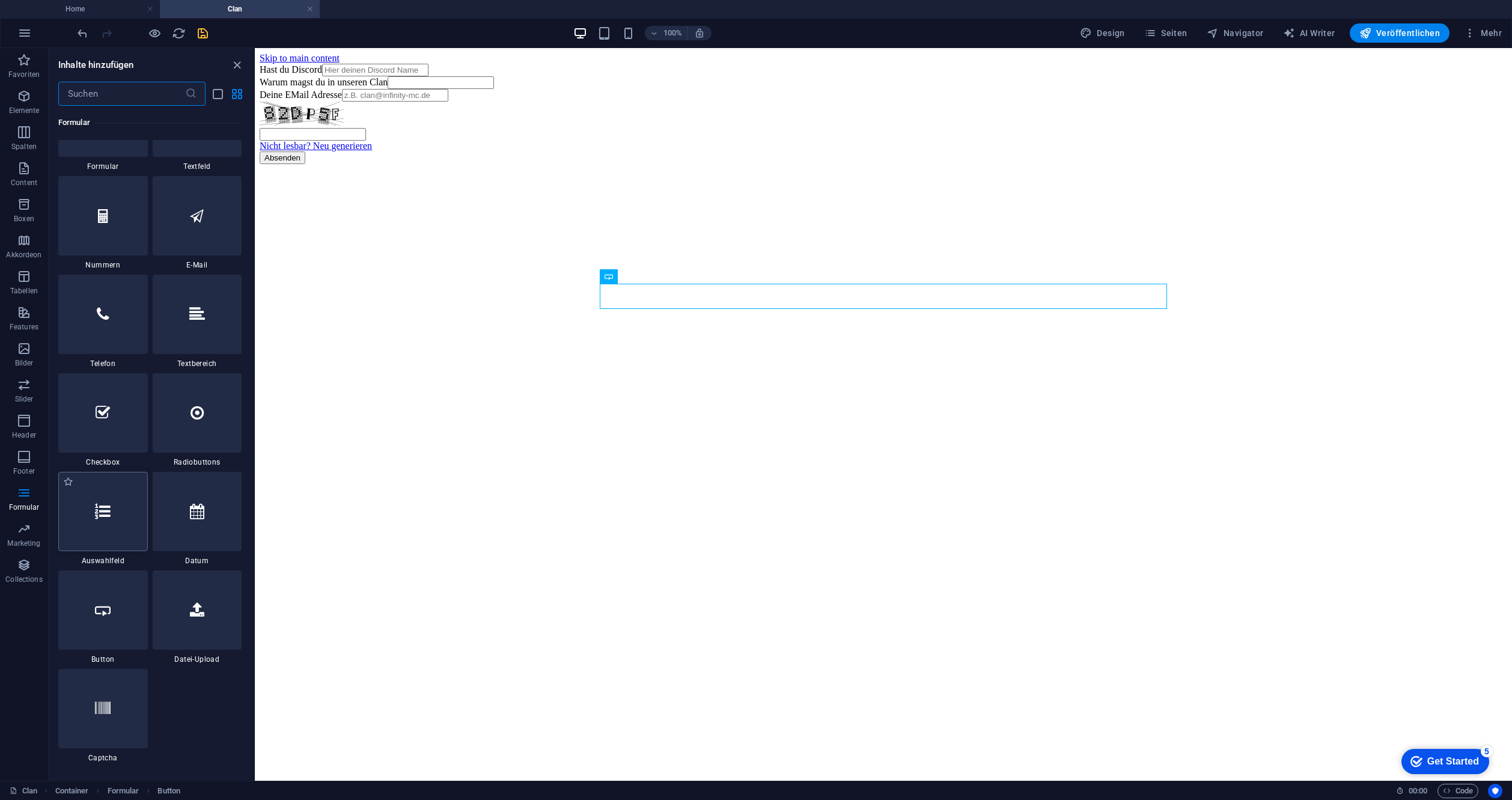
scroll to position [9136, 0]
click at [136, 604] on div at bounding box center [103, 607] width 90 height 79
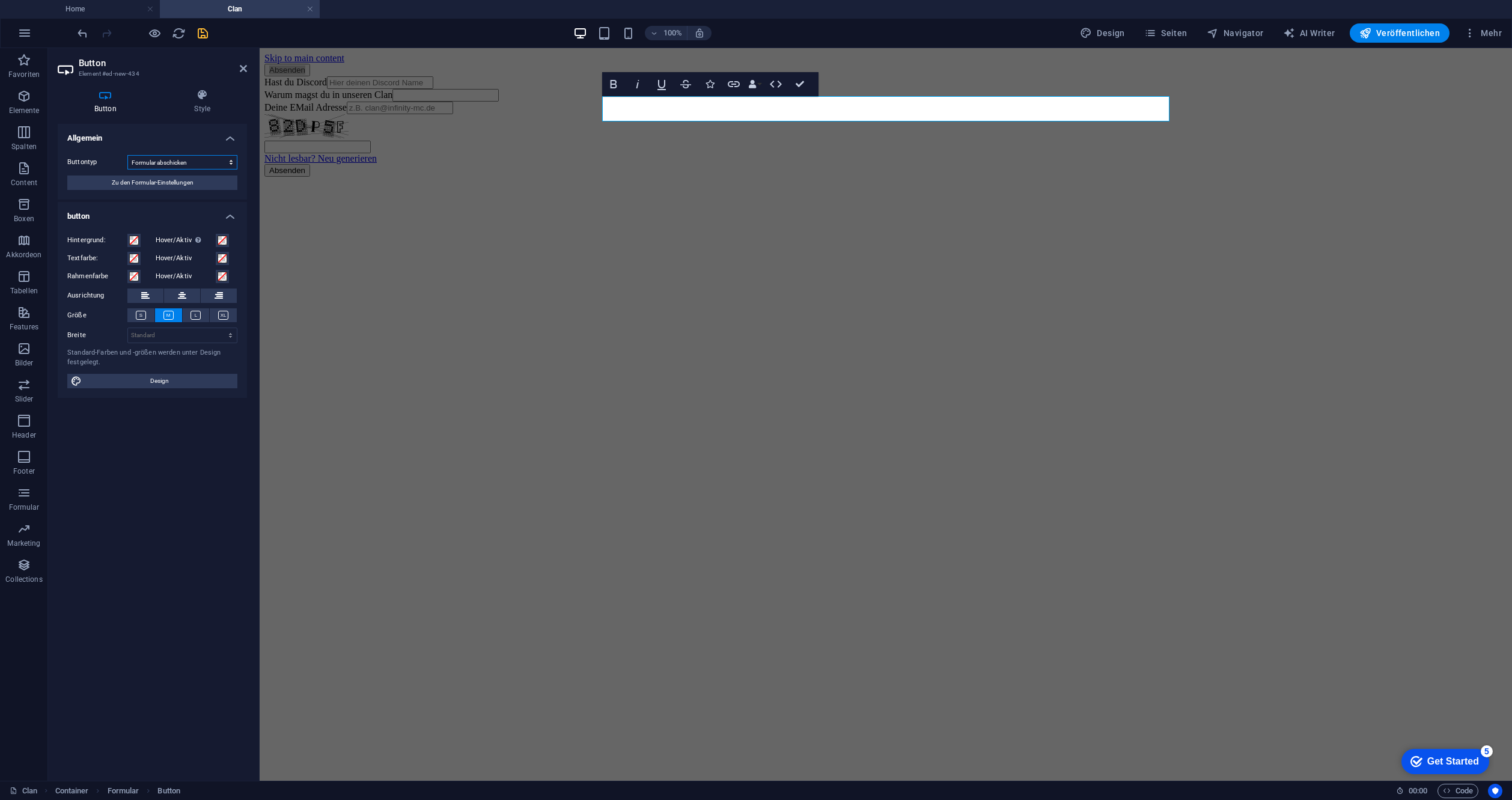
click at [187, 165] on select "Formular abschicken Formular zurücksetzen Keine Aktion" at bounding box center [182, 162] width 110 height 15
select select "reset"
click at [127, 155] on select "Formular abschicken Formular zurücksetzen Keine Aktion" at bounding box center [182, 162] width 110 height 15
click at [310, 76] on button "Absenden" at bounding box center [287, 70] width 46 height 12
drag, startPoint x: 796, startPoint y: 86, endPoint x: 716, endPoint y: 67, distance: 82.2
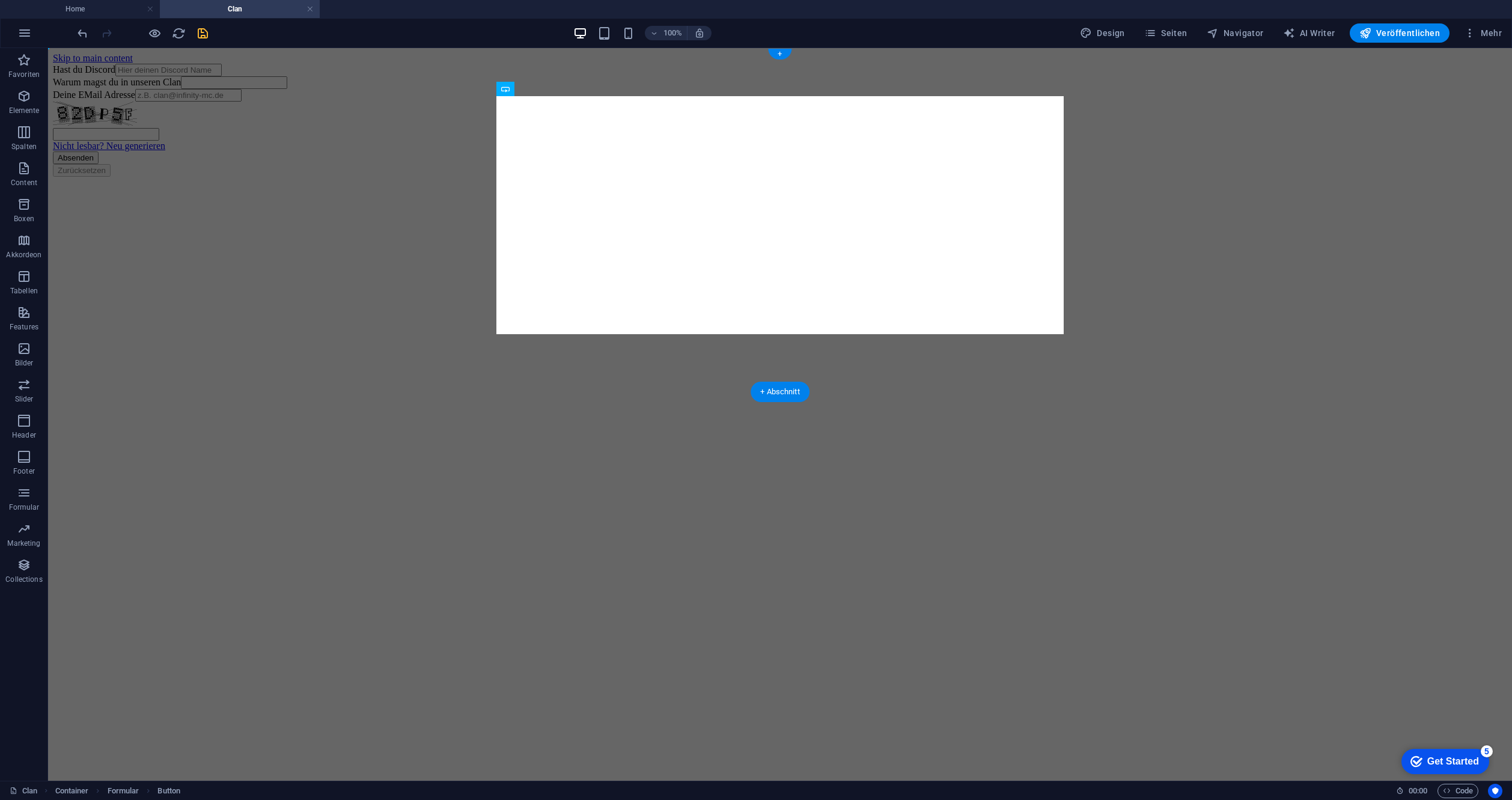
drag, startPoint x: 530, startPoint y: 108, endPoint x: 605, endPoint y: 321, distance: 225.8
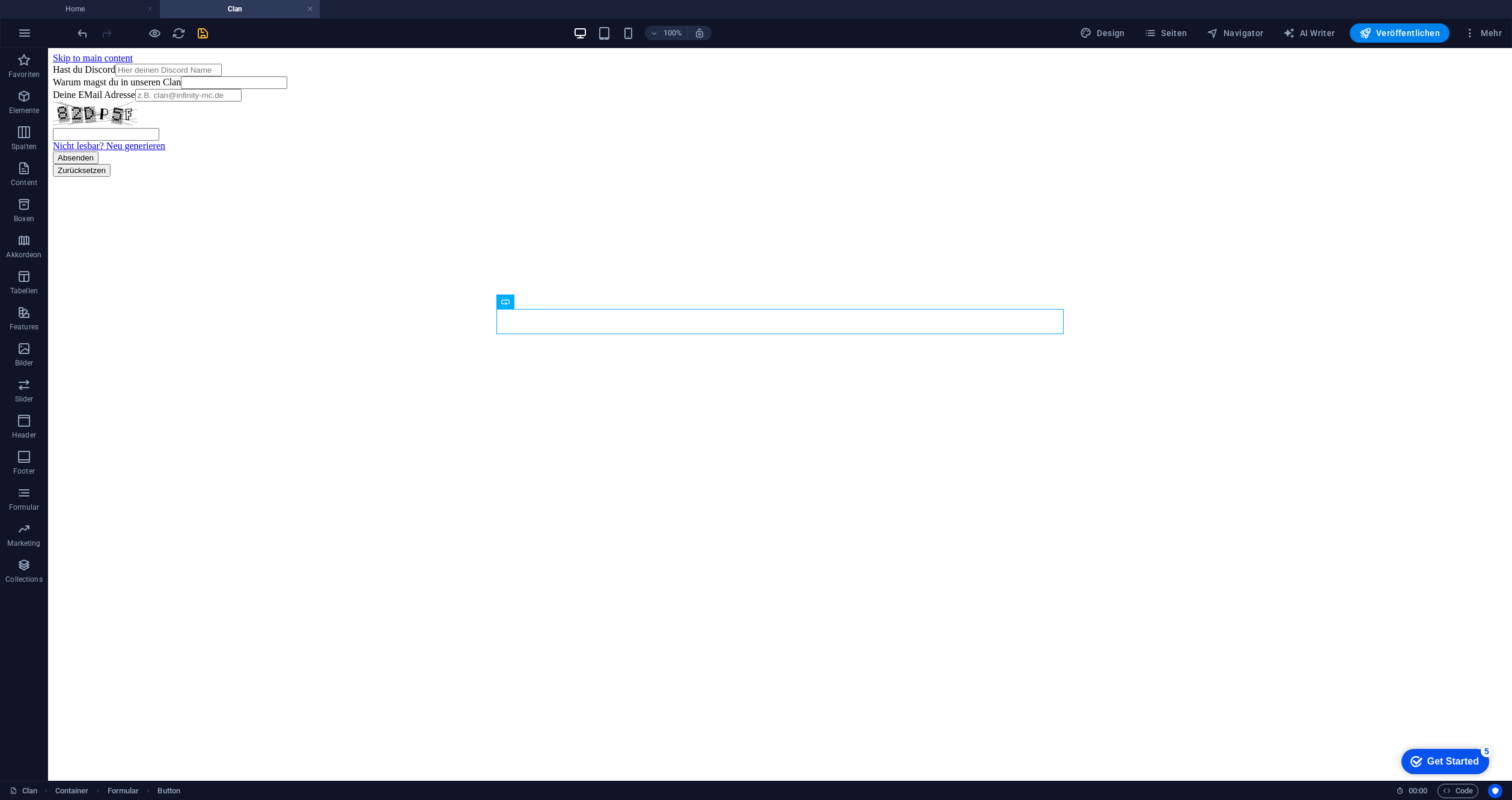
drag, startPoint x: 538, startPoint y: 464, endPoint x: 542, endPoint y: 459, distance: 6.4
click at [539, 182] on html "Skip to main content Hast du Discord Warum magst du in unseren Clan Deine EMail…" at bounding box center [780, 115] width 1464 height 133
click at [30, 324] on p "Features" at bounding box center [24, 327] width 29 height 10
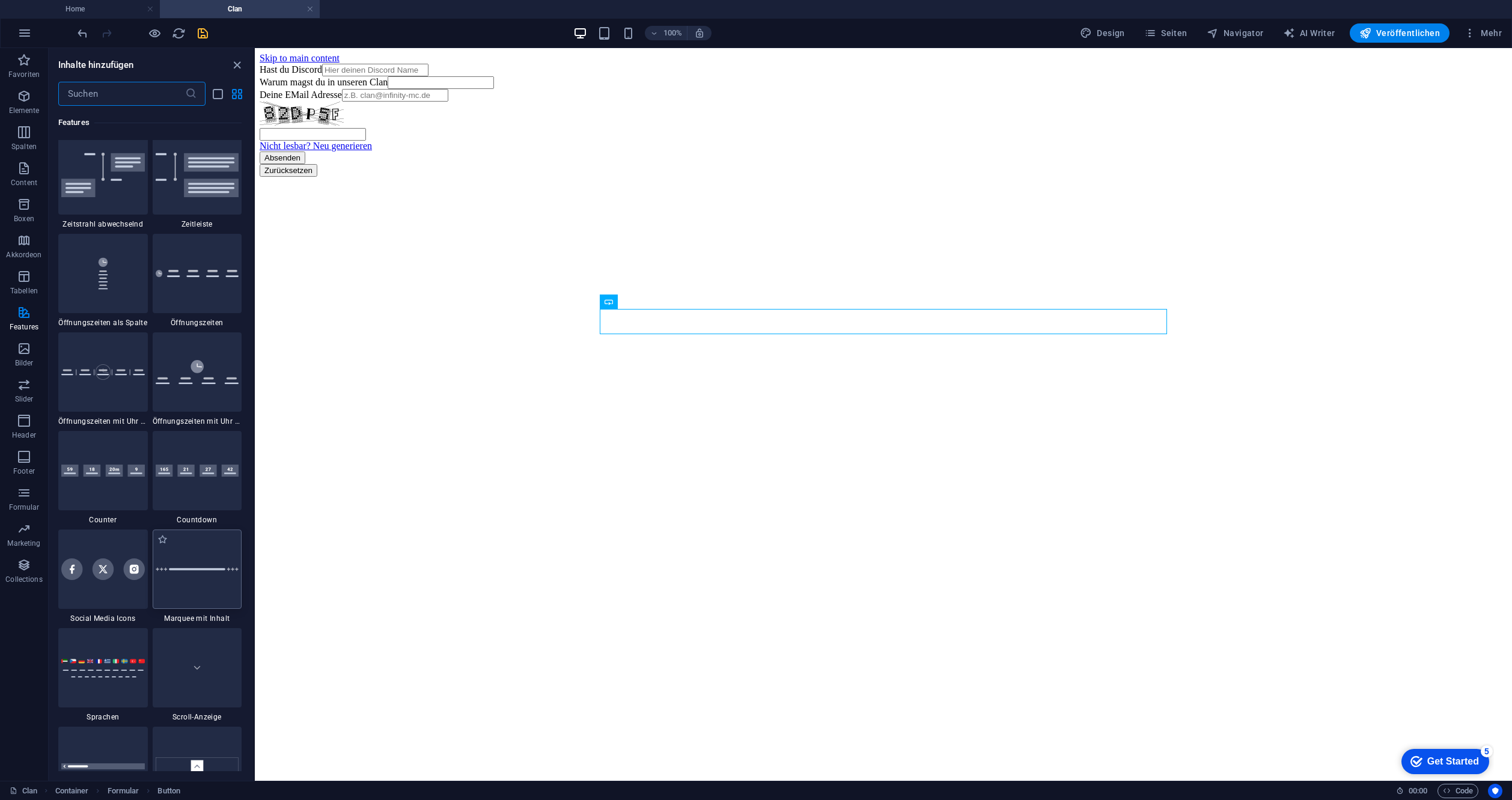
scroll to position [5046, 0]
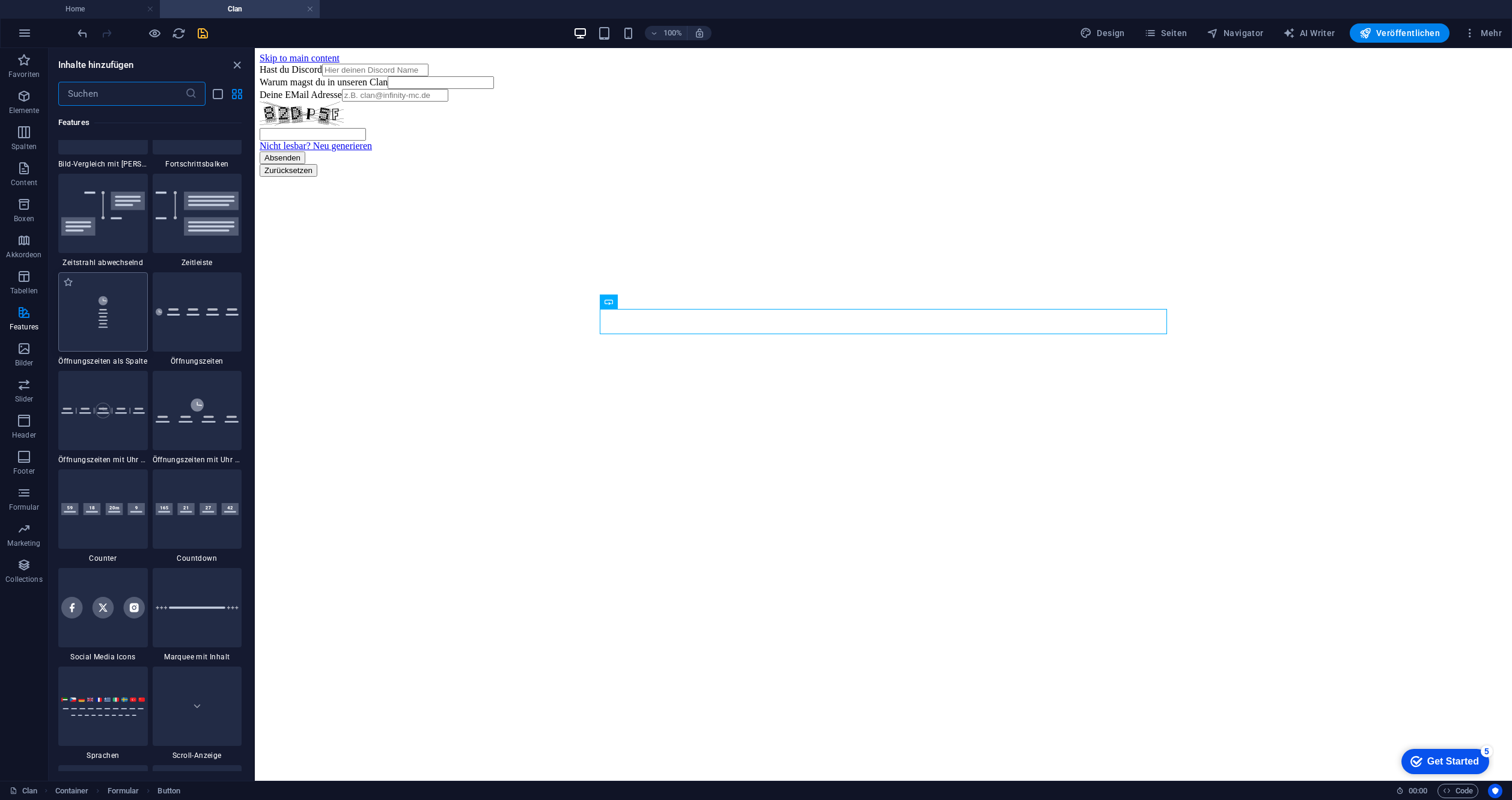
click at [135, 313] on img at bounding box center [103, 312] width 84 height 55
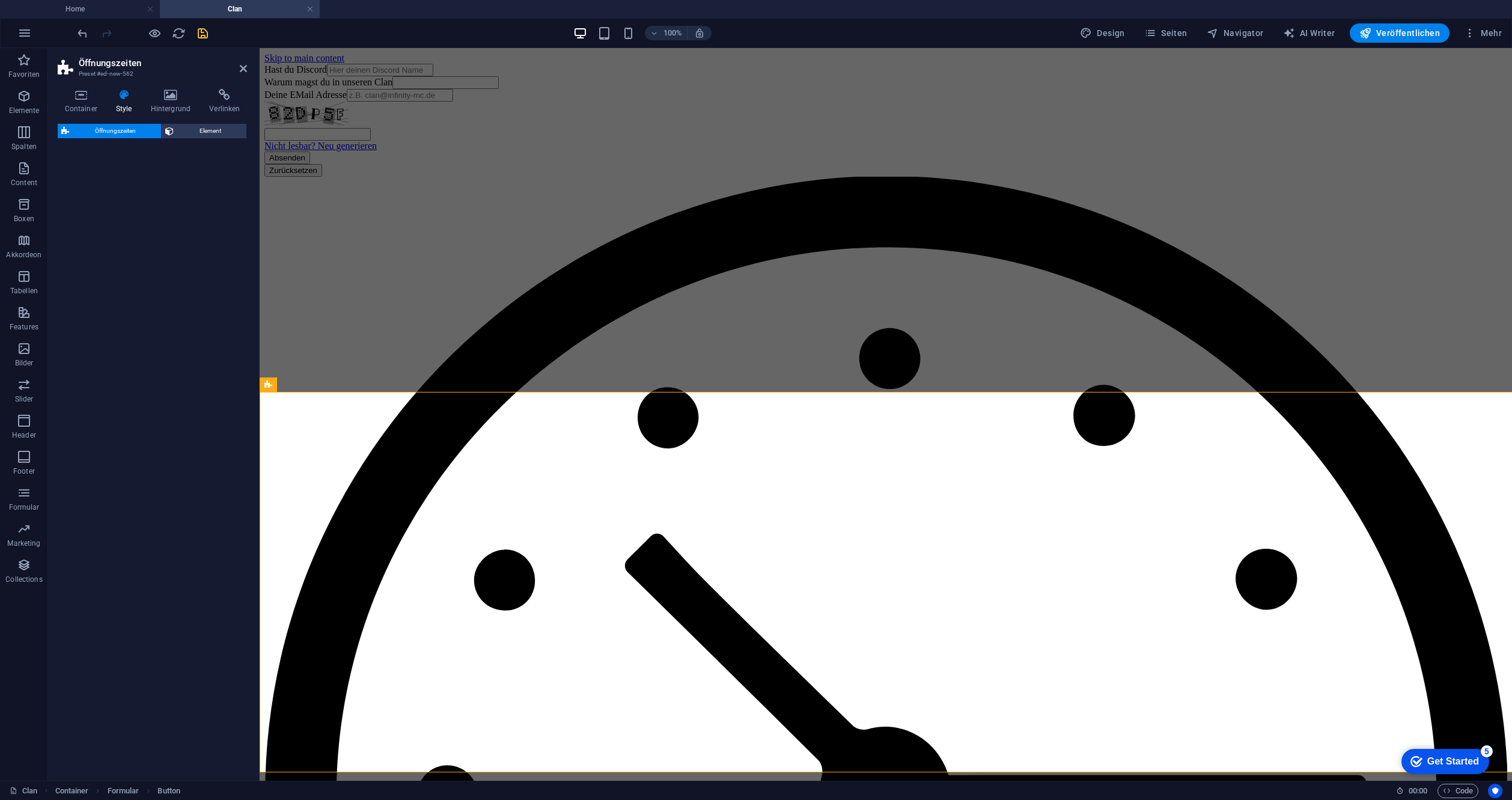
select select "rem"
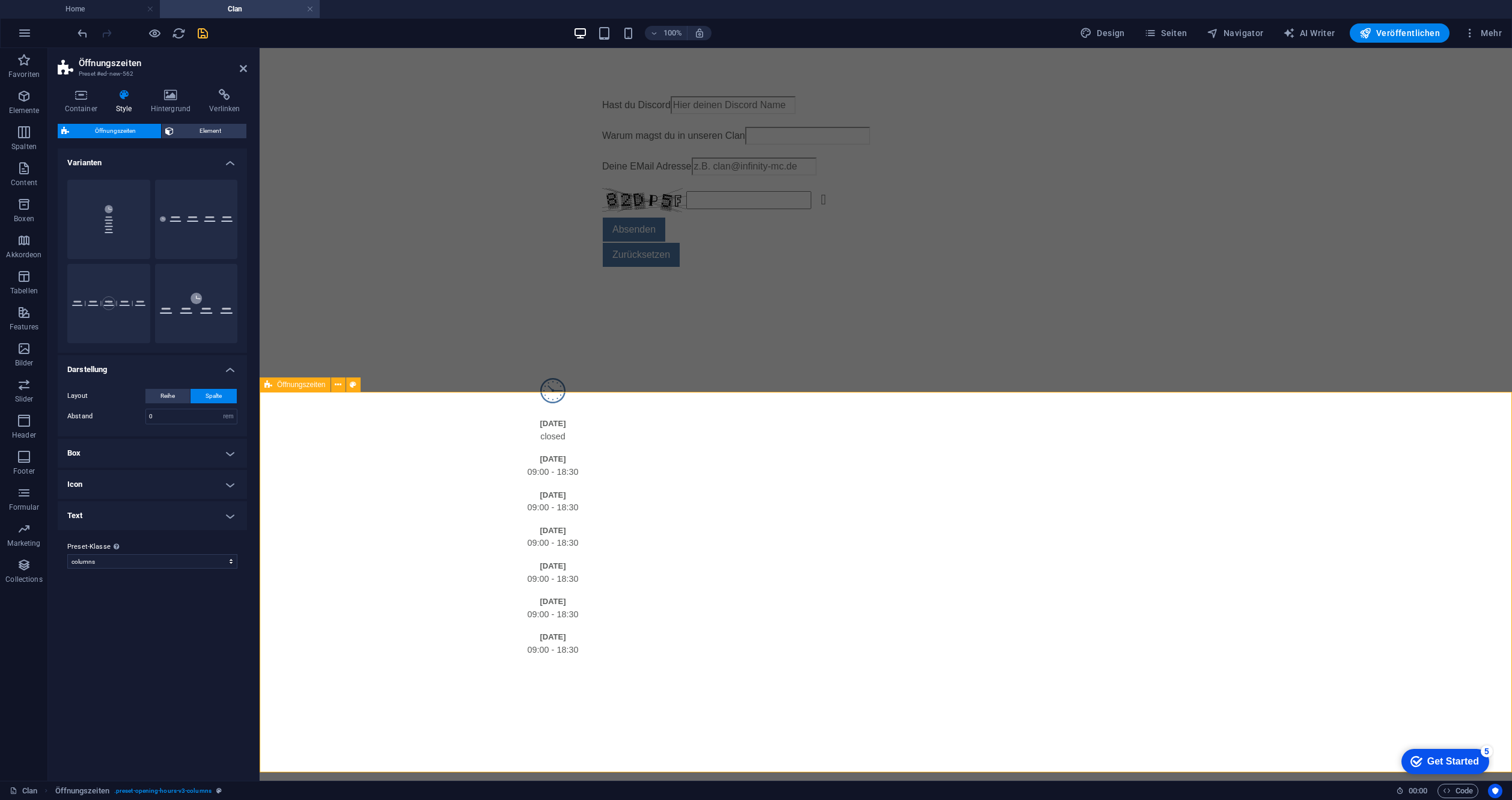
click at [514, 423] on div "[DATE] closed [DATE] 09:00 - 18:30 [DATE] 09:00 - 18:30 [DATE] 09:00 - 18:30 [D…" at bounding box center [886, 517] width 1252 height 385
click at [340, 385] on icon at bounding box center [338, 385] width 7 height 12
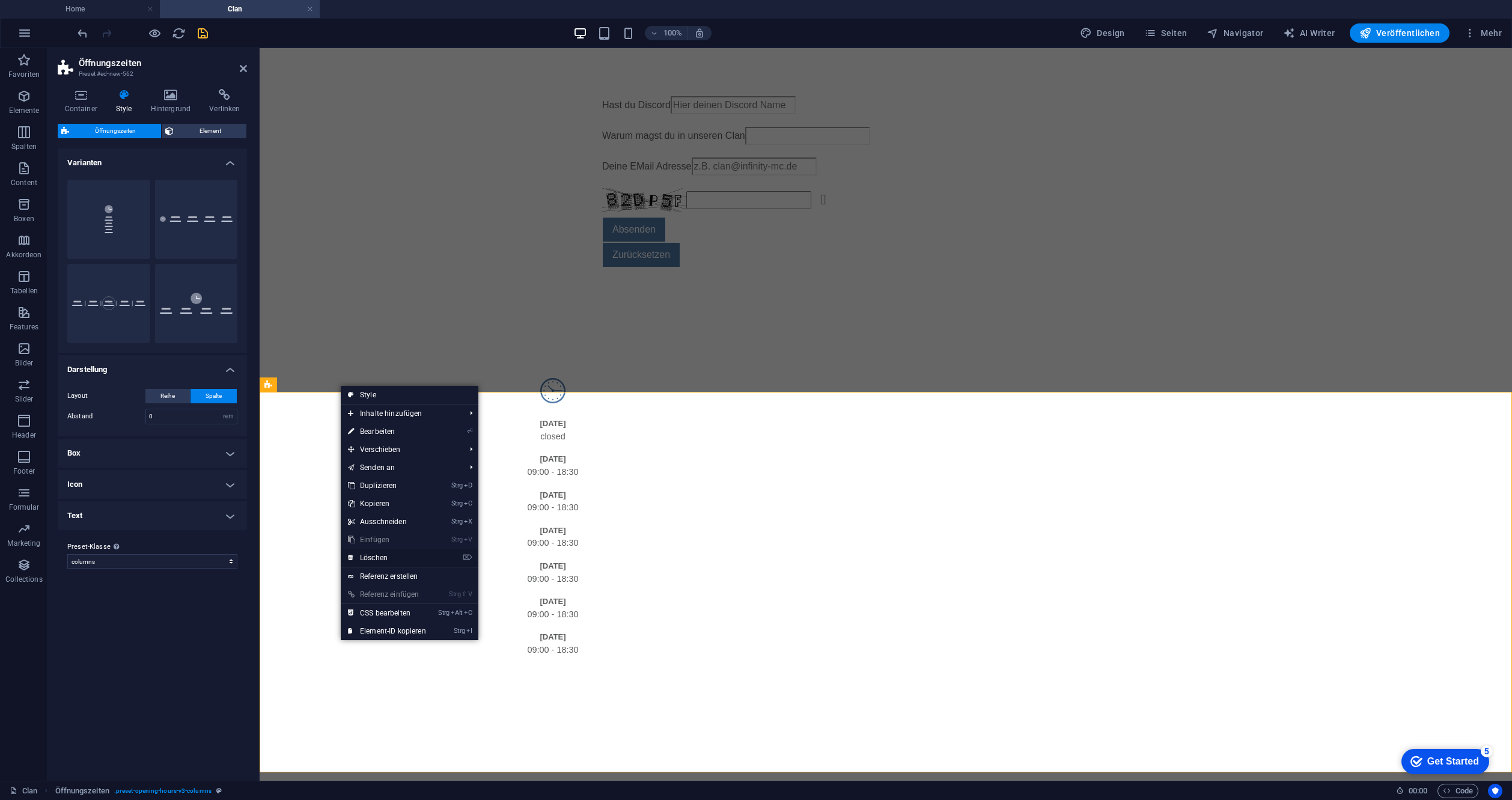
click at [396, 558] on link "⌦ Löschen" at bounding box center [387, 558] width 93 height 18
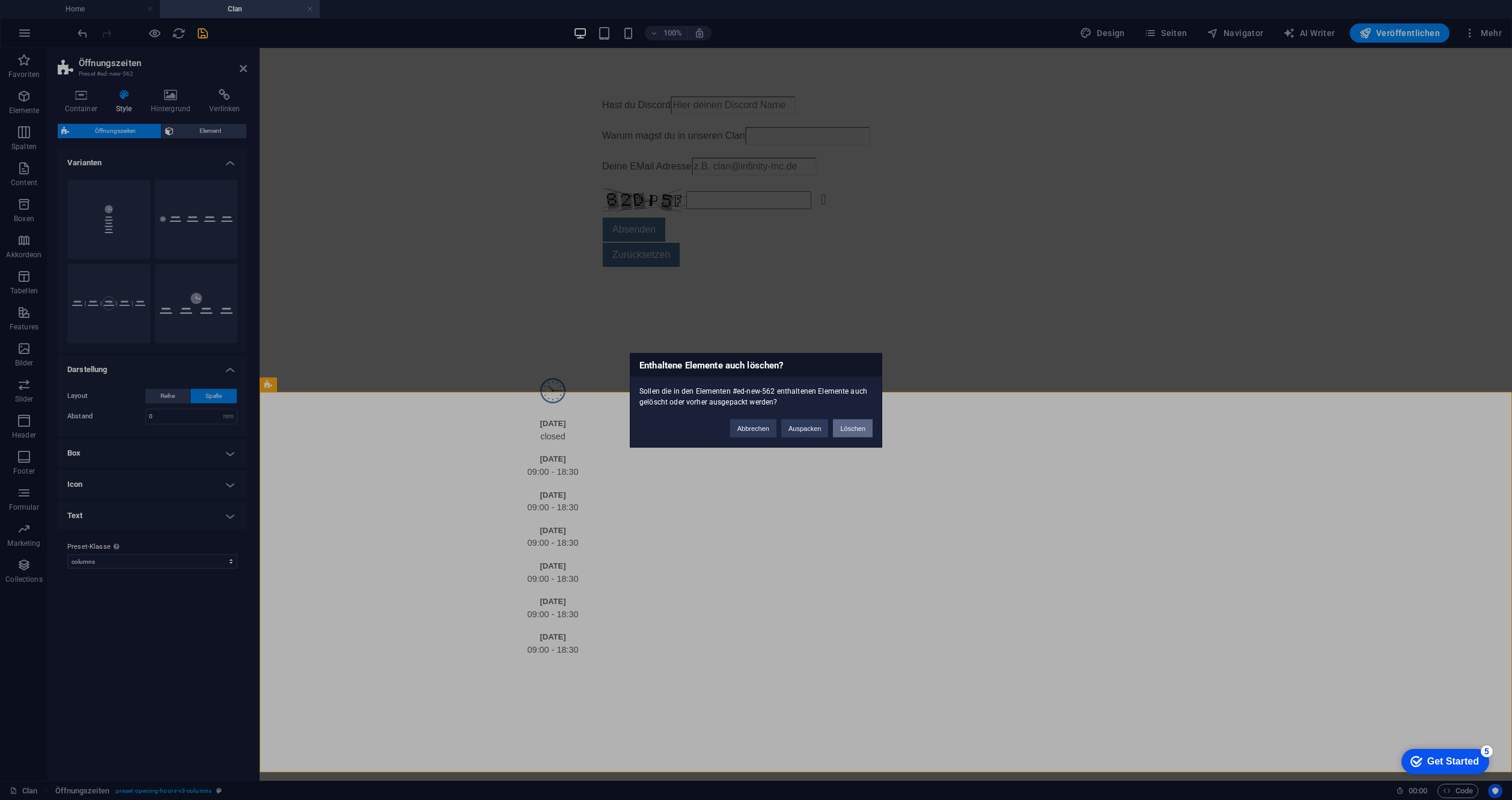
drag, startPoint x: 858, startPoint y: 423, endPoint x: 807, endPoint y: 377, distance: 68.7
click at [858, 423] on button "Löschen" at bounding box center [852, 428] width 39 height 18
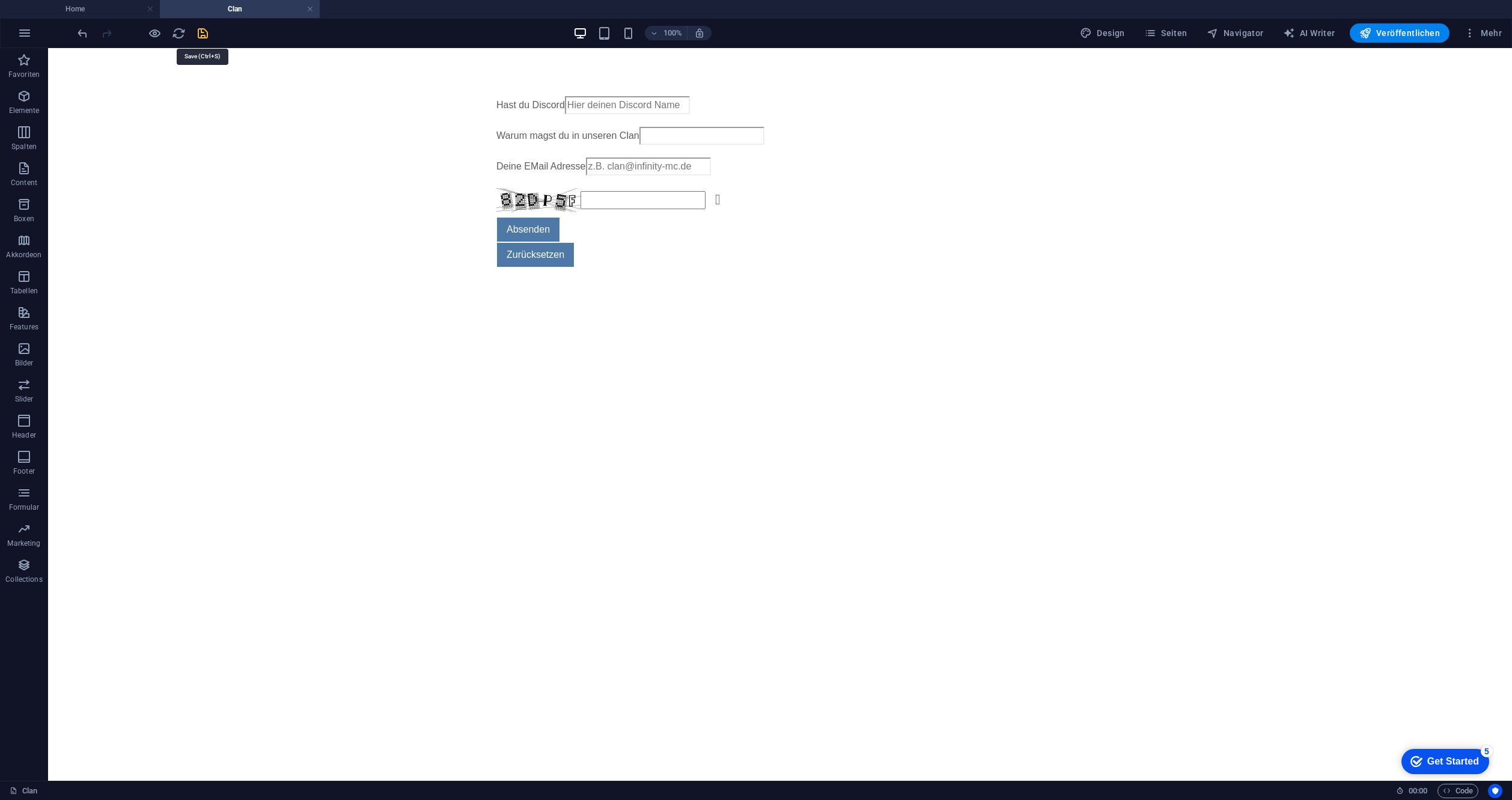
click at [201, 35] on icon "save" at bounding box center [203, 33] width 14 height 14
click at [109, 14] on h4 "Home" at bounding box center [79, 8] width 160 height 13
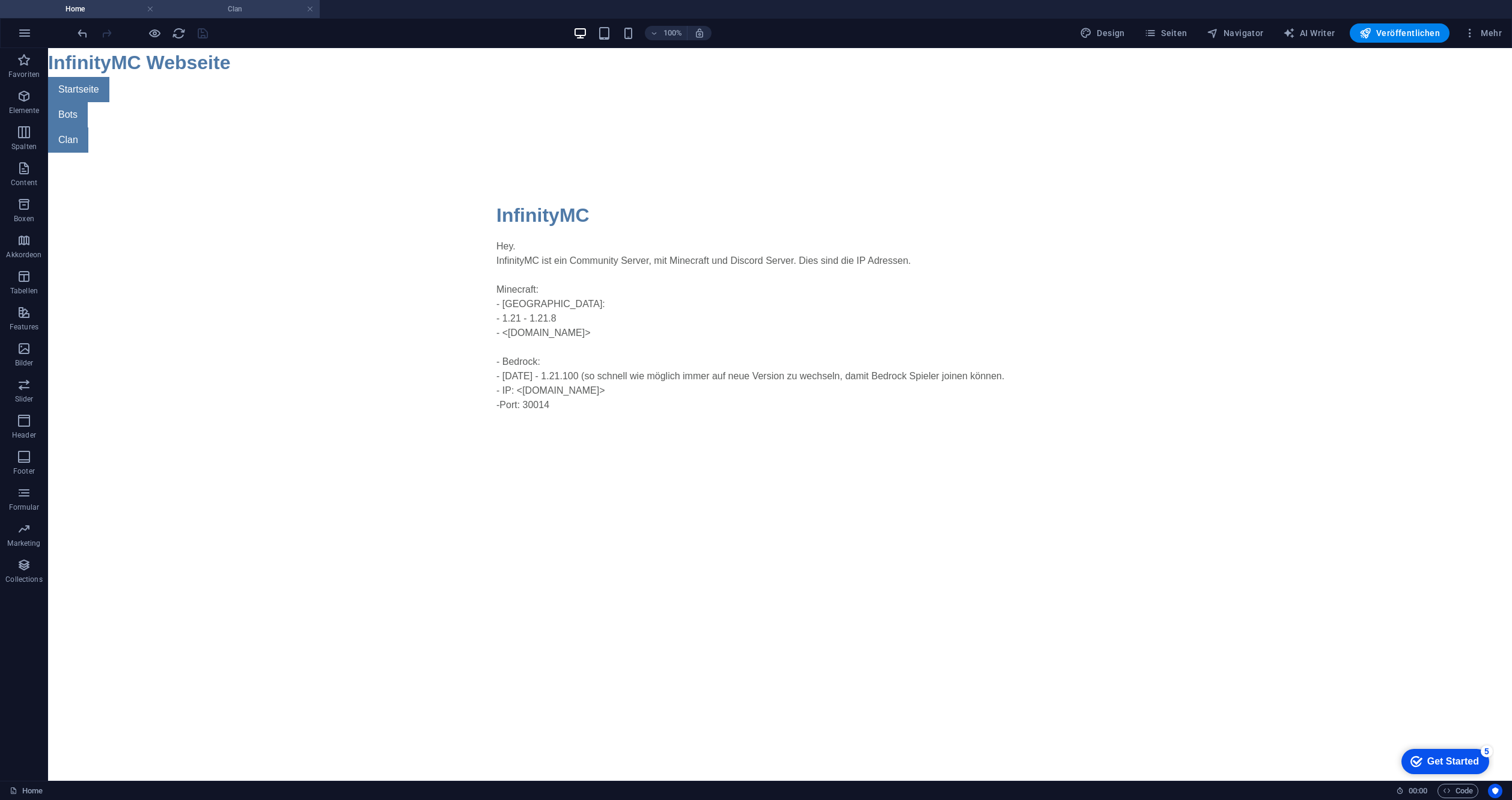
click at [217, 10] on h4 "Clan" at bounding box center [239, 8] width 160 height 13
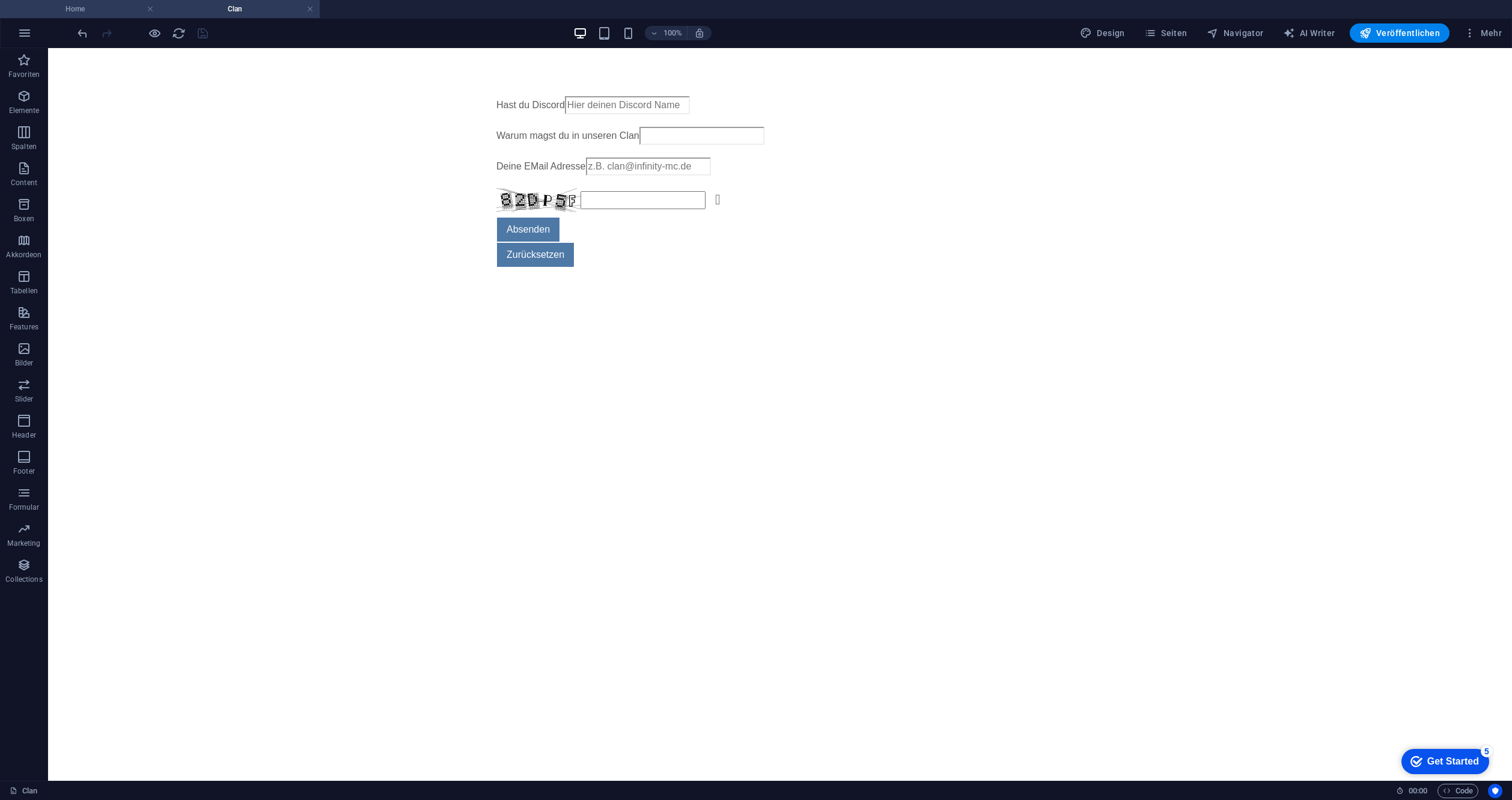
drag, startPoint x: 103, startPoint y: 10, endPoint x: 55, endPoint y: 1, distance: 48.8
click at [103, 10] on h4 "Home" at bounding box center [79, 8] width 160 height 13
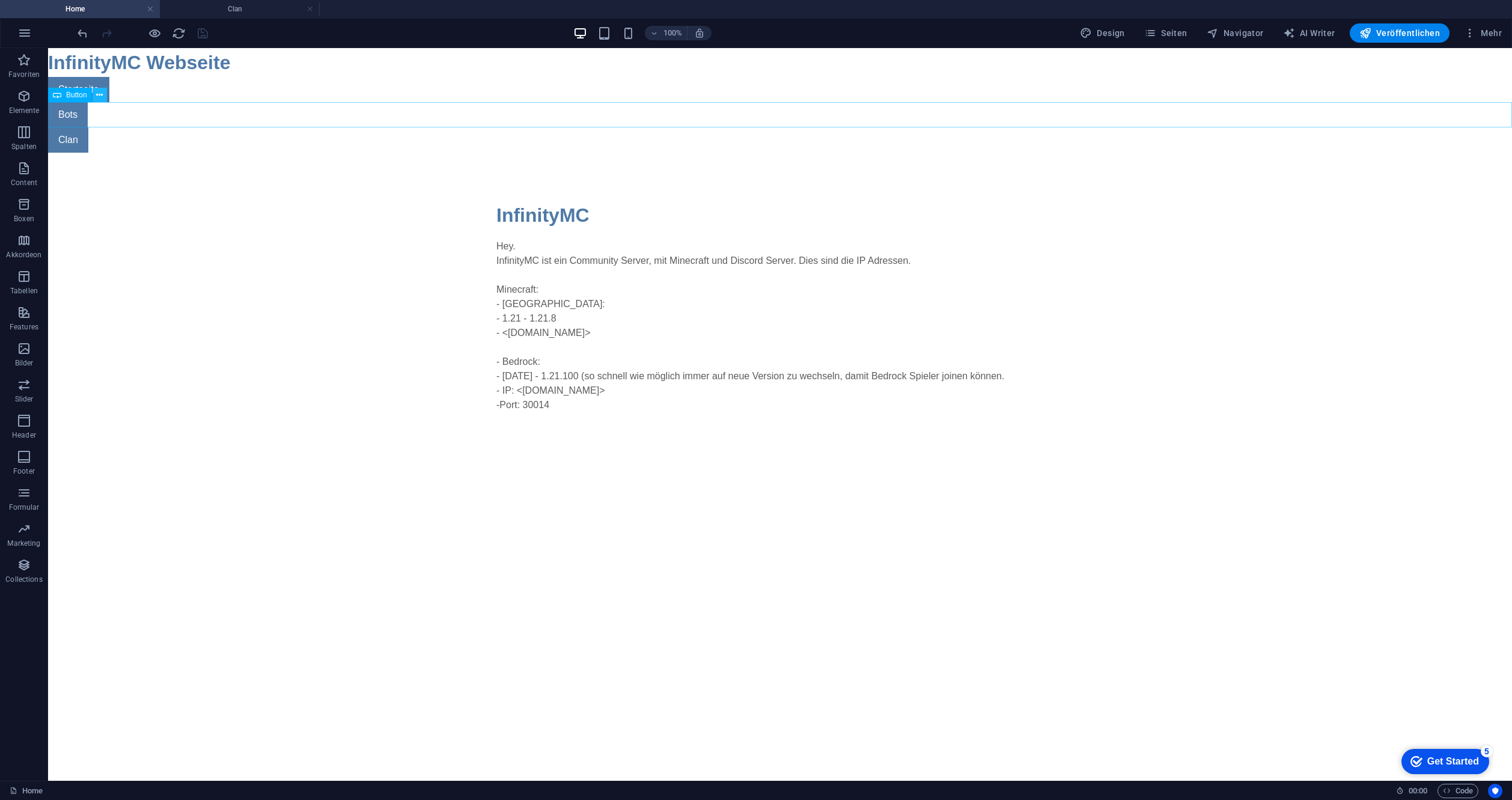
click at [102, 97] on icon at bounding box center [99, 95] width 7 height 12
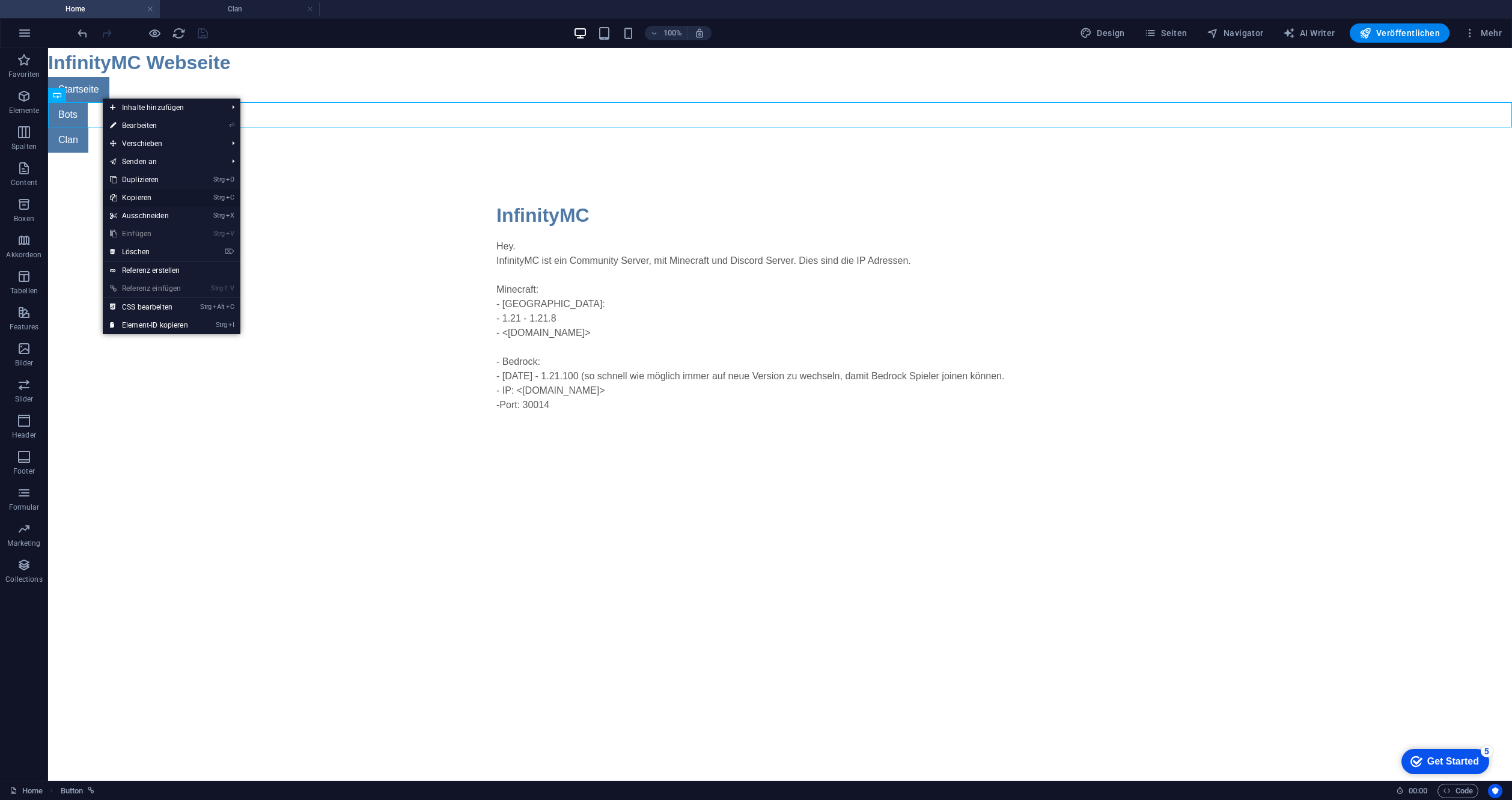
click at [151, 193] on link "Strg C Kopieren" at bounding box center [149, 198] width 93 height 18
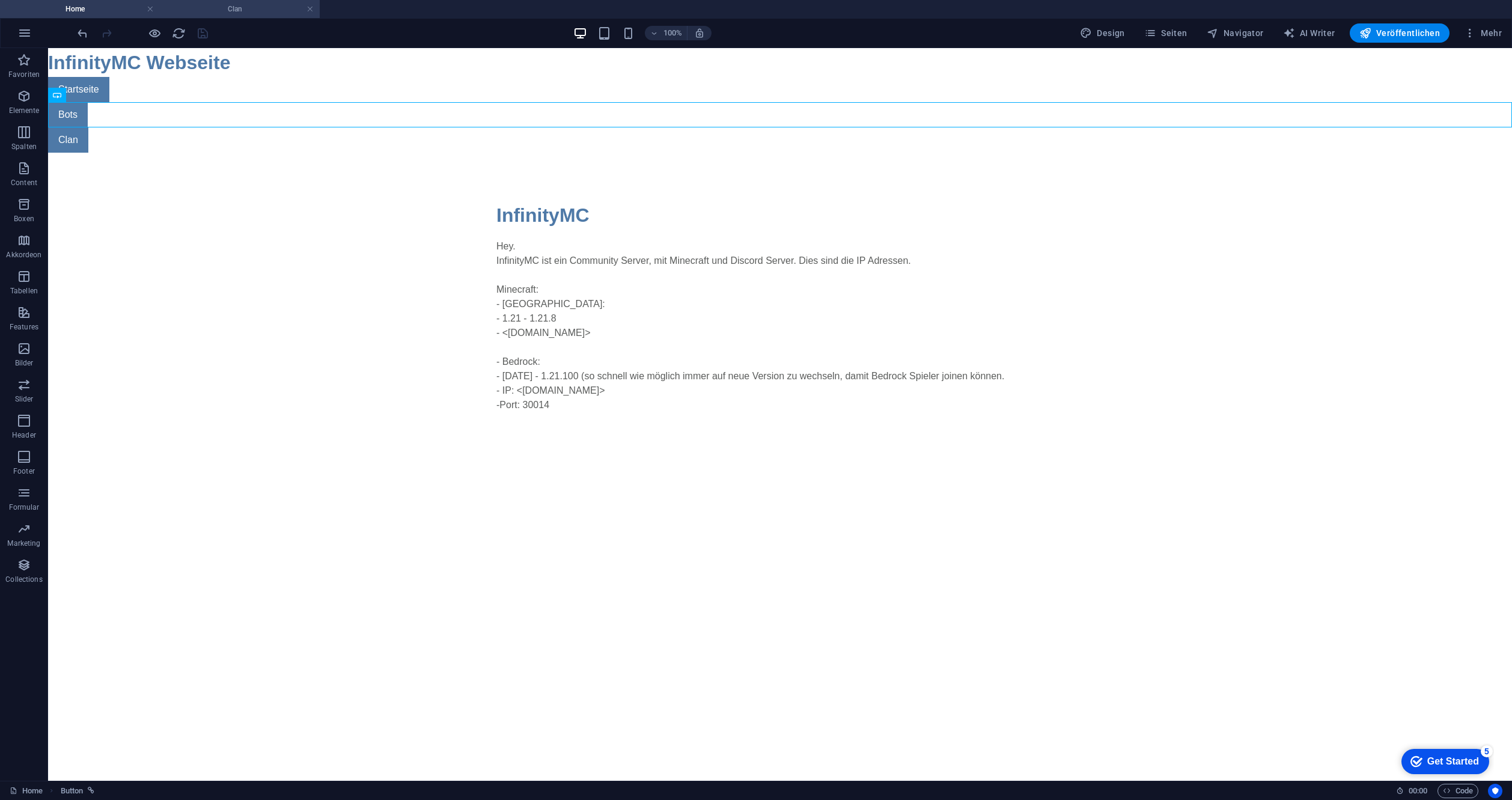
click at [195, 12] on h4 "Clan" at bounding box center [239, 8] width 160 height 13
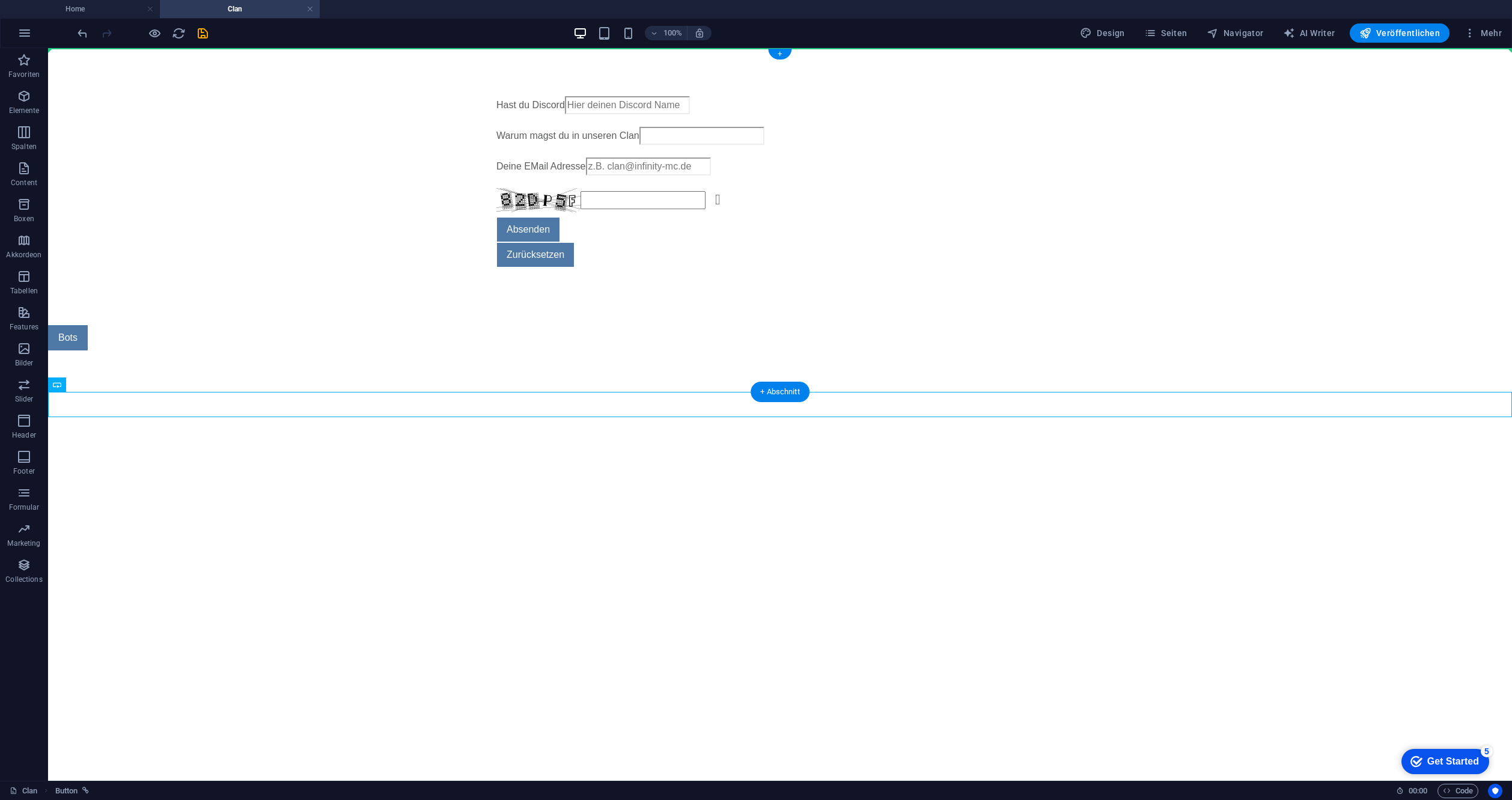
drag, startPoint x: 95, startPoint y: 405, endPoint x: 111, endPoint y: 135, distance: 270.5
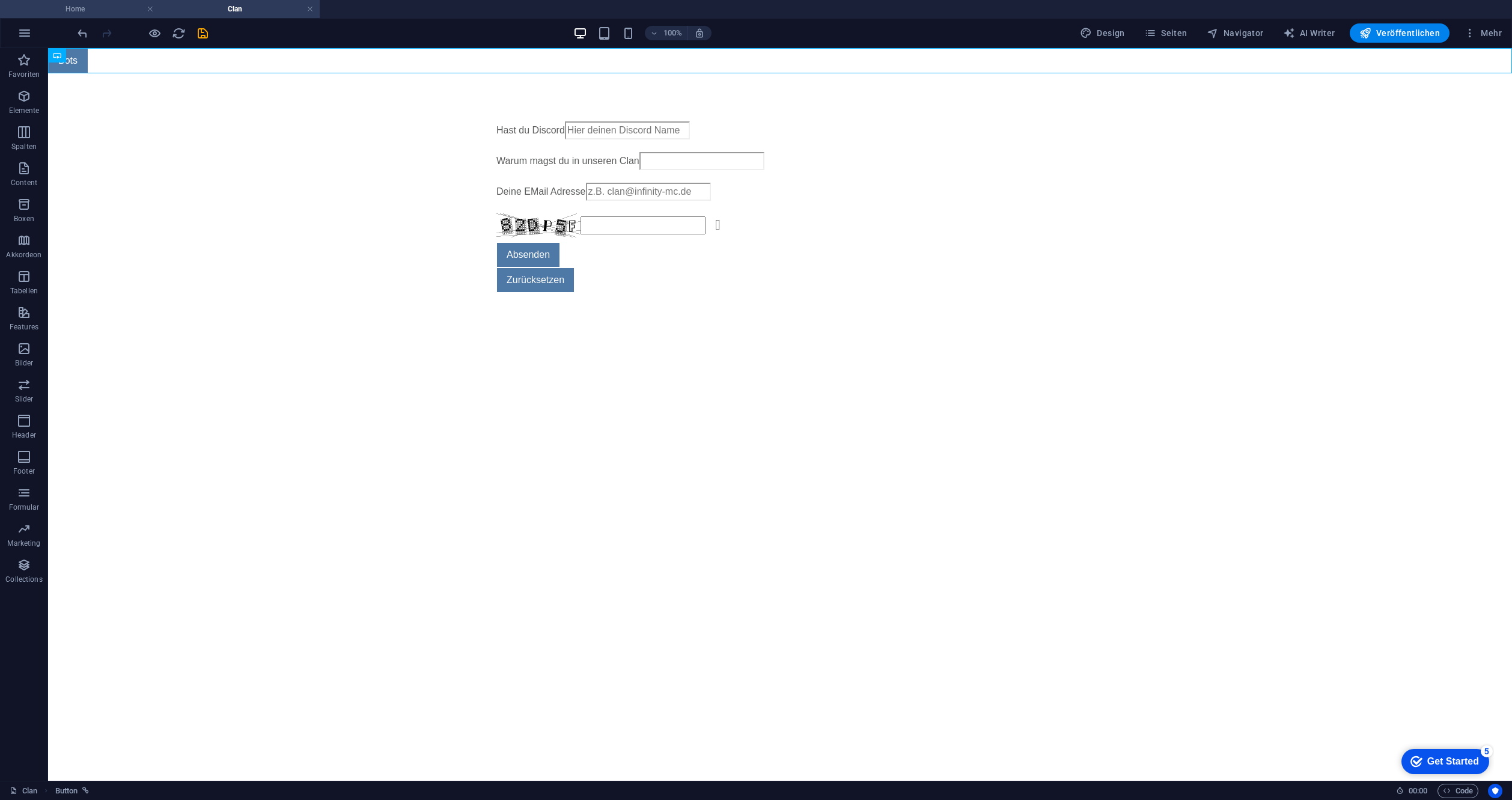
click at [115, 8] on h4 "Home" at bounding box center [79, 8] width 160 height 13
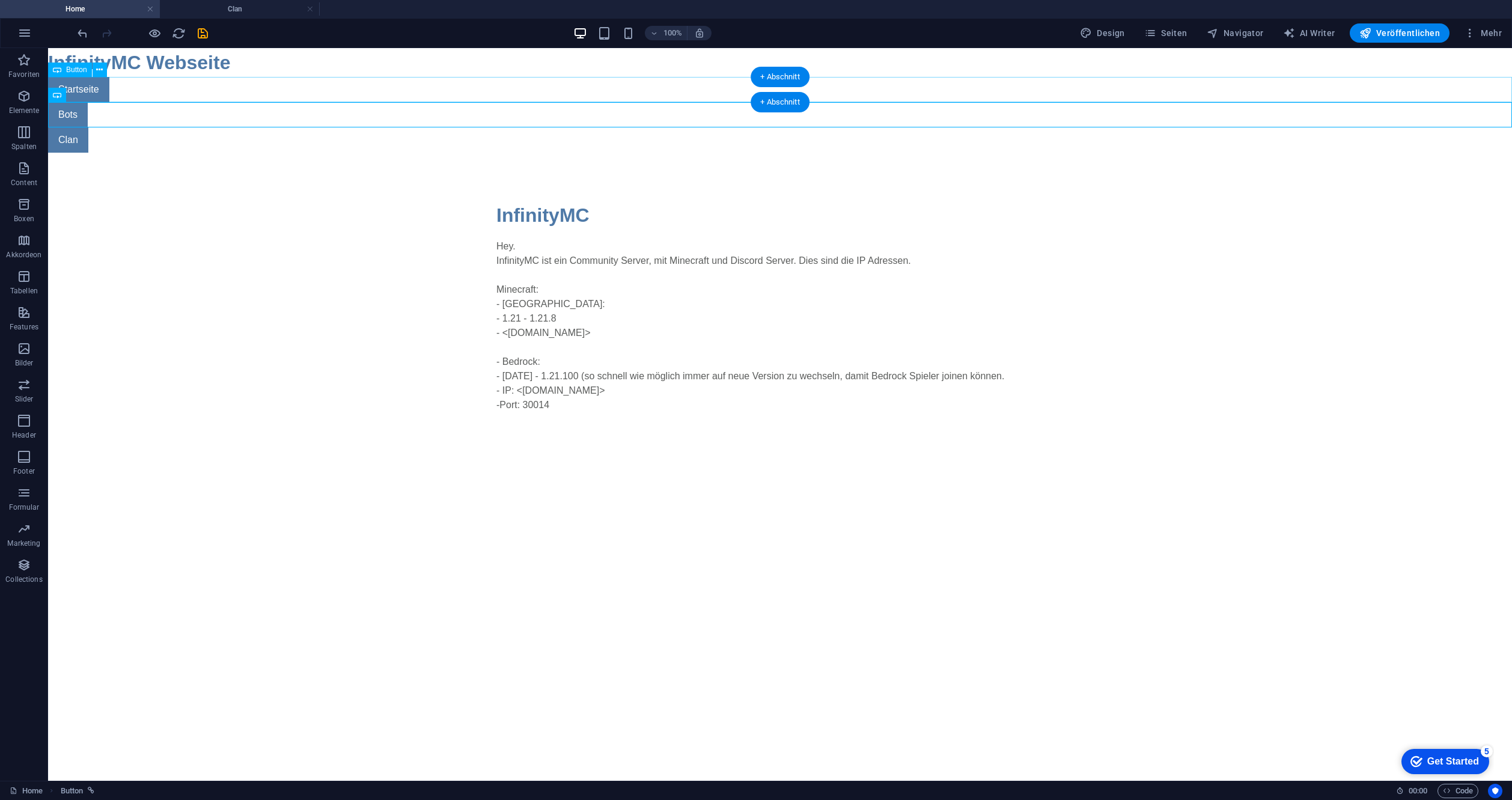
click at [95, 91] on div "Startseite" at bounding box center [780, 89] width 1464 height 26
click at [104, 69] on button at bounding box center [99, 69] width 15 height 15
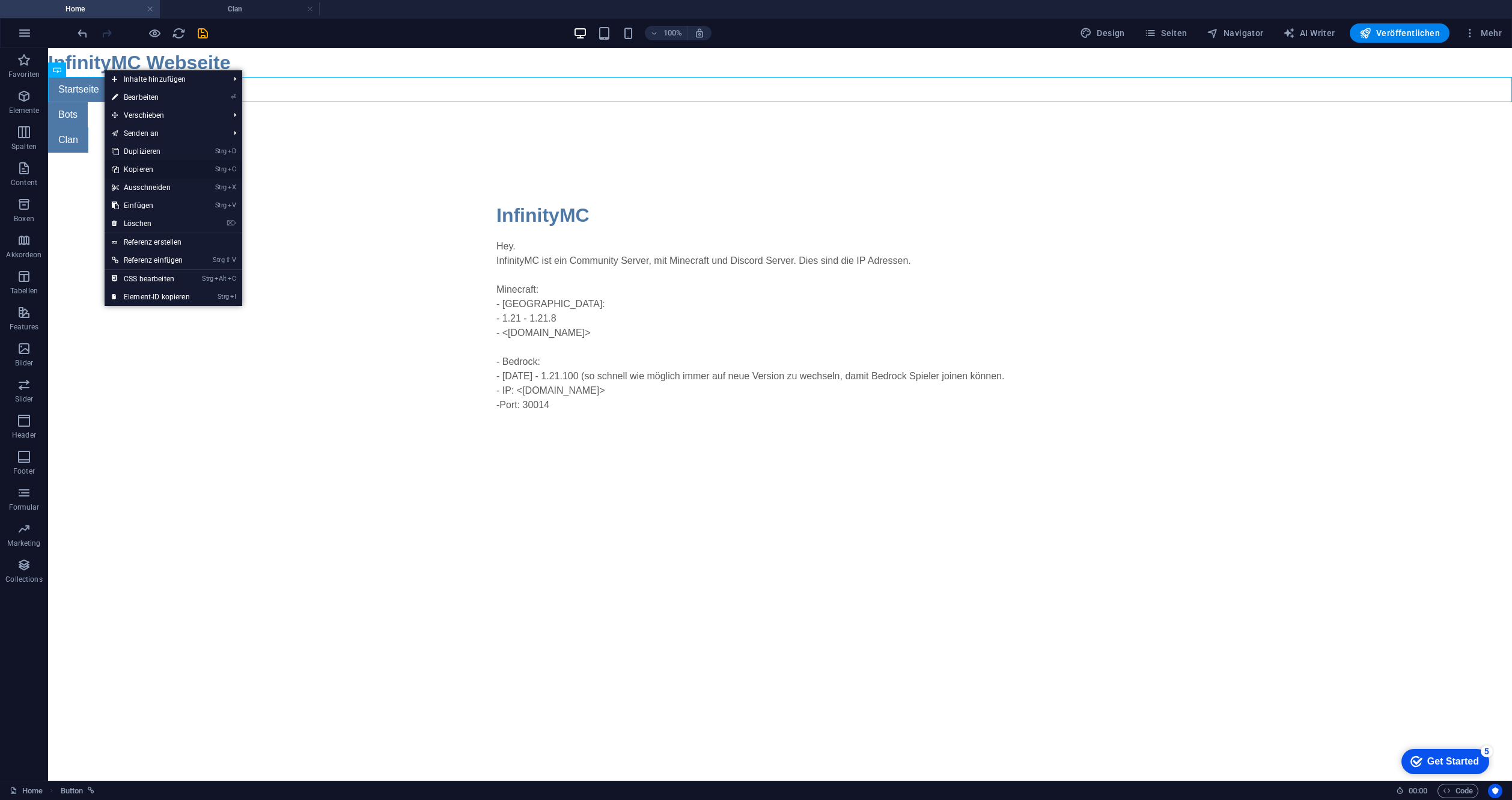
drag, startPoint x: 144, startPoint y: 167, endPoint x: 123, endPoint y: 22, distance: 146.5
click at [144, 167] on link "Strg C Kopieren" at bounding box center [151, 169] width 93 height 18
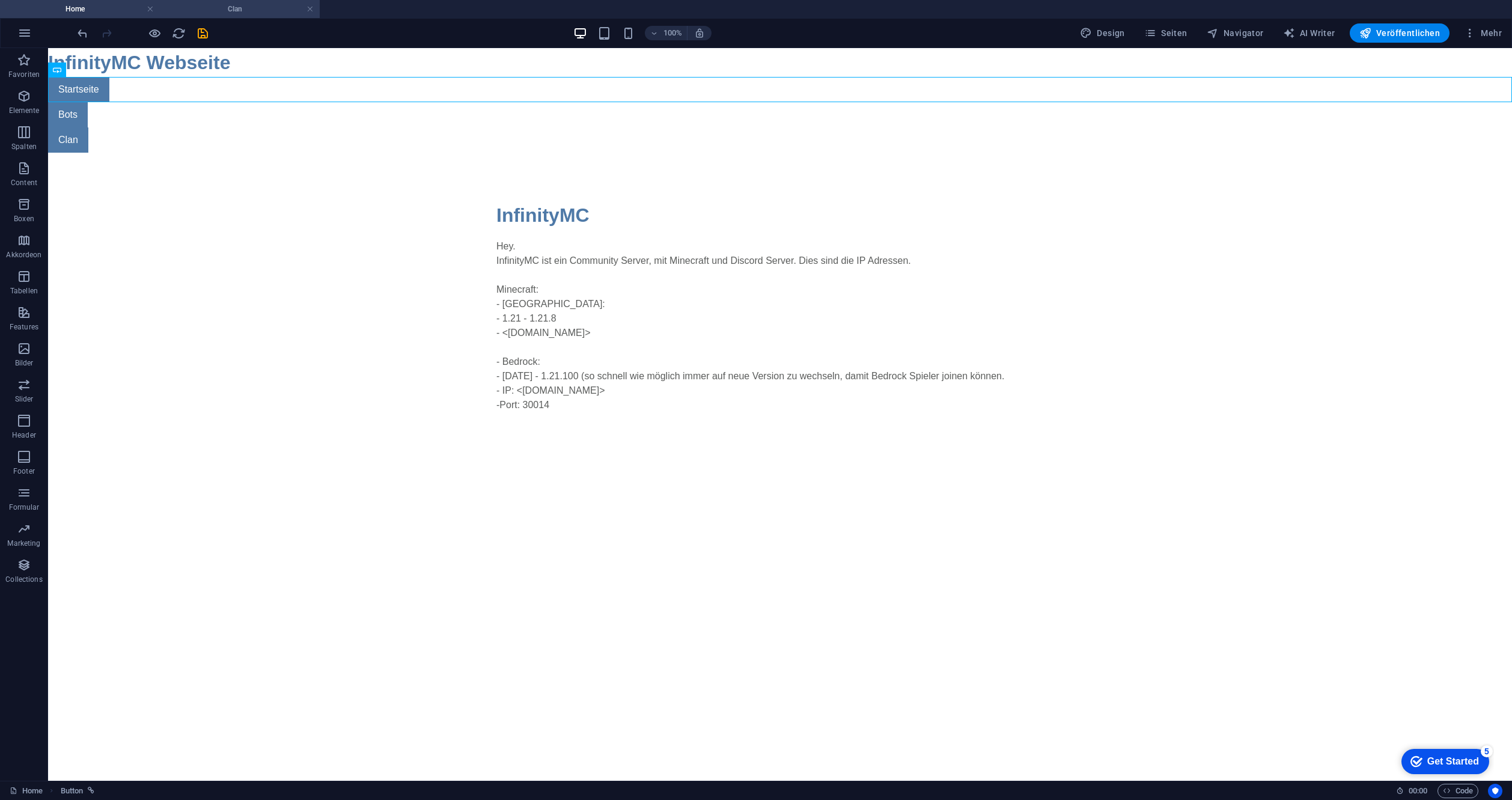
click at [213, 10] on h4 "Clan" at bounding box center [239, 8] width 160 height 13
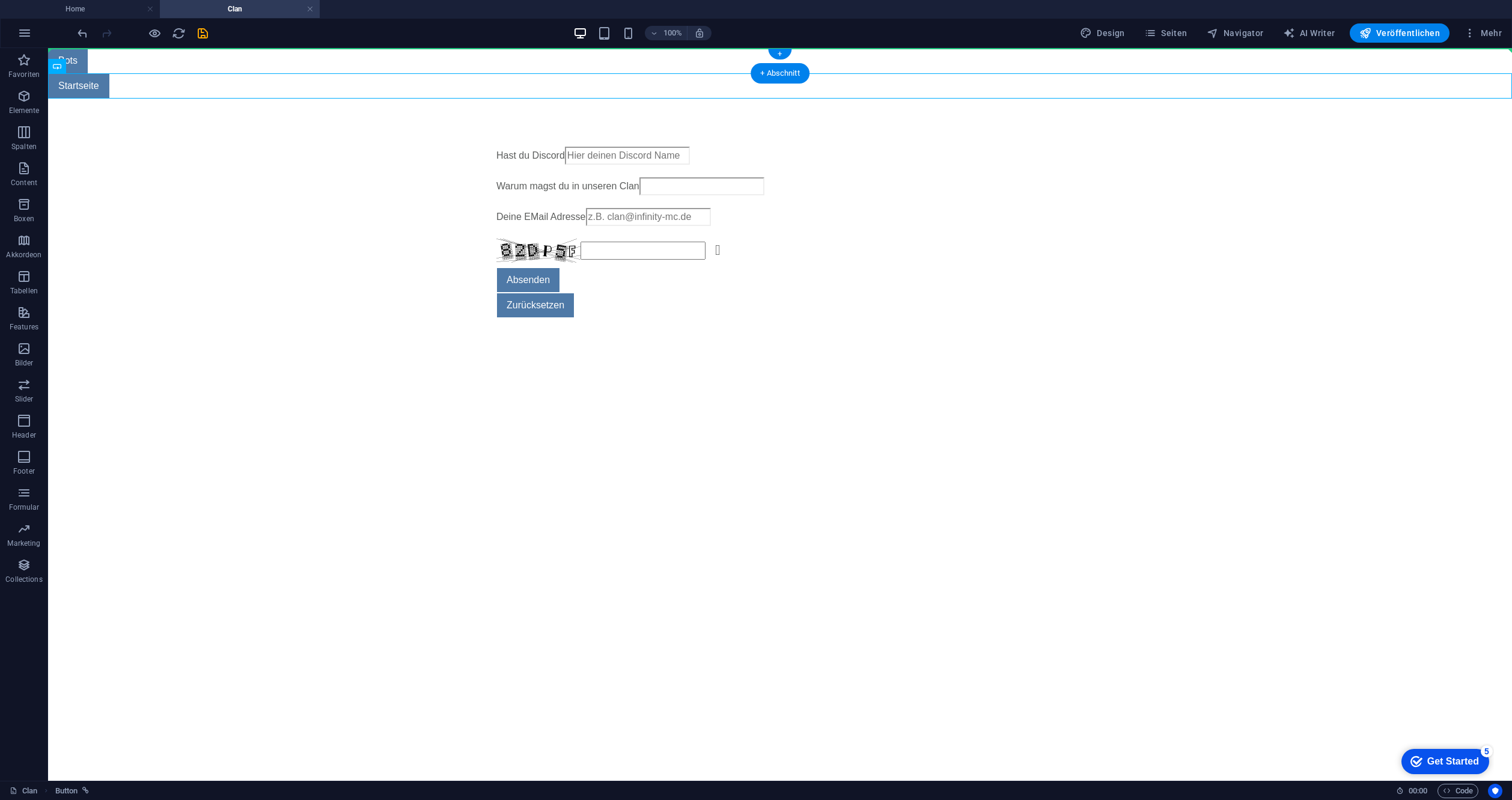
drag, startPoint x: 85, startPoint y: 82, endPoint x: 84, endPoint y: 59, distance: 23.0
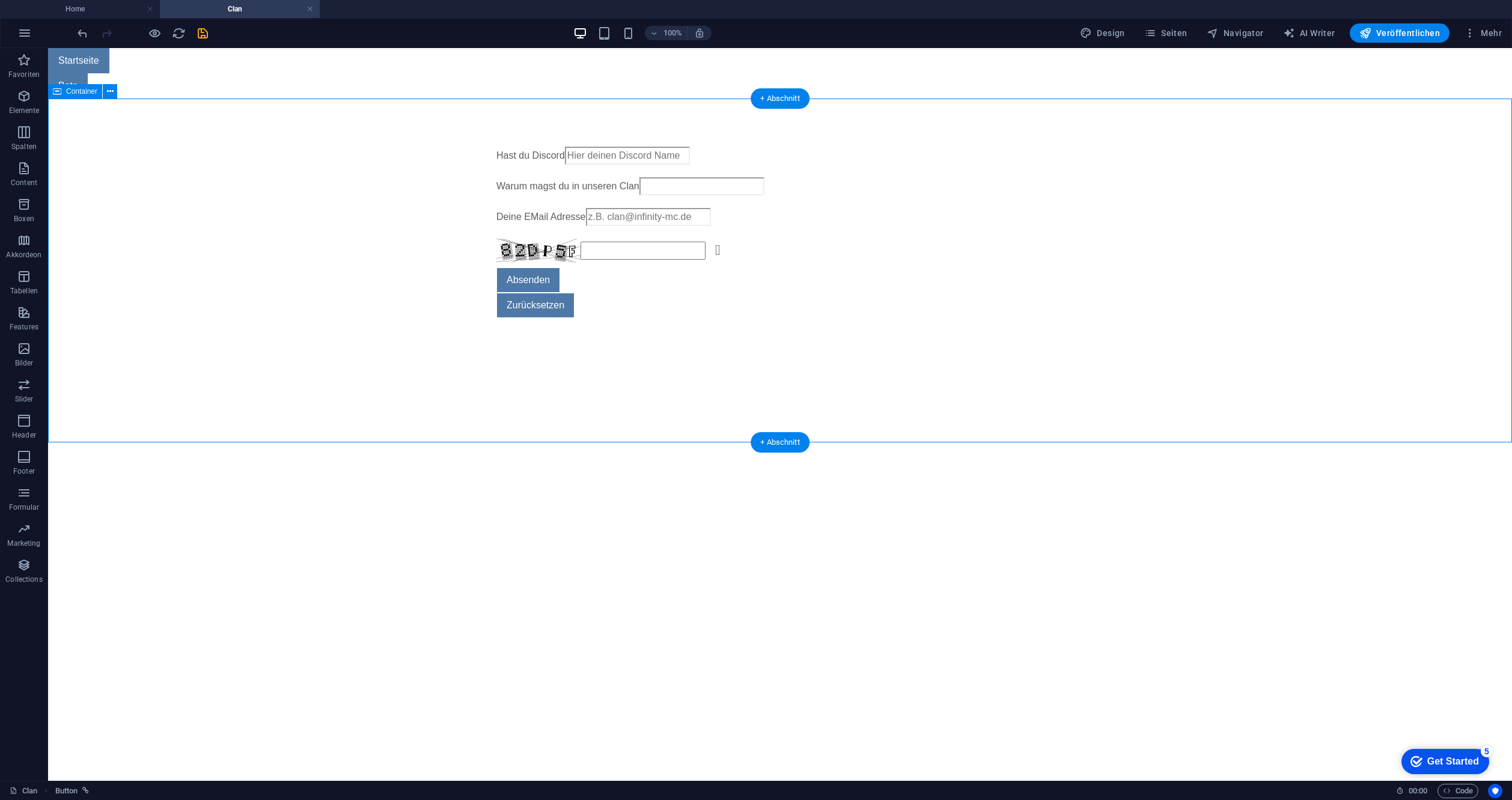
click at [122, 191] on div "Hast du Discord Warum magst du in unseren Clan Deine EMail Adresse Nicht lesbar…" at bounding box center [780, 237] width 1464 height 277
click at [417, 376] on html "Skip to main content Startseite Bots Hast du Discord Warum magst du in unseren …" at bounding box center [780, 212] width 1464 height 327
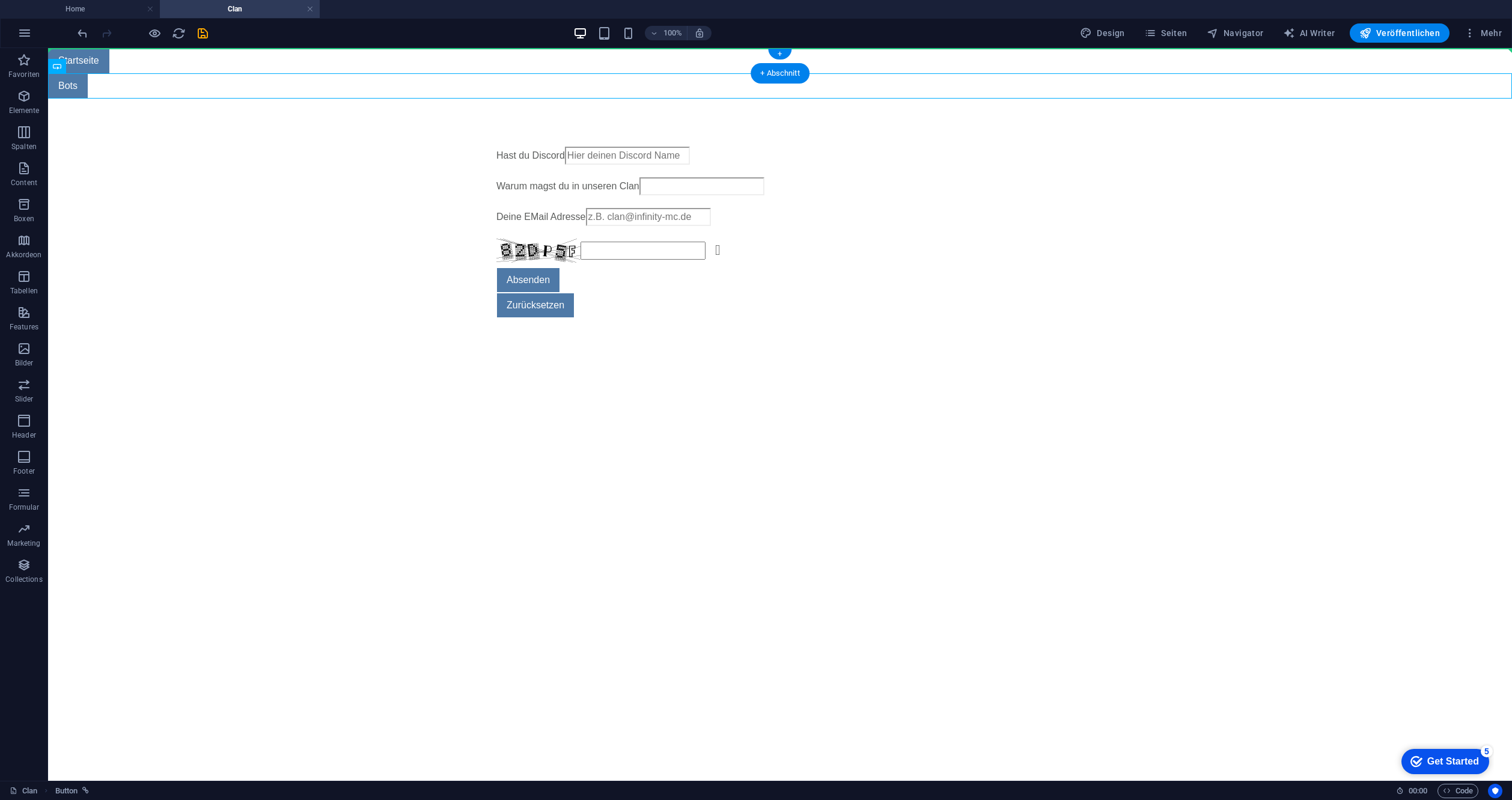
drag, startPoint x: 75, startPoint y: 78, endPoint x: 155, endPoint y: 60, distance: 82.0
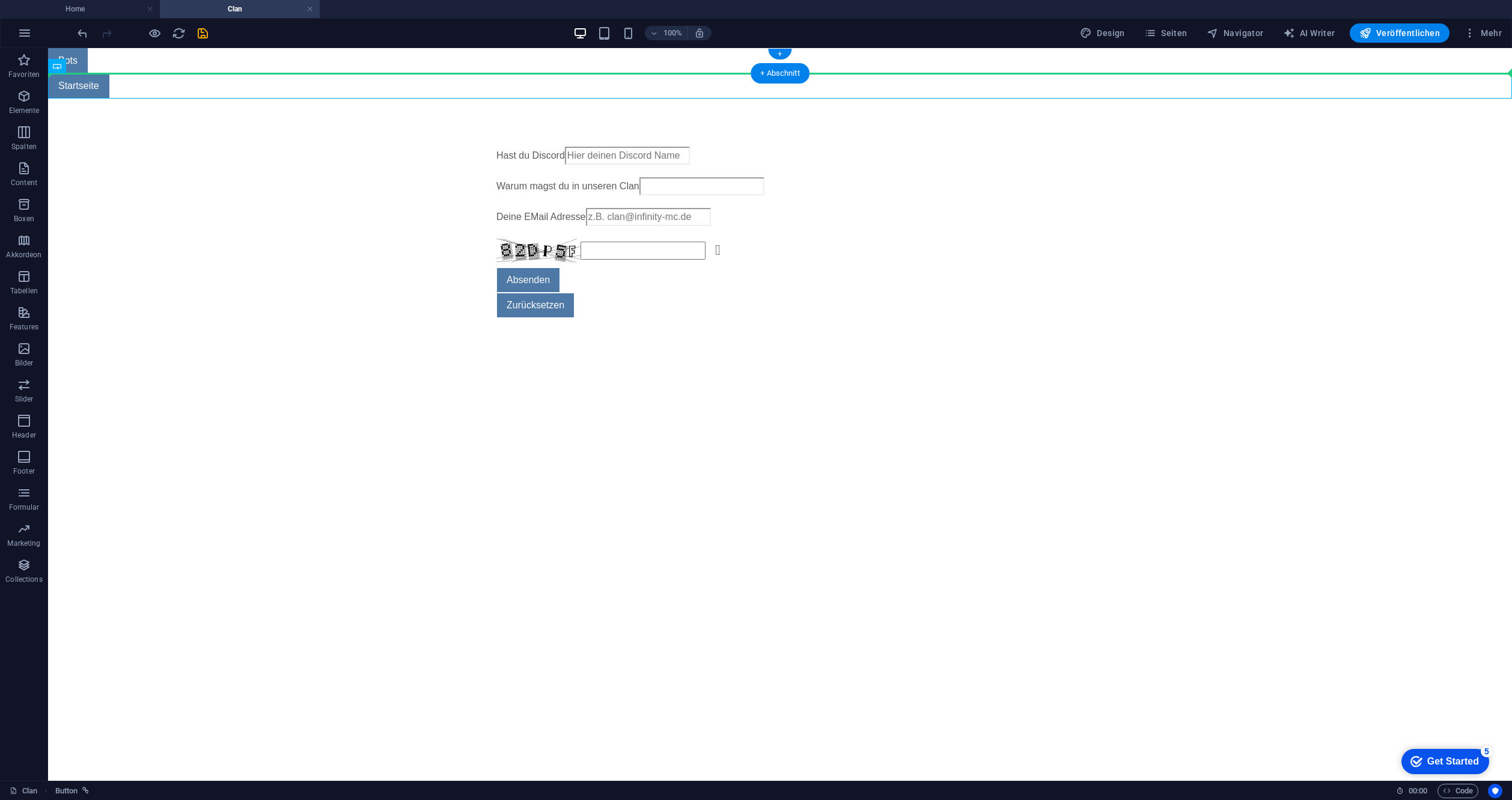
drag, startPoint x: 95, startPoint y: 89, endPoint x: 153, endPoint y: 63, distance: 63.6
drag, startPoint x: 86, startPoint y: 86, endPoint x: 90, endPoint y: 62, distance: 24.3
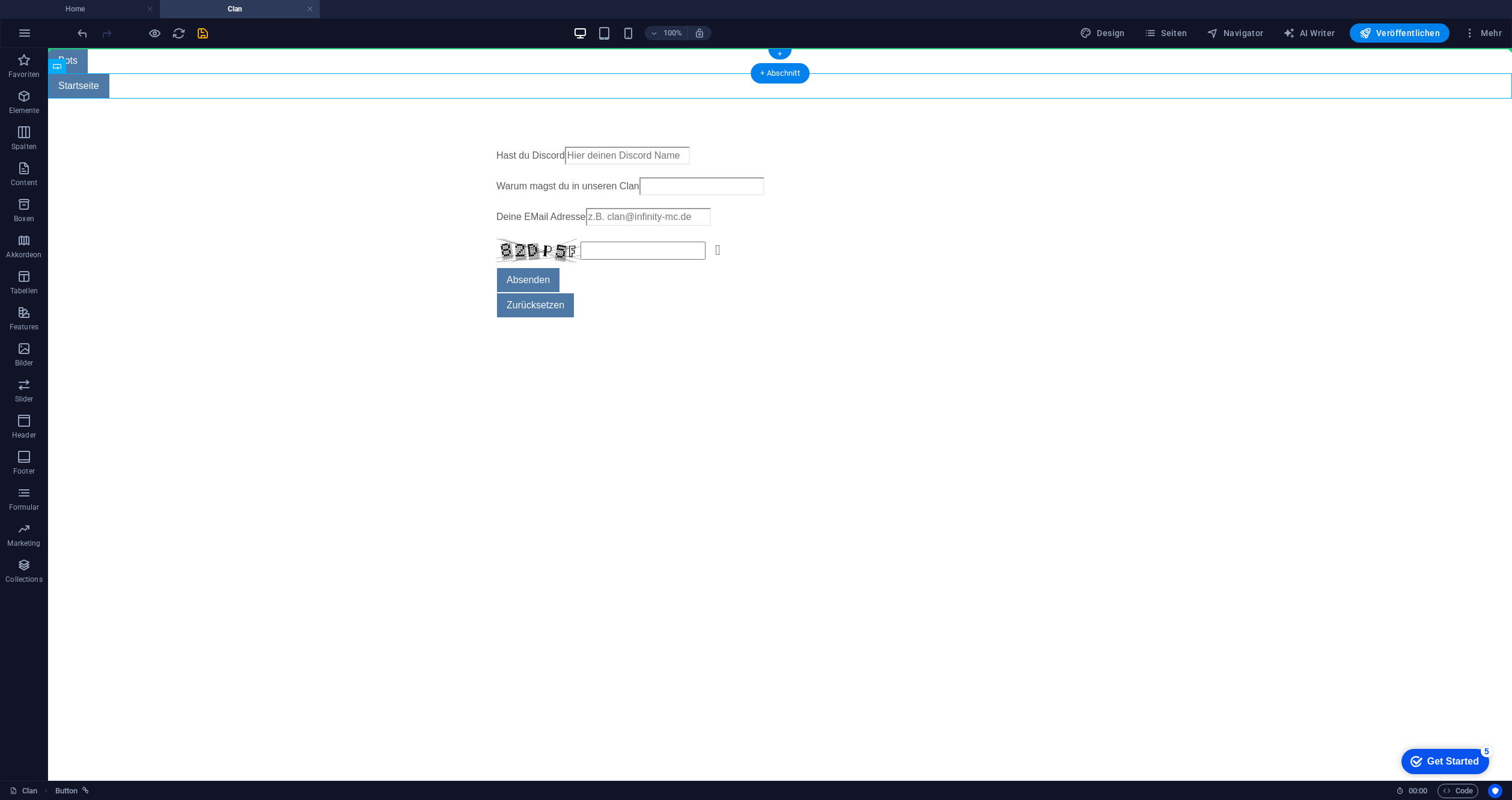
drag, startPoint x: 73, startPoint y: 85, endPoint x: 78, endPoint y: 56, distance: 29.4
click at [206, 39] on icon "save" at bounding box center [203, 33] width 14 height 14
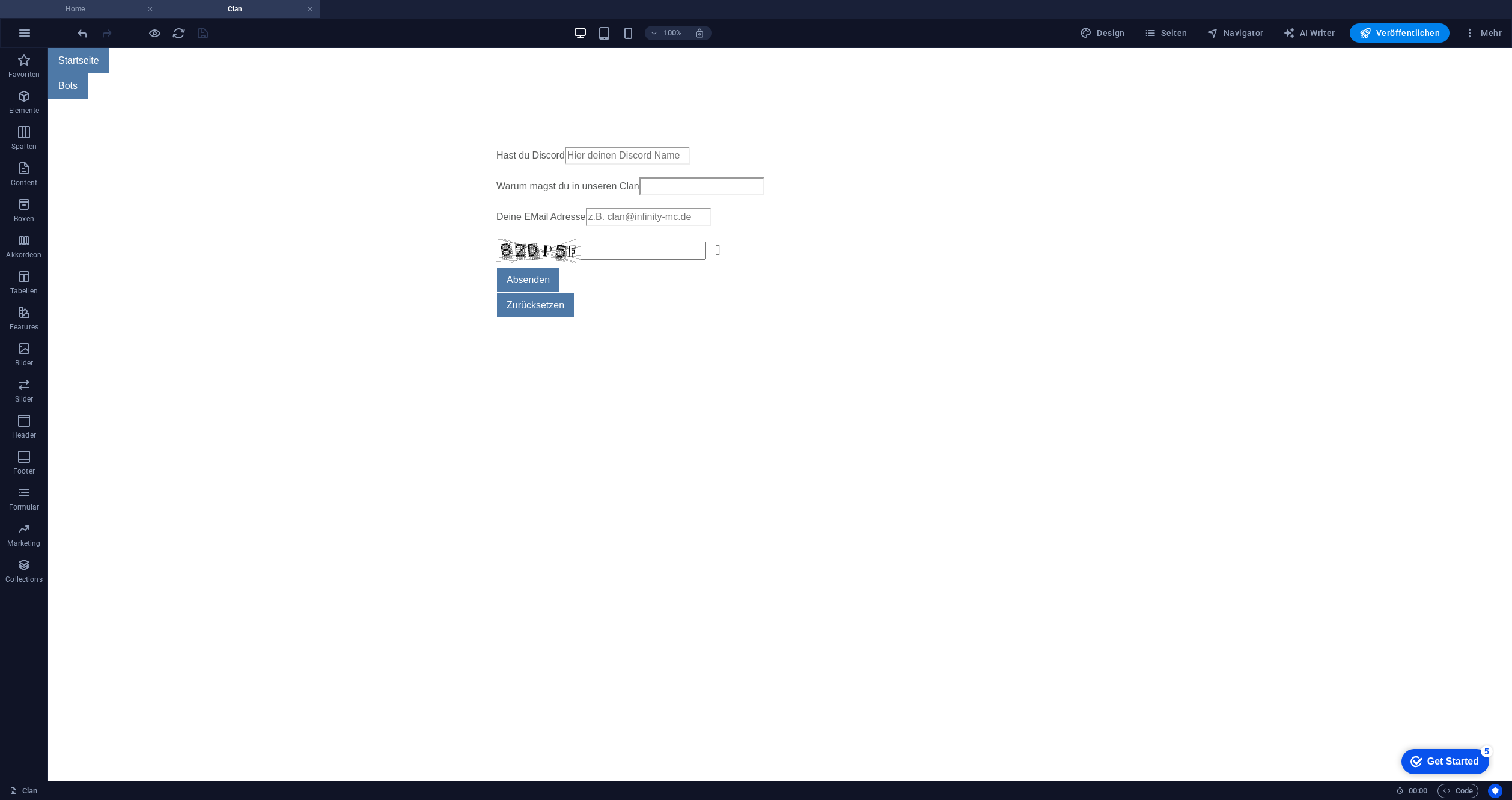
click at [108, 12] on h4 "Home" at bounding box center [79, 8] width 160 height 13
